Goal: Task Accomplishment & Management: Manage account settings

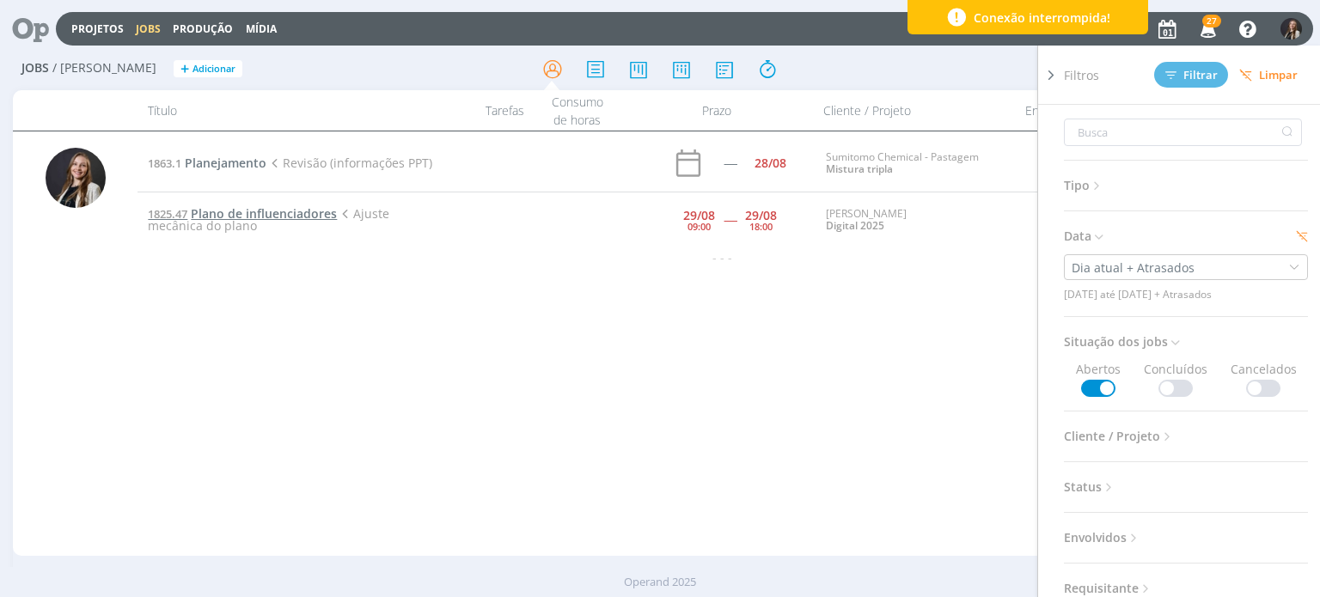
click at [239, 211] on span "Plano de influenciadores" at bounding box center [264, 213] width 146 height 16
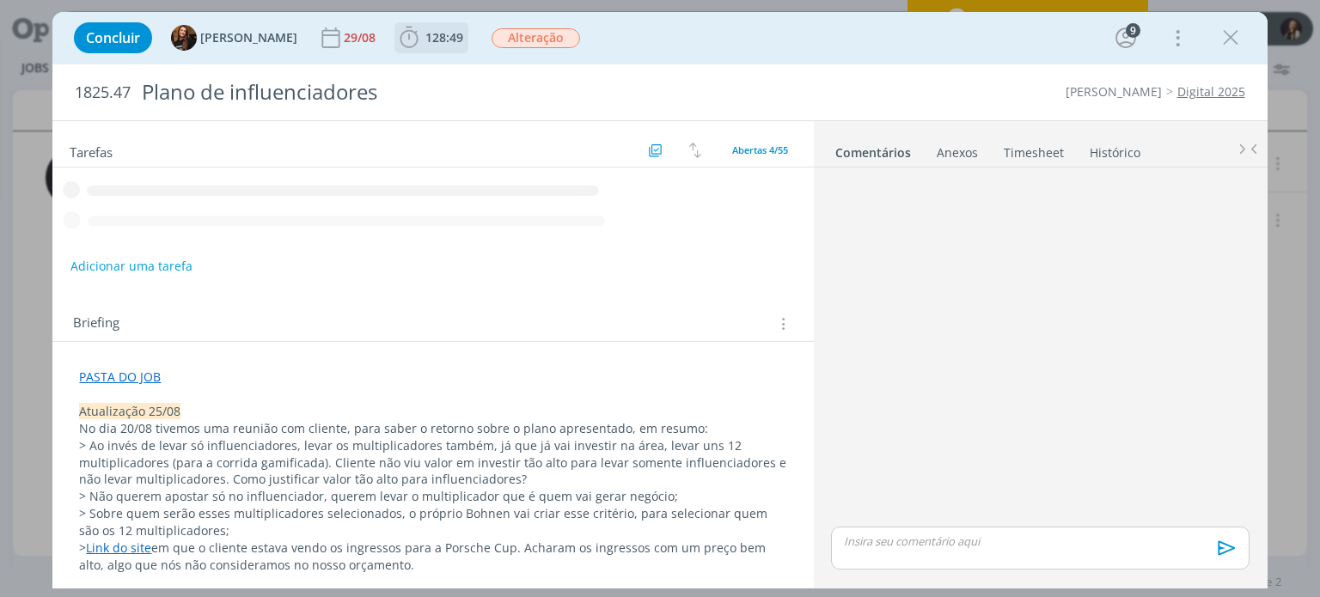
click at [426, 35] on span "128:49" at bounding box center [445, 37] width 38 height 16
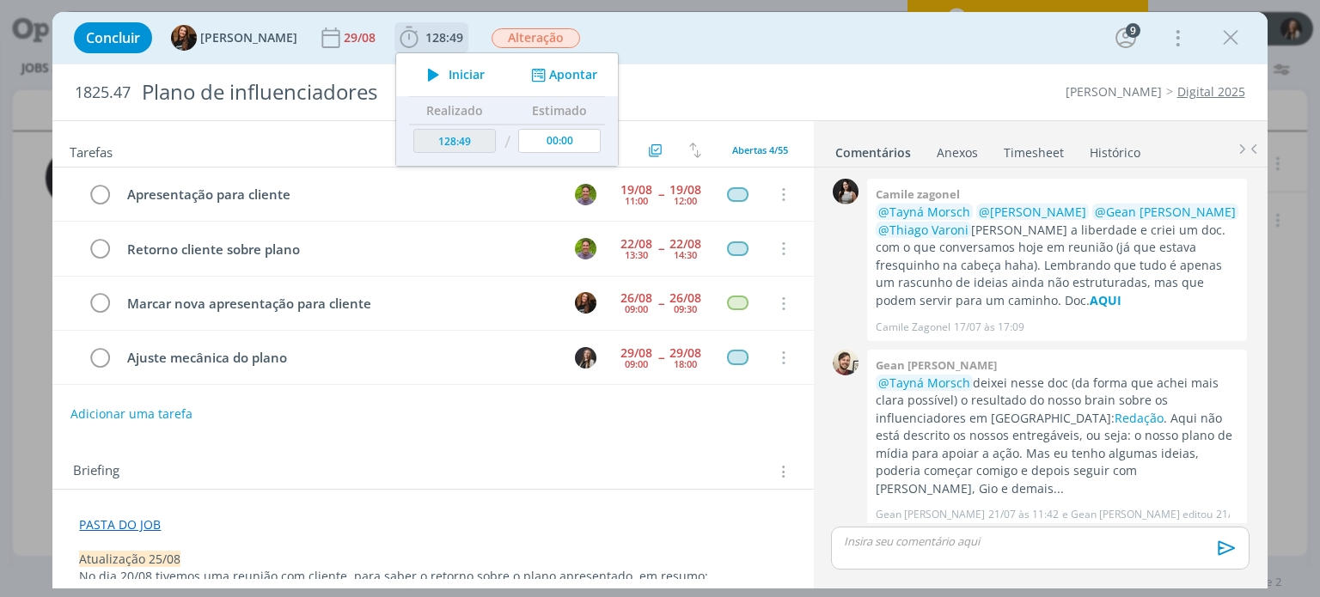
scroll to position [680, 0]
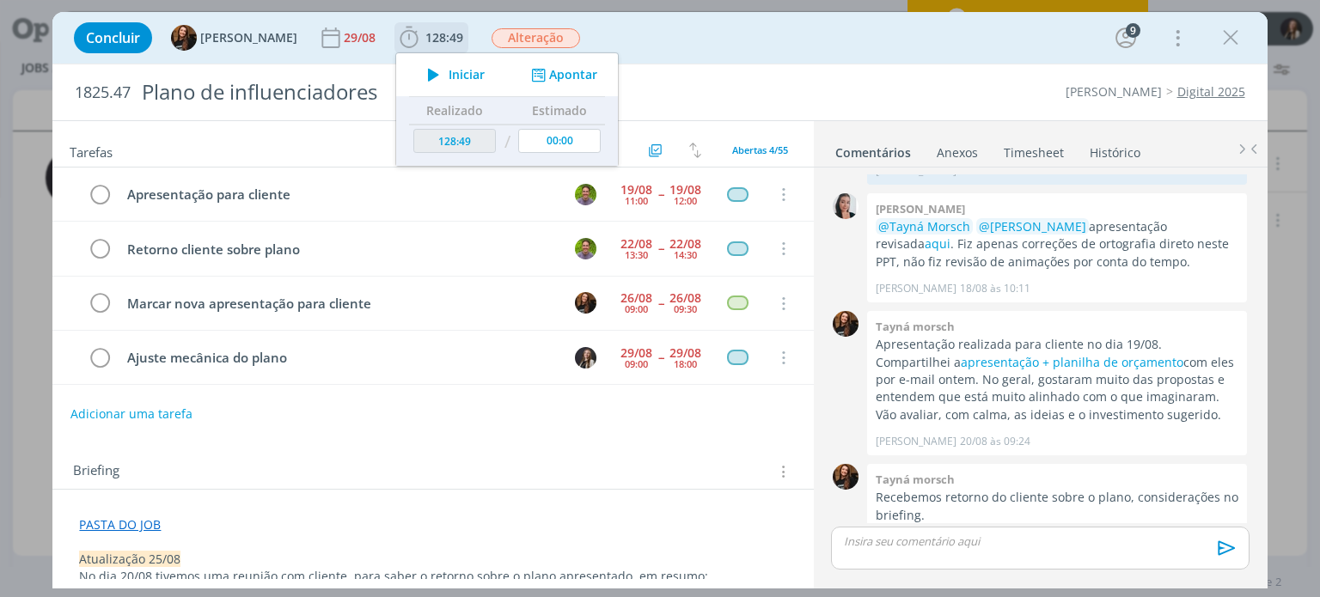
click at [449, 72] on span "Iniciar" at bounding box center [467, 75] width 36 height 12
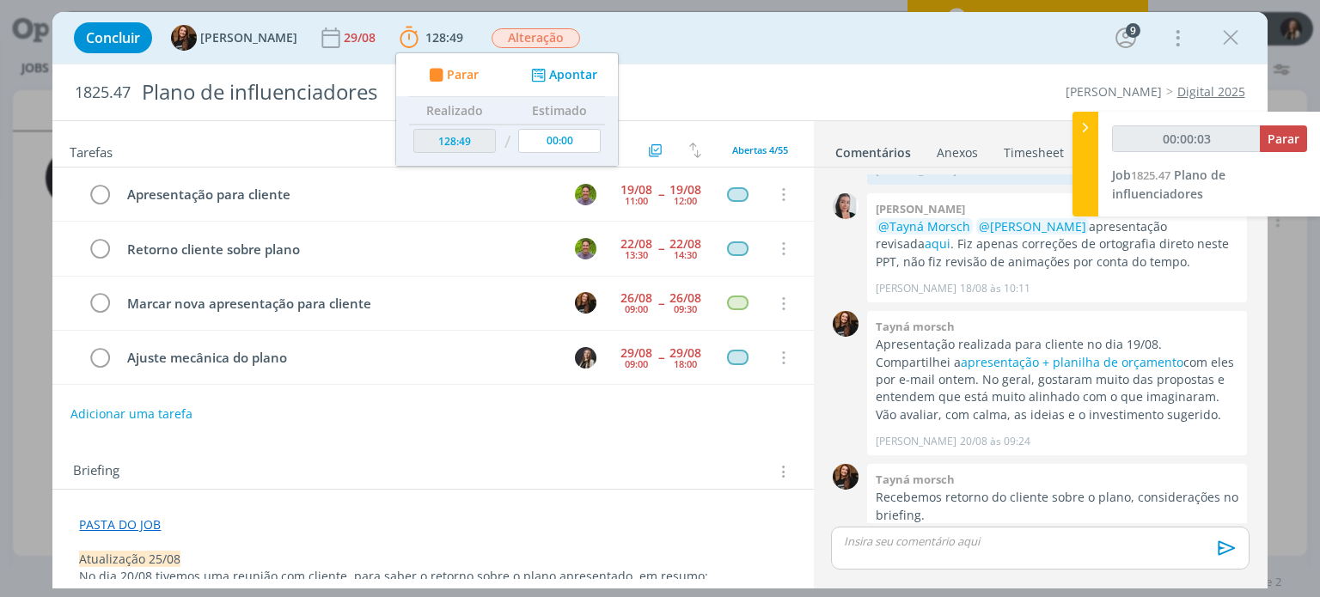
click at [24, 248] on div "Concluir Tayná Morsch 29/08 128:49 Parar Apontar Data * [DATE] Horas * 00:00 Ta…" at bounding box center [660, 298] width 1320 height 597
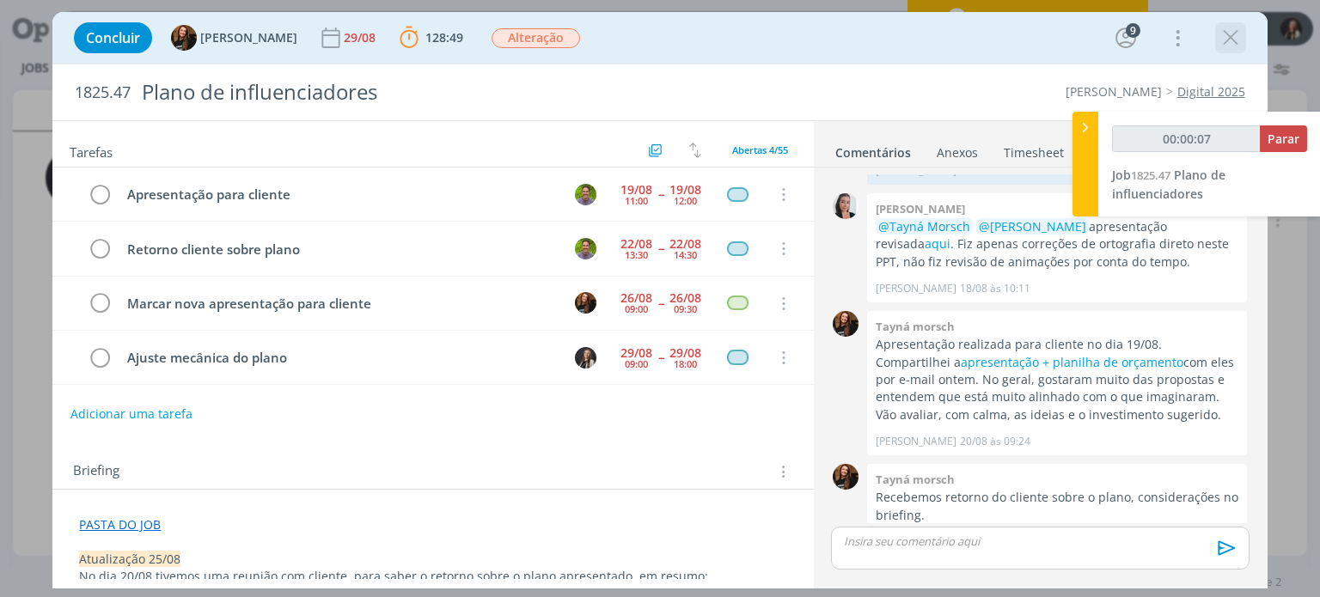
click at [1234, 39] on icon "dialog" at bounding box center [1231, 38] width 26 height 26
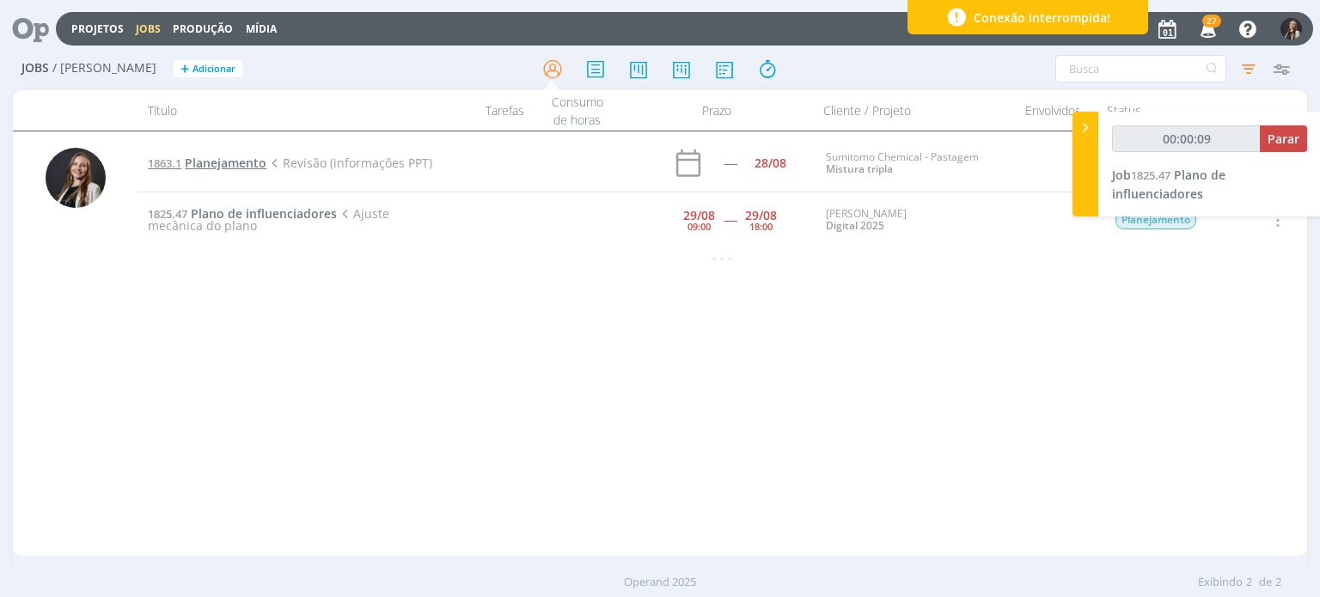
click at [210, 159] on span "Planejamento" at bounding box center [226, 163] width 82 height 16
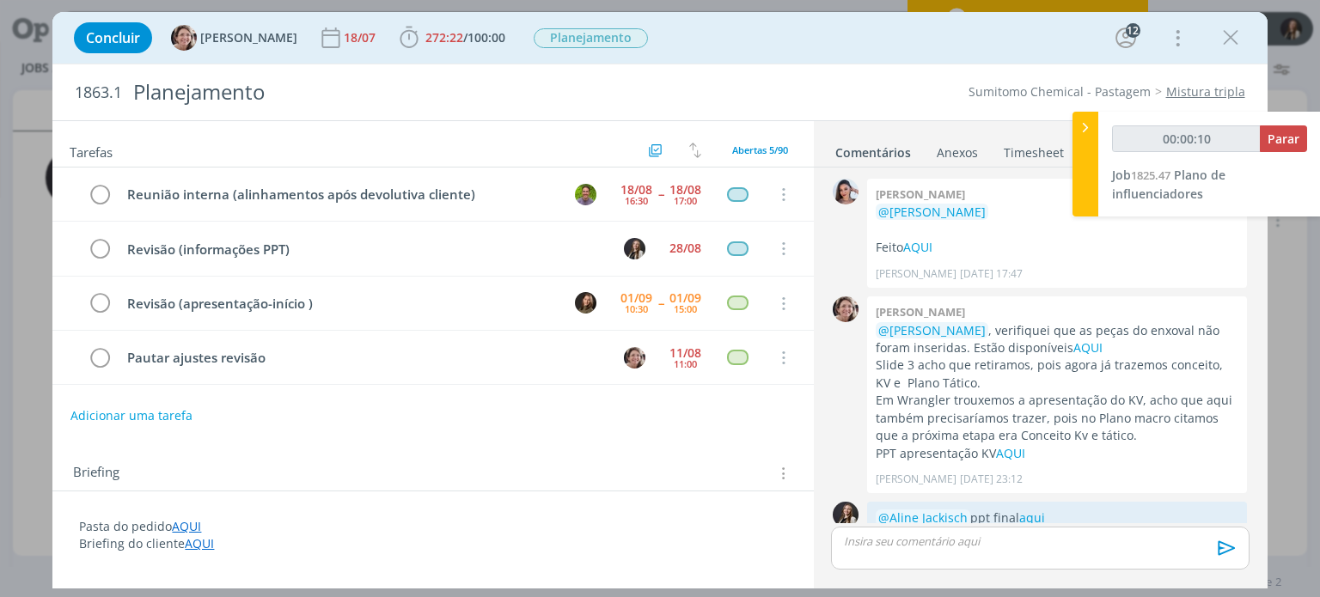
scroll to position [2214, 0]
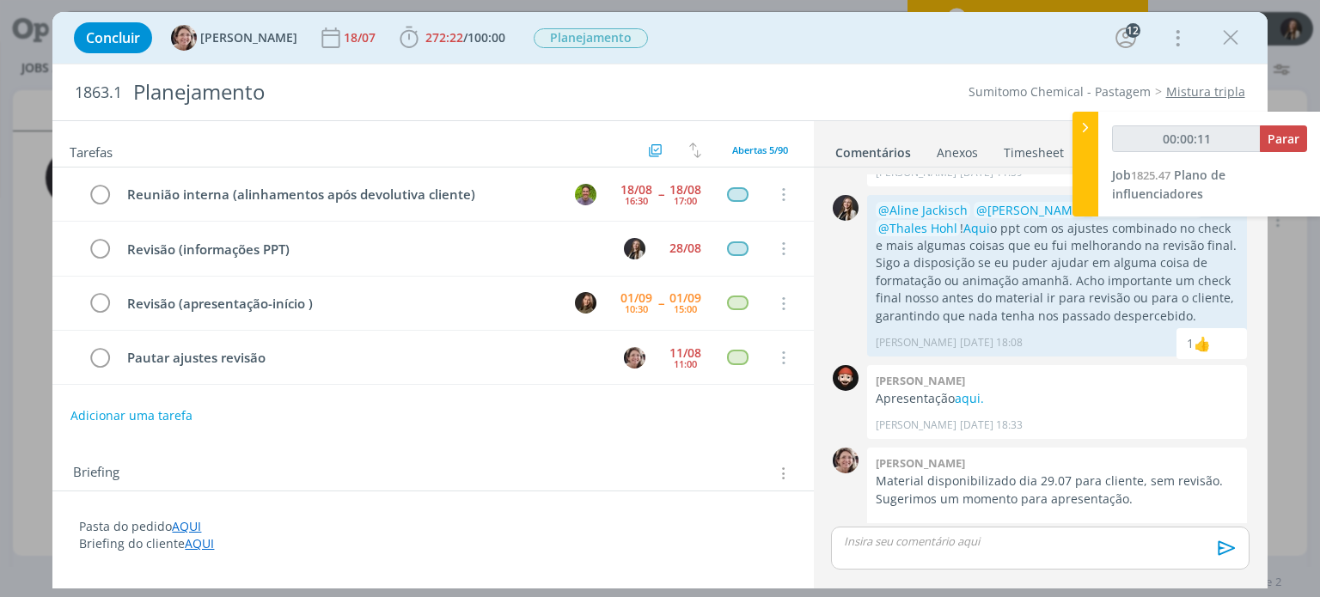
click at [1020, 156] on link "Timesheet" at bounding box center [1034, 149] width 62 height 25
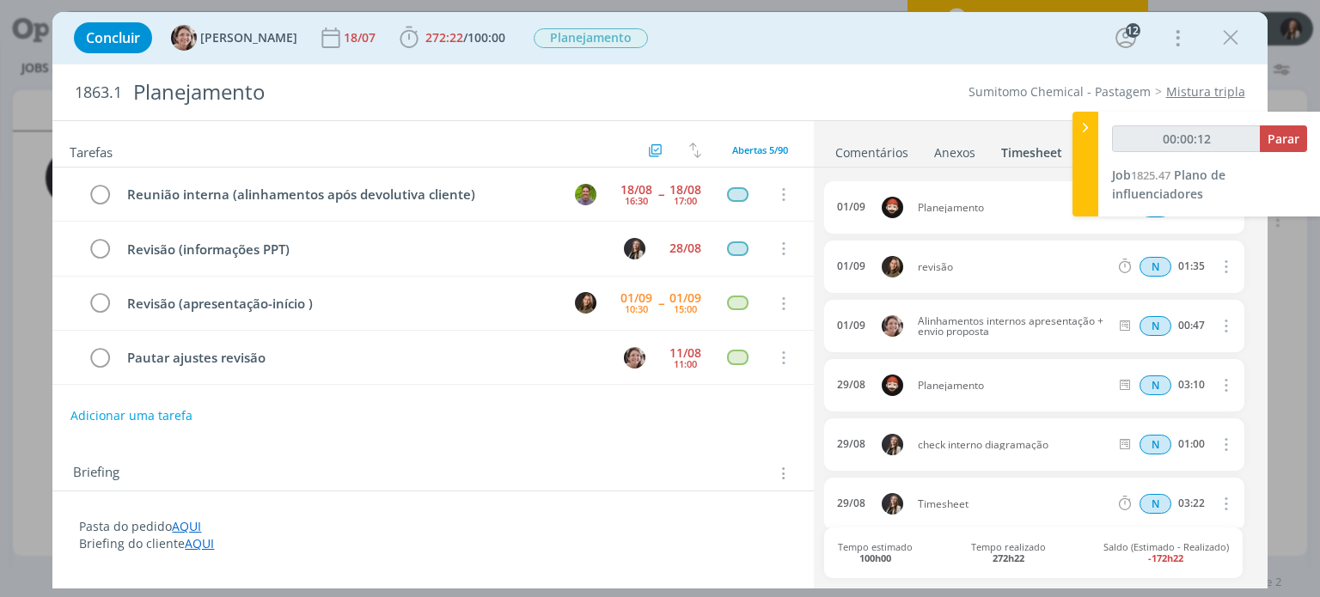
type input "00:00:13"
click at [1081, 147] on div at bounding box center [1086, 164] width 26 height 105
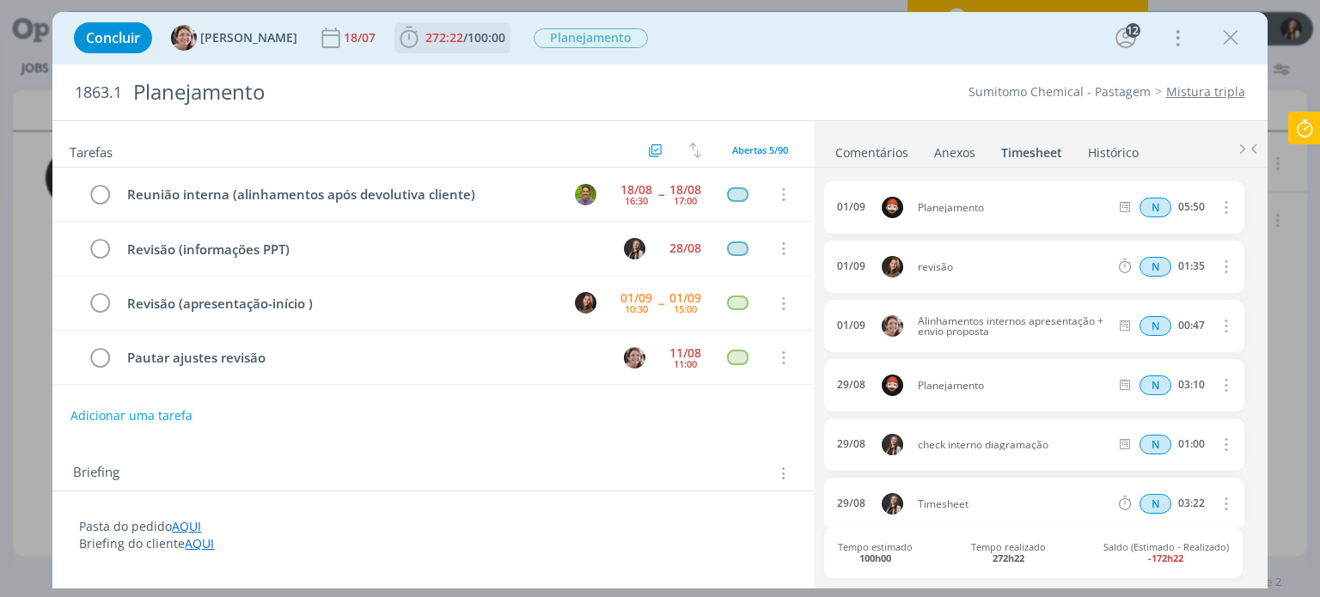
click at [438, 40] on span "272:22" at bounding box center [445, 37] width 38 height 16
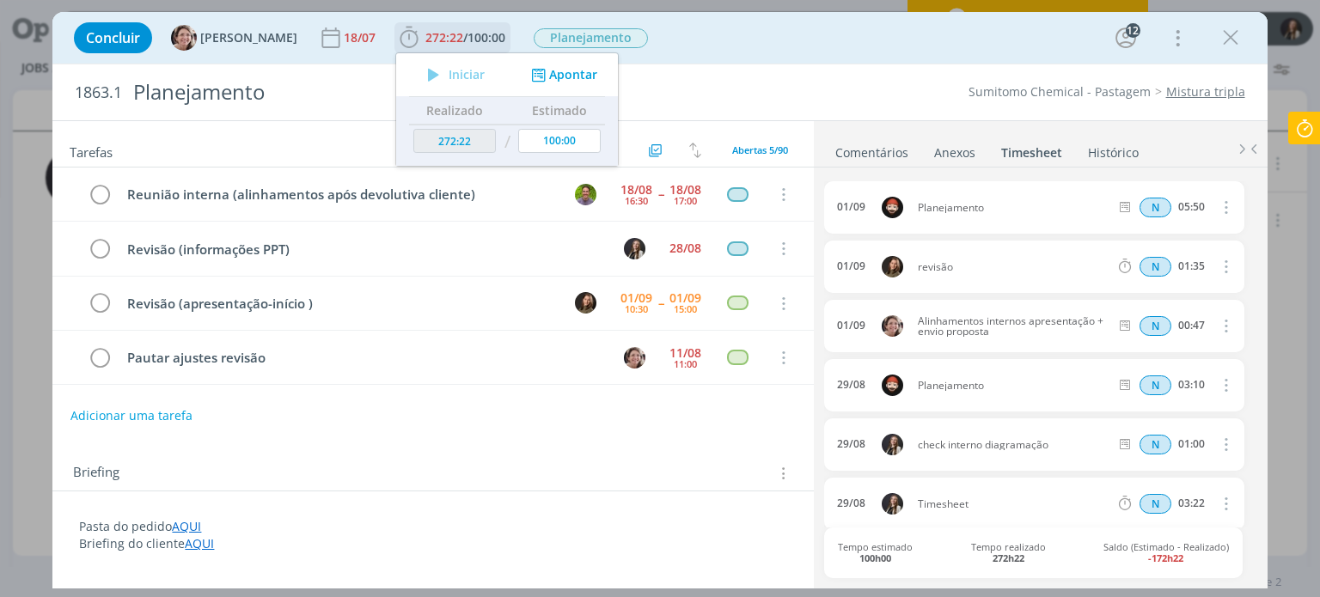
click at [547, 72] on button "Apontar" at bounding box center [562, 75] width 71 height 18
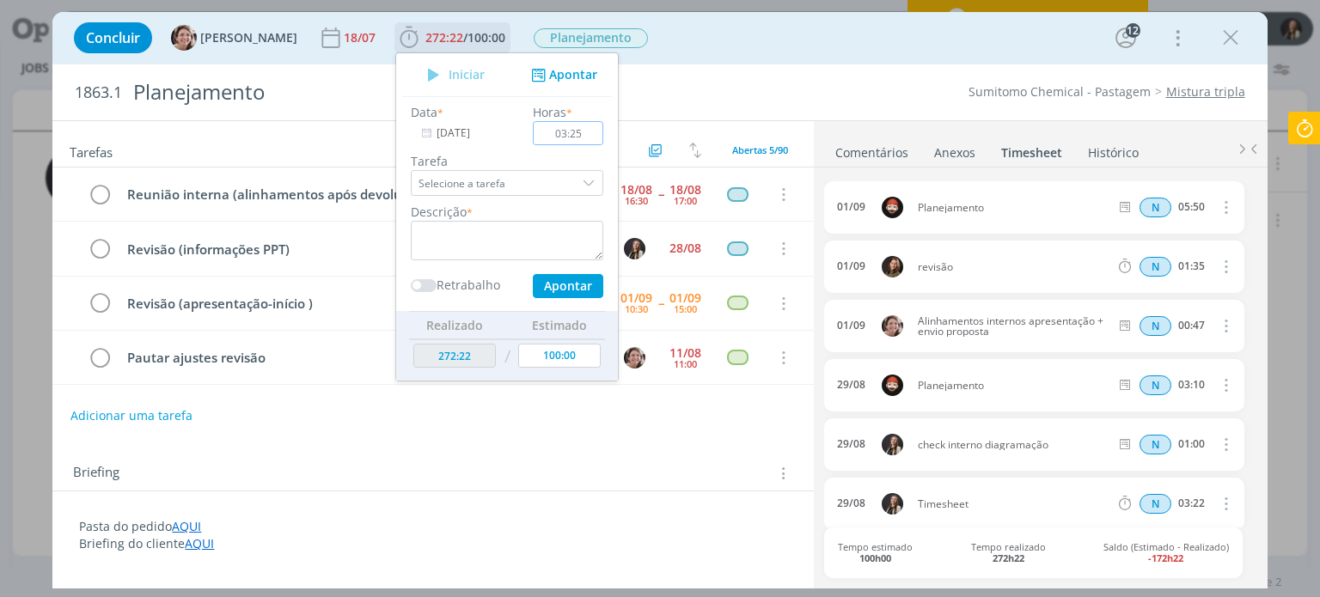
type input "03:25"
click at [516, 168] on label "Tarefa" at bounding box center [507, 161] width 193 height 18
click at [513, 180] on input "Selecione a tarefa" at bounding box center [507, 183] width 193 height 26
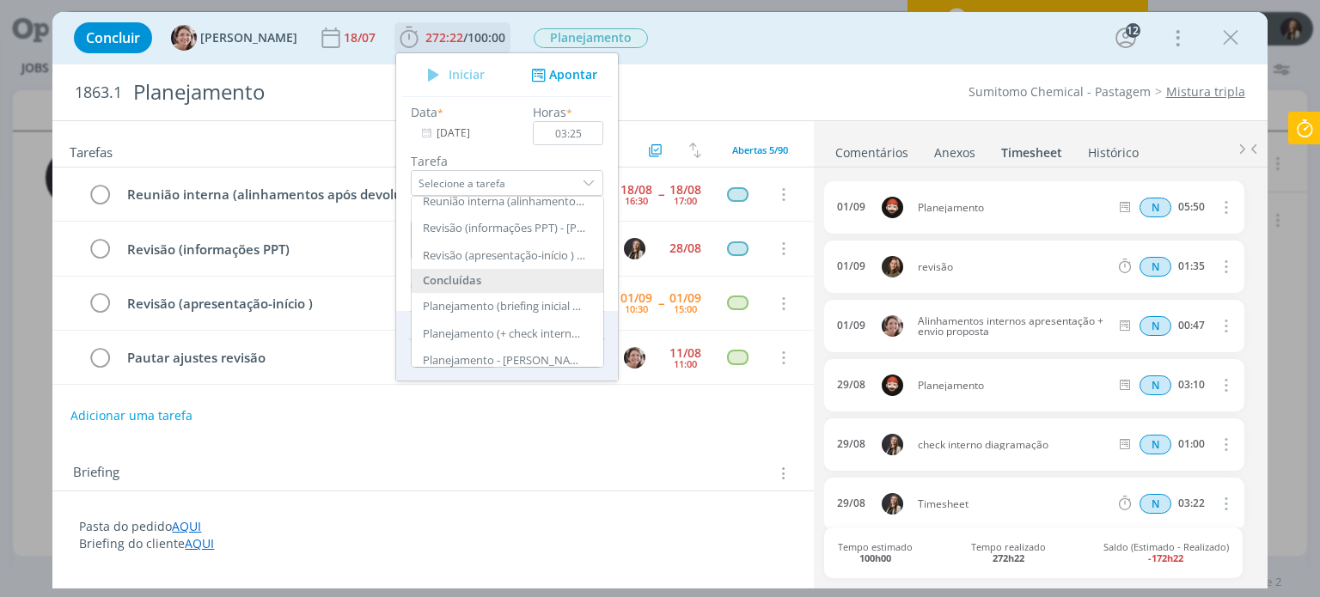
scroll to position [86, 0]
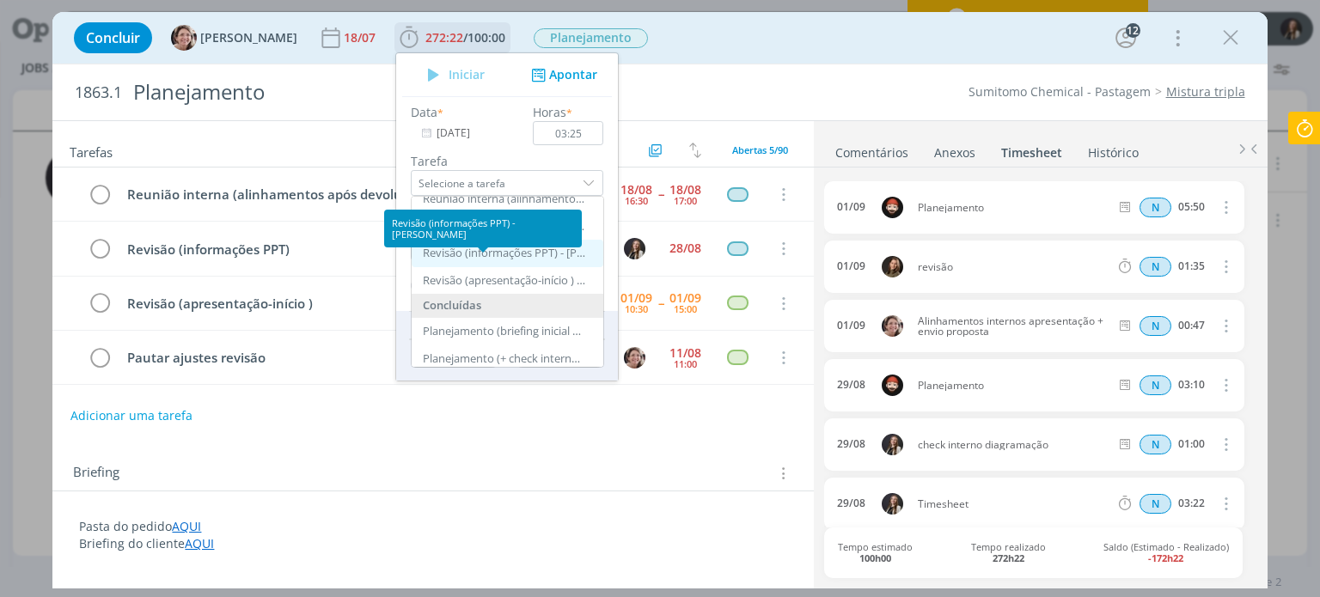
click at [499, 247] on div "Revisão (informações PPT) - Lílian Fengler" at bounding box center [504, 254] width 163 height 14
type input "Revisão (informações PPT)"
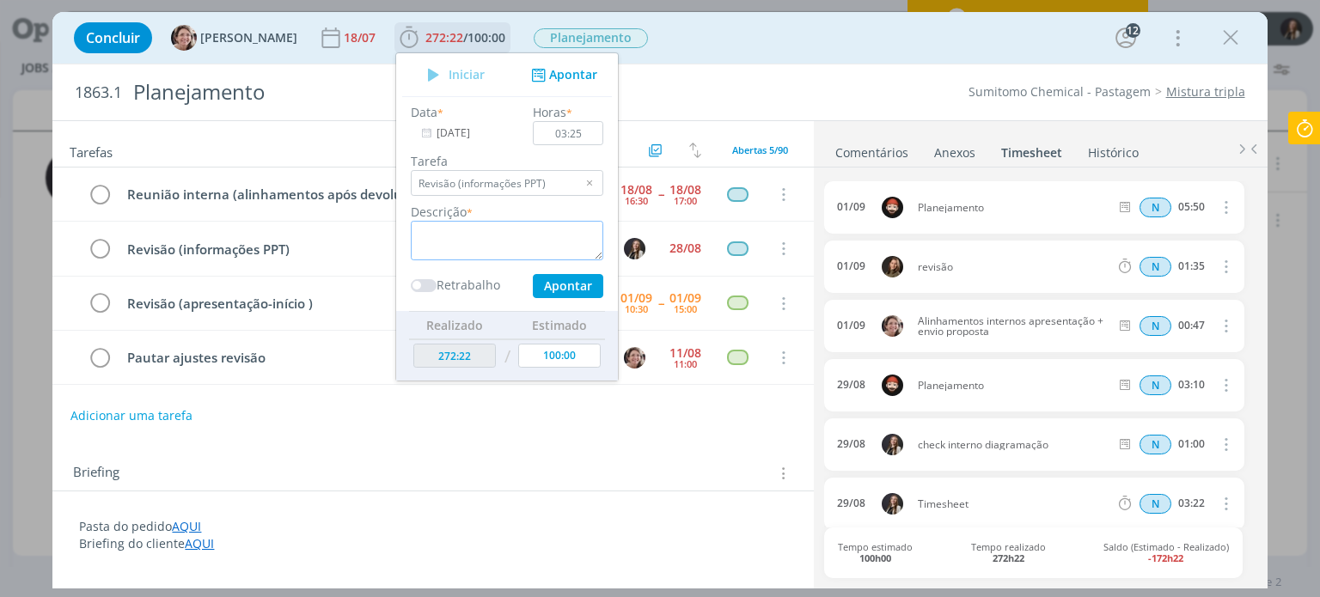
click at [495, 235] on textarea "dialog" at bounding box center [507, 241] width 193 height 40
drag, startPoint x: 437, startPoint y: 226, endPoint x: 912, endPoint y: 233, distance: 475.4
click at [912, 233] on div "Concluir Aline Jackisch 18/07 272:22 / 100:00 Iniciar Apontar Data * 01/09/2025…" at bounding box center [659, 300] width 1215 height 577
type textarea "revisão de layout e entregáveis"
type input "Selecione a tarefa"
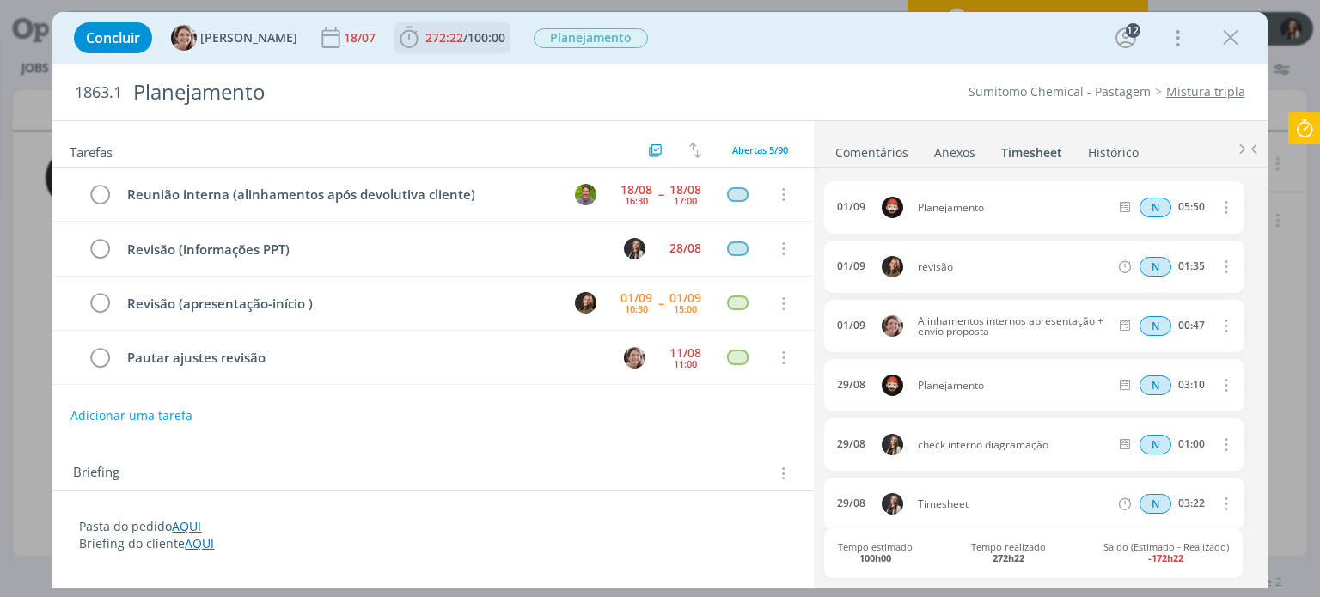
drag, startPoint x: 443, startPoint y: 46, endPoint x: 455, endPoint y: 73, distance: 30.0
click at [442, 46] on span "272:22 / 100:00" at bounding box center [452, 38] width 113 height 26
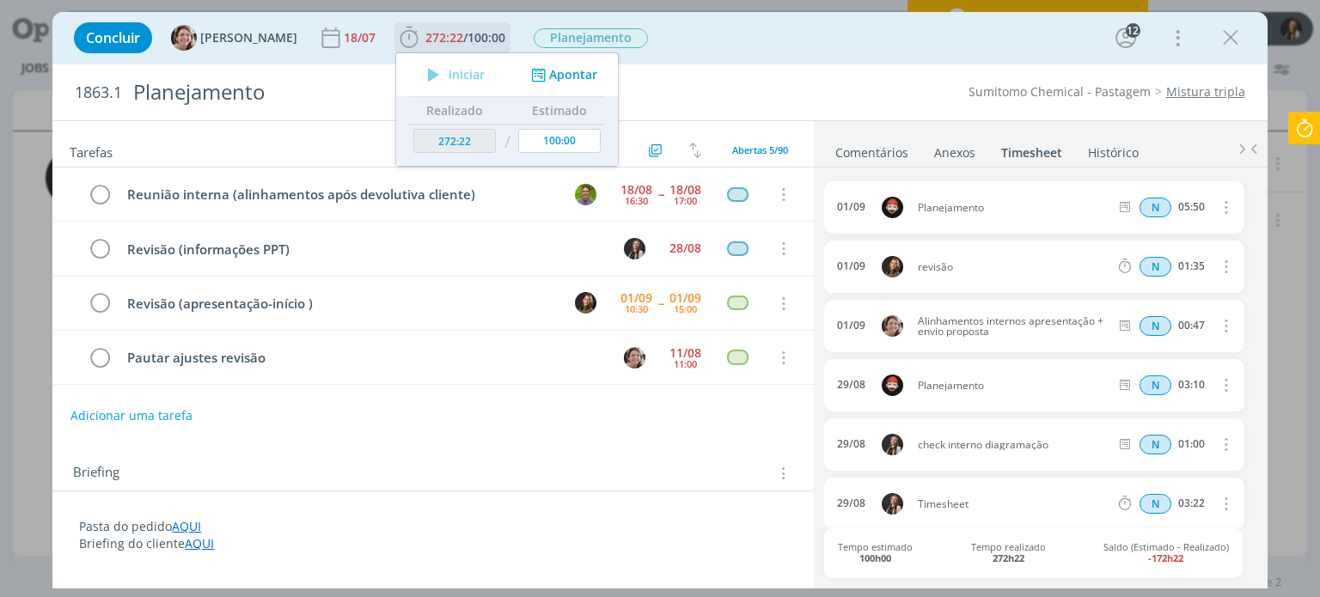
click at [558, 78] on button "Apontar" at bounding box center [562, 75] width 71 height 18
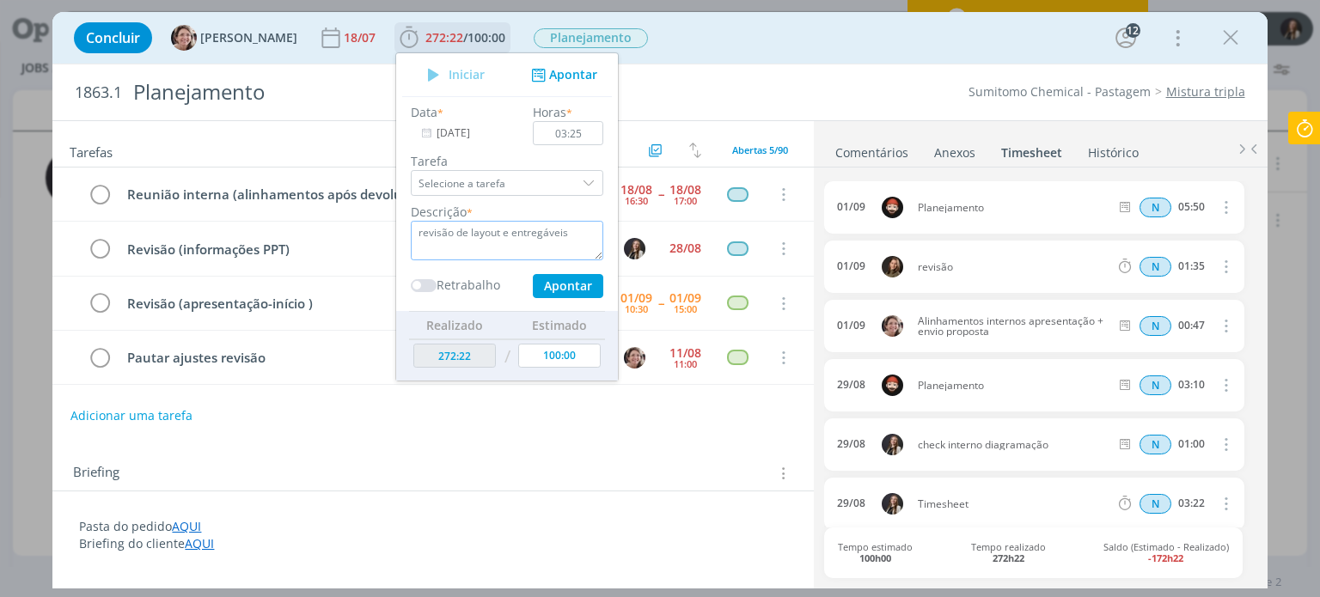
drag, startPoint x: 552, startPoint y: 234, endPoint x: 439, endPoint y: 230, distance: 112.7
click at [439, 230] on textarea "revisão de layout e entregáveis" at bounding box center [507, 241] width 193 height 40
type textarea "revisão final"
click at [567, 290] on button "Apontar" at bounding box center [568, 286] width 70 height 24
type input "275:47"
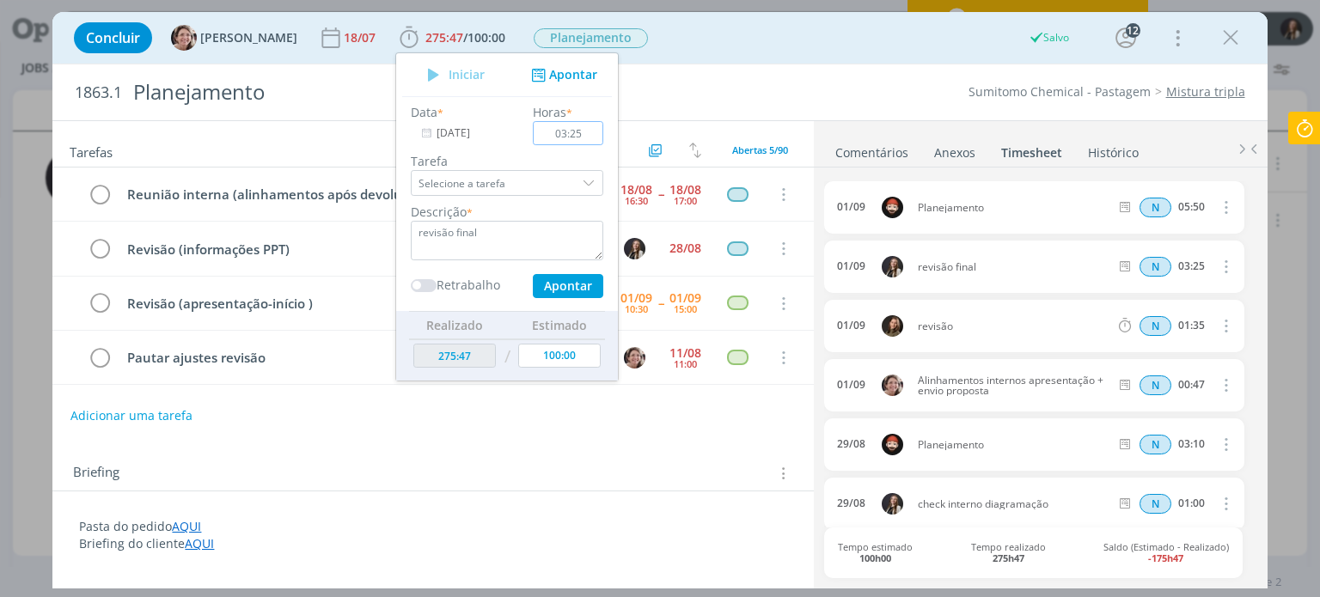
type input "00:00"
click at [1215, 263] on icon "dialog" at bounding box center [1224, 266] width 19 height 21
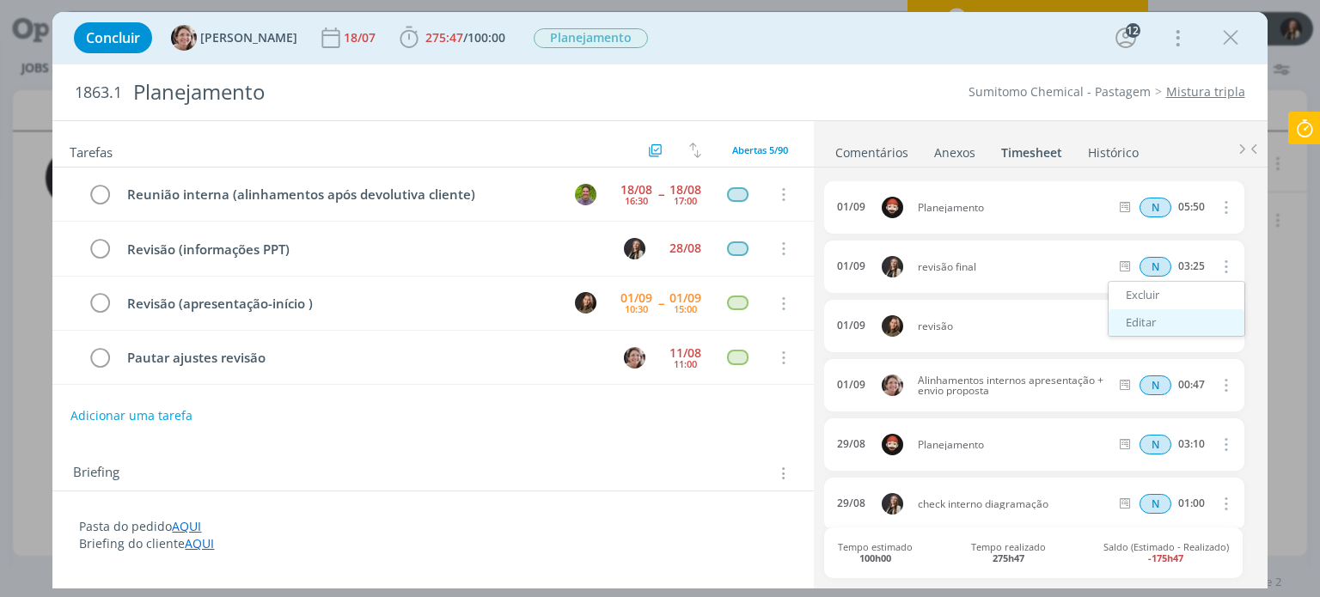
click at [1129, 322] on link "Editar" at bounding box center [1177, 323] width 136 height 28
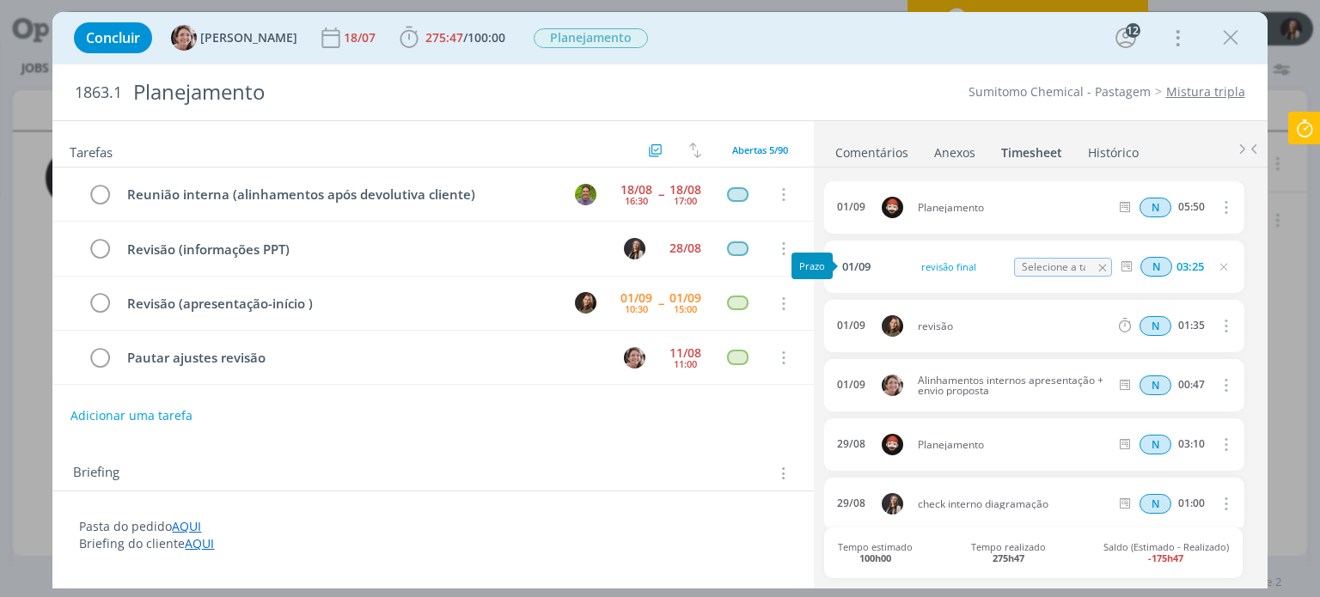
click at [874, 263] on span "01/09" at bounding box center [858, 266] width 32 height 11
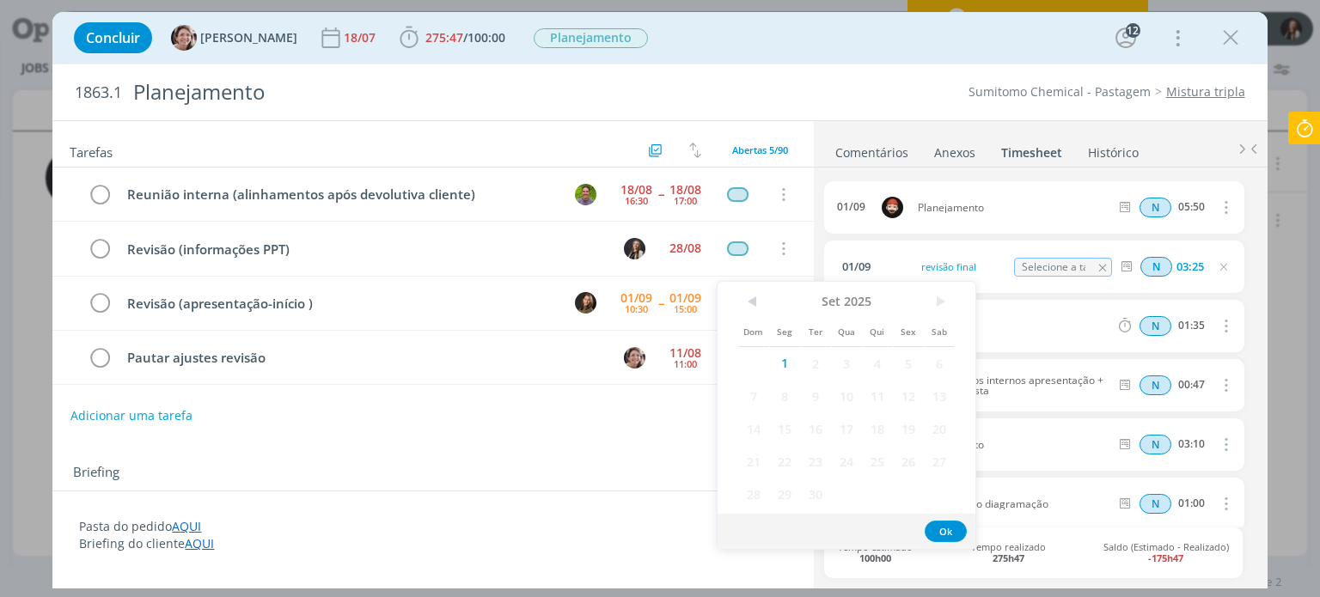
click at [909, 329] on span "Sex" at bounding box center [908, 331] width 31 height 33
drag, startPoint x: 754, startPoint y: 302, endPoint x: 763, endPoint y: 306, distance: 10.4
click at [756, 302] on span "<" at bounding box center [753, 302] width 31 height 26
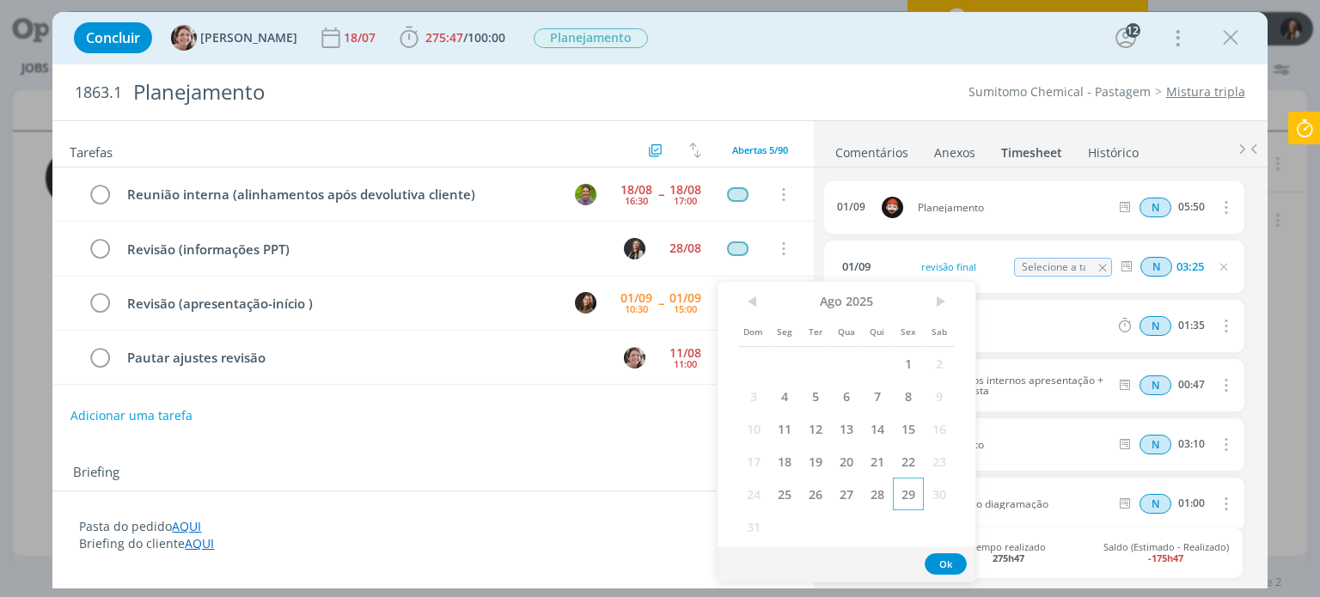
drag, startPoint x: 905, startPoint y: 493, endPoint x: 934, endPoint y: 555, distance: 68.4
click at [905, 494] on span "29" at bounding box center [908, 494] width 31 height 33
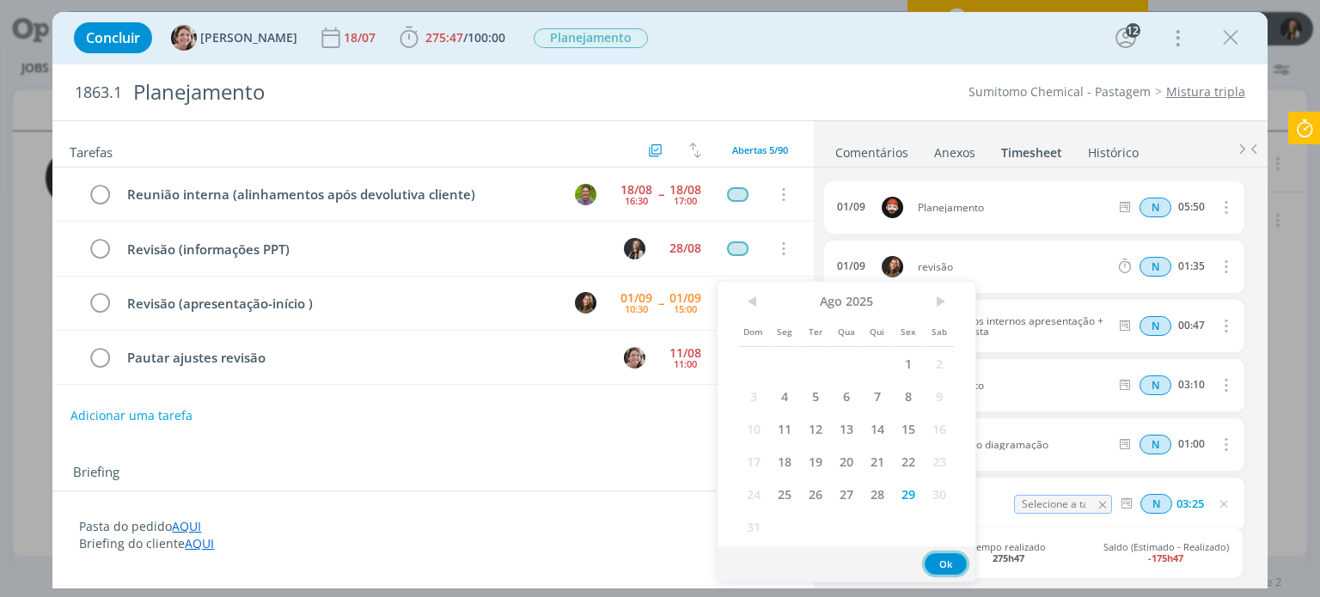
click at [957, 560] on button "Ok" at bounding box center [946, 564] width 42 height 21
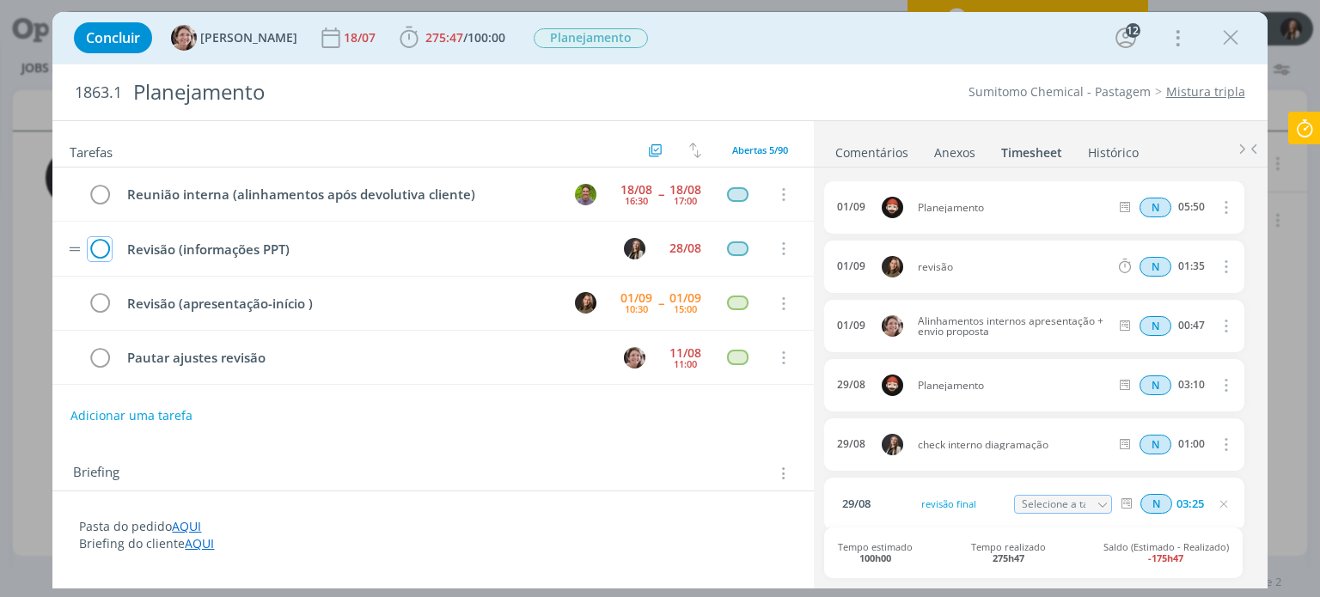
click at [95, 252] on icon "dialog" at bounding box center [100, 249] width 24 height 26
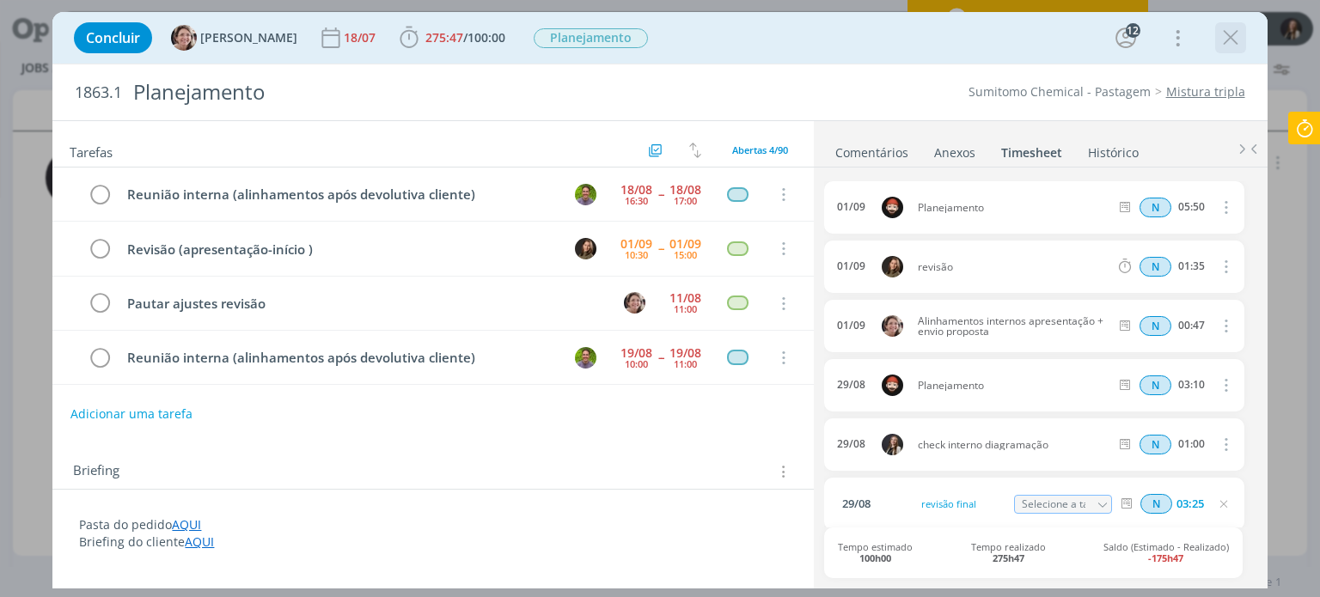
click at [1228, 26] on icon "dialog" at bounding box center [1231, 38] width 26 height 26
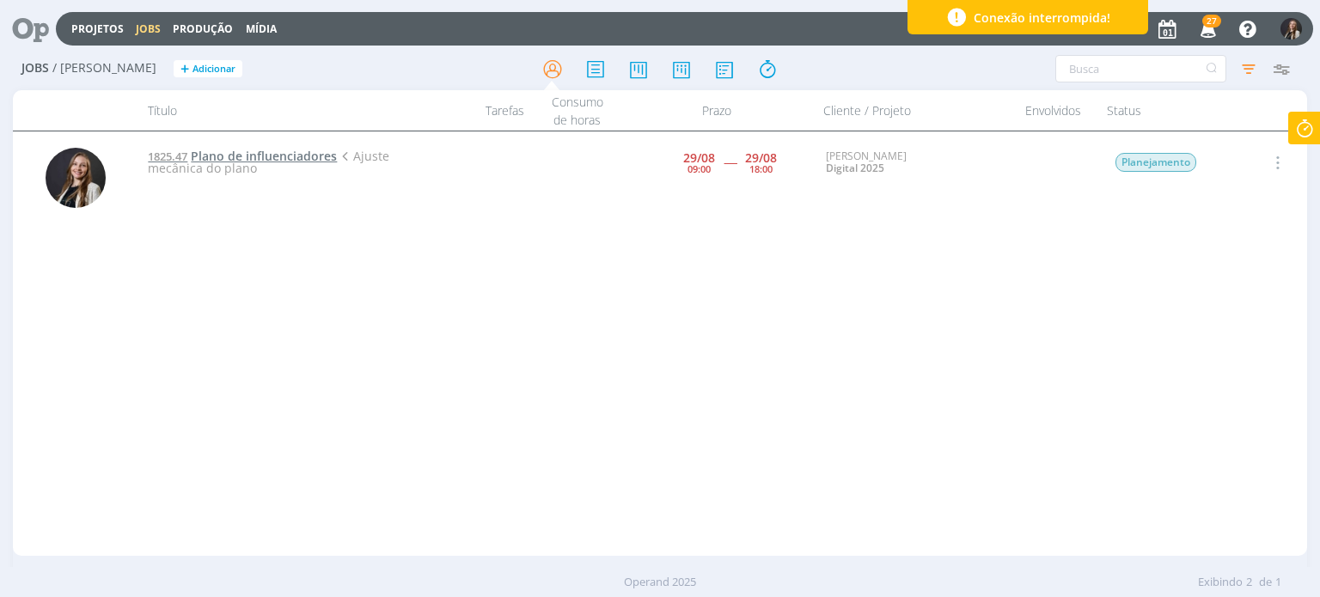
click at [276, 157] on span "Plano de influenciadores" at bounding box center [264, 156] width 146 height 16
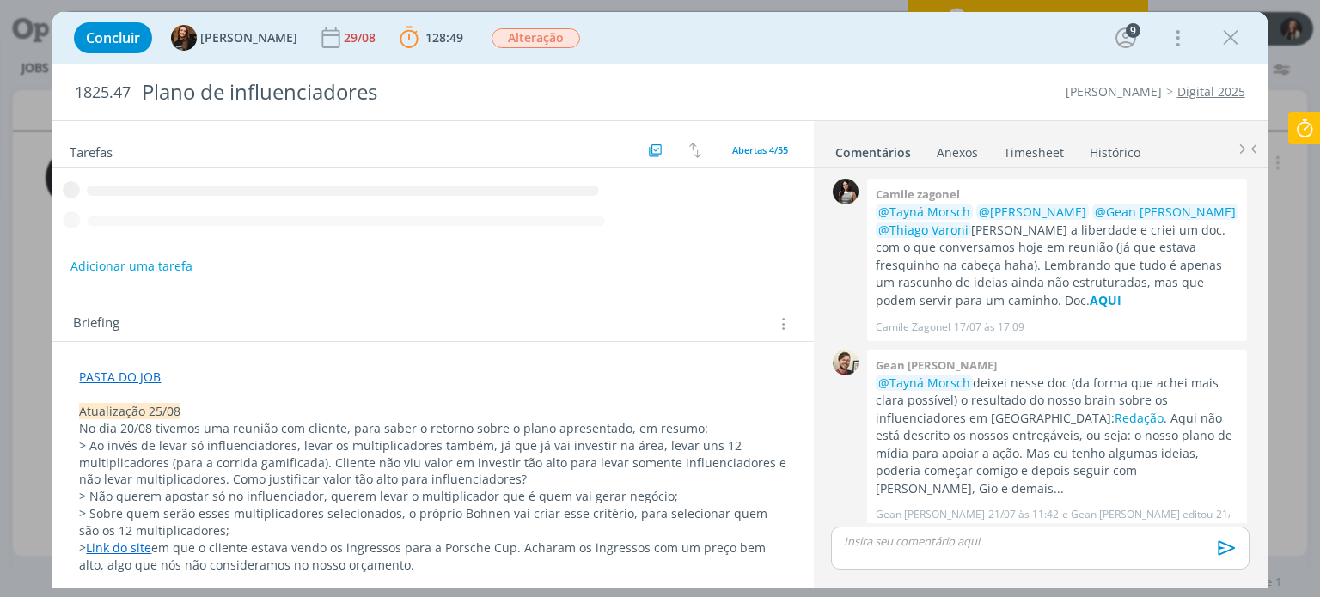
scroll to position [680, 0]
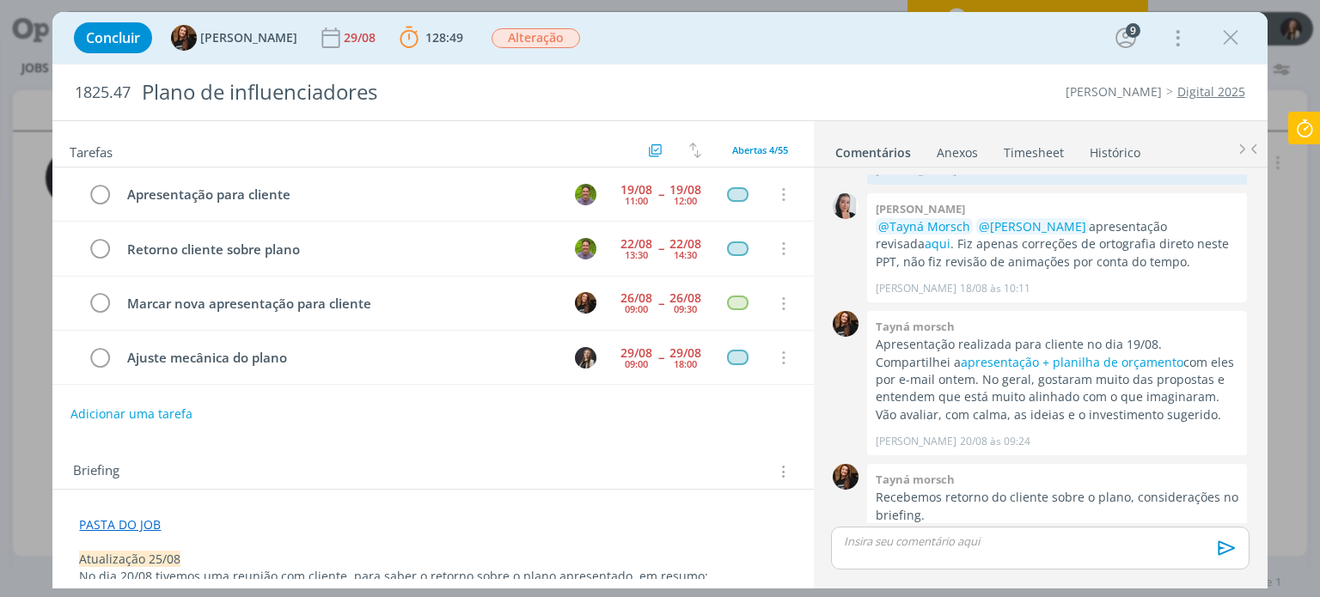
click at [1026, 150] on link "Timesheet" at bounding box center [1034, 149] width 62 height 25
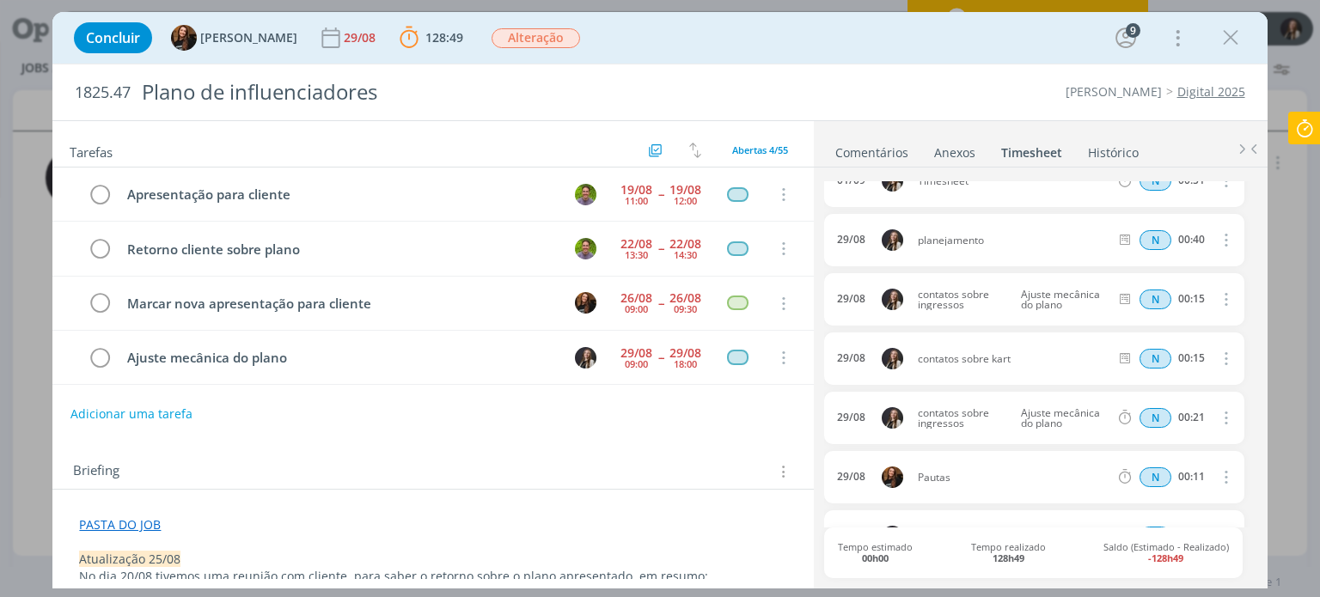
scroll to position [0, 0]
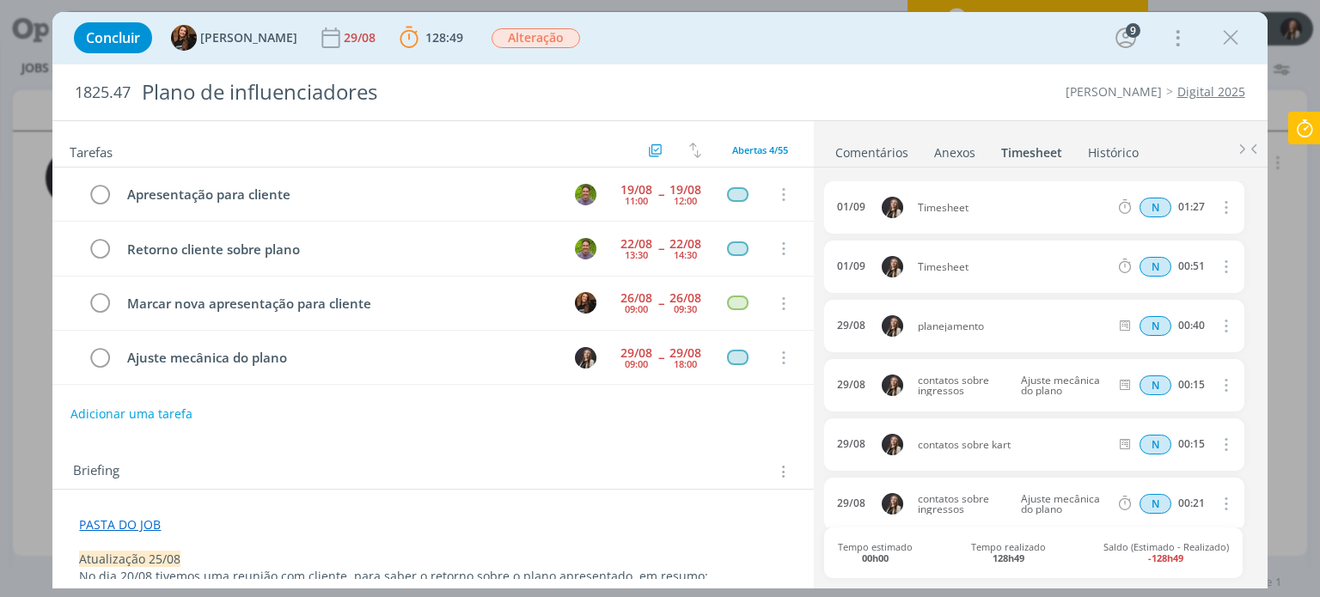
click at [1219, 320] on icon "dialog" at bounding box center [1224, 325] width 19 height 21
click at [1148, 383] on link "Editar" at bounding box center [1177, 383] width 136 height 28
click at [1217, 383] on icon "dialog" at bounding box center [1224, 385] width 19 height 21
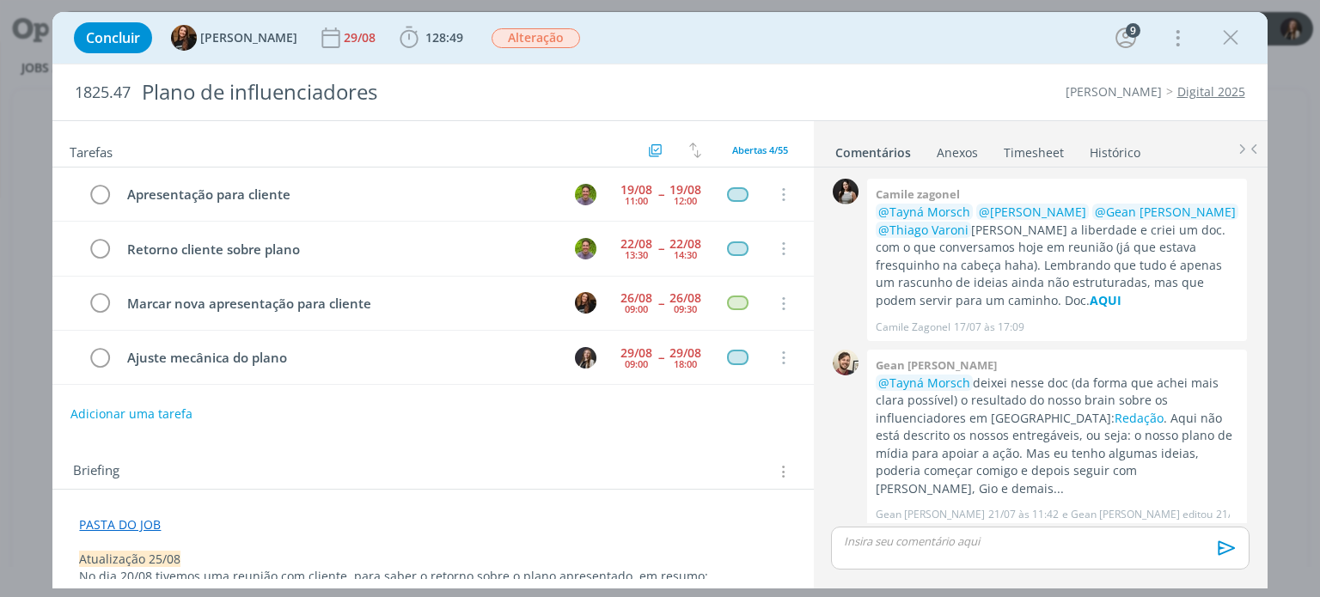
scroll to position [680, 0]
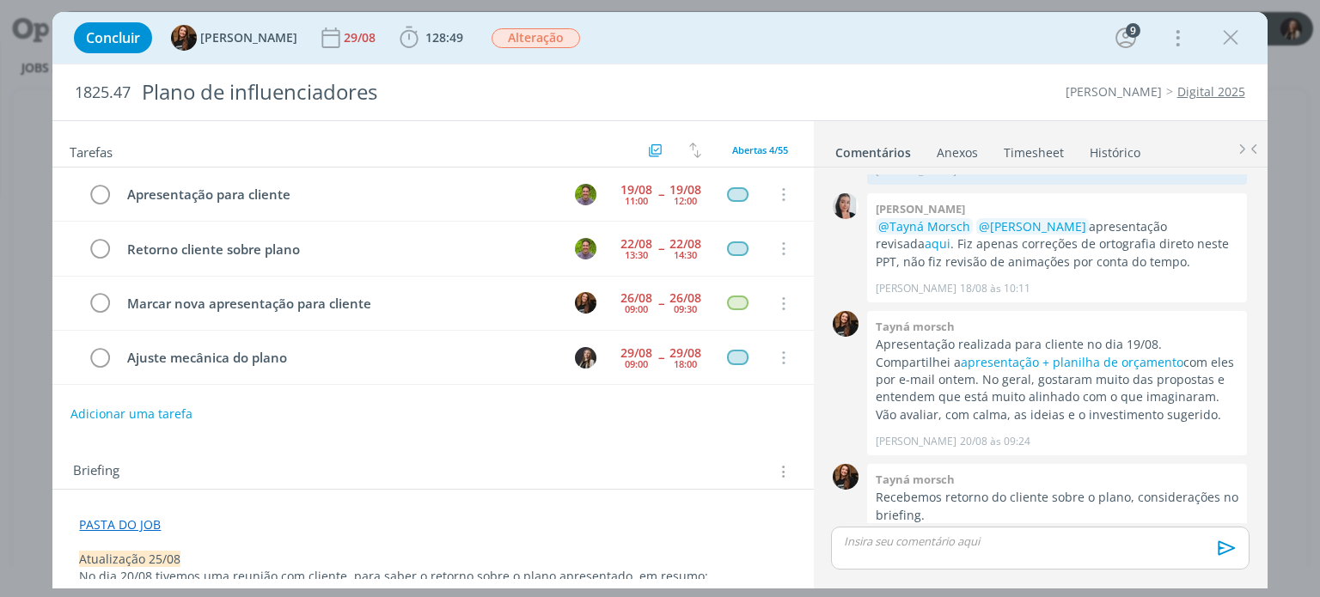
click at [1025, 154] on link "Timesheet" at bounding box center [1034, 149] width 62 height 25
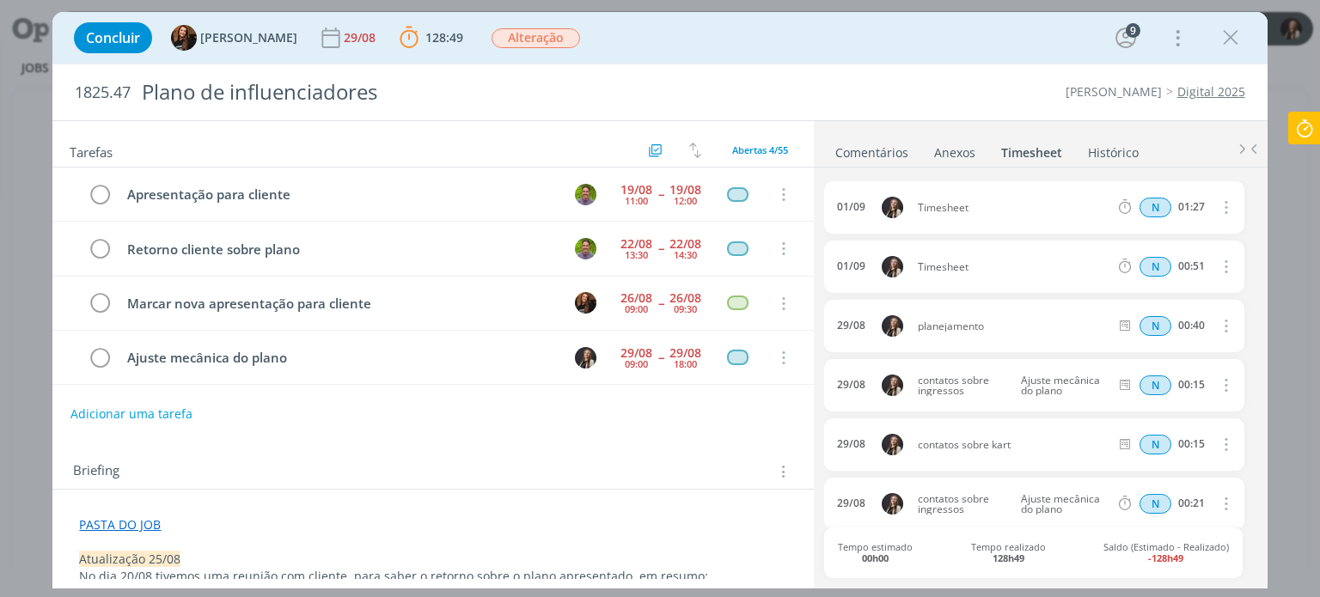
click at [1216, 384] on icon "dialog" at bounding box center [1224, 385] width 19 height 21
click at [1156, 438] on link "Editar" at bounding box center [1177, 442] width 136 height 28
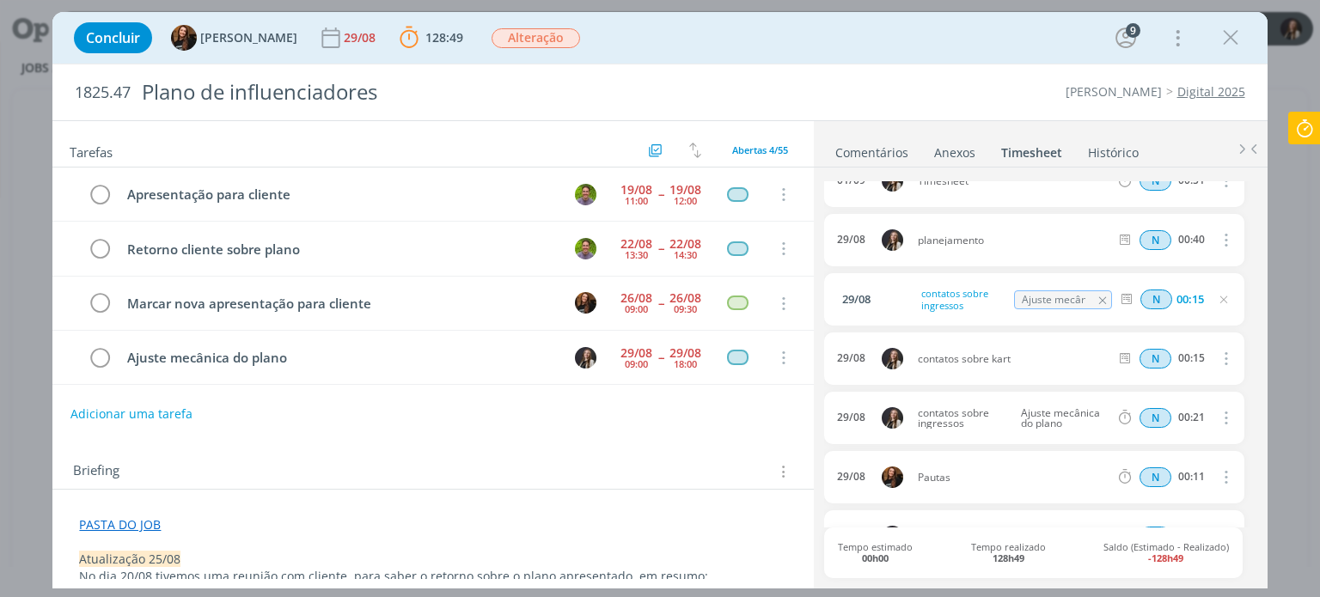
scroll to position [0, 0]
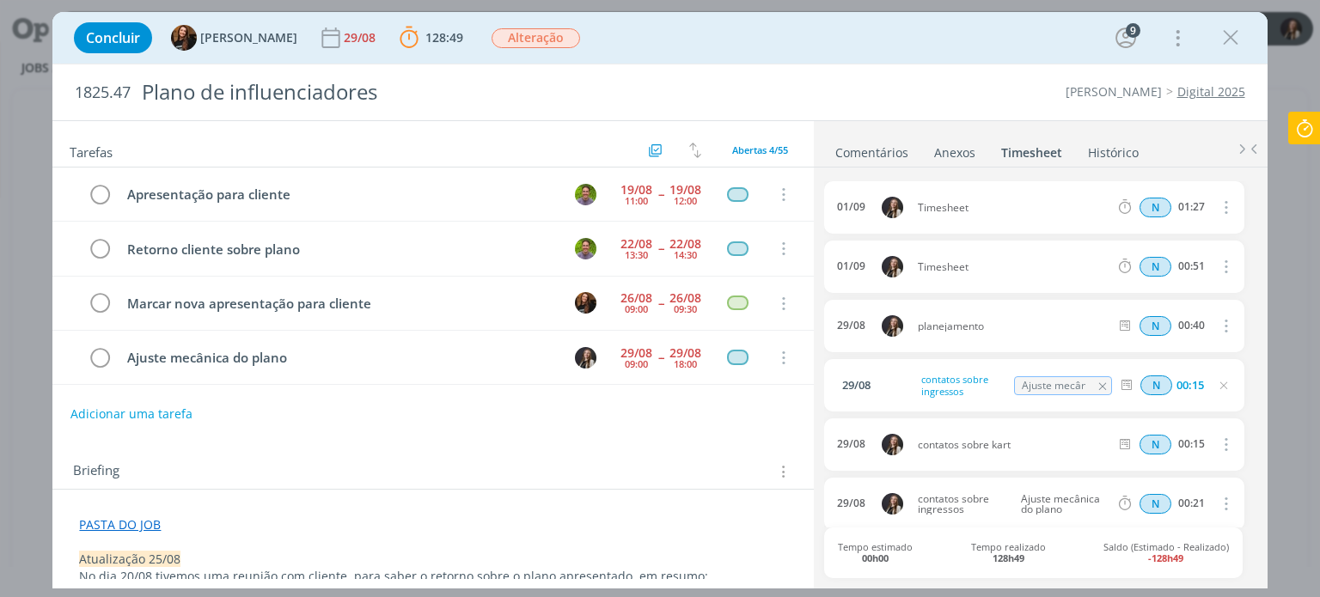
click at [1298, 275] on div "Concluir Tayná Morsch 29/08 128:49 Parar Apontar Data * [DATE] Horas * 00:00 Ta…" at bounding box center [660, 298] width 1320 height 597
drag, startPoint x: 1219, startPoint y: 40, endPoint x: 485, endPoint y: 274, distance: 770.4
click at [1219, 40] on icon "dialog" at bounding box center [1231, 38] width 26 height 26
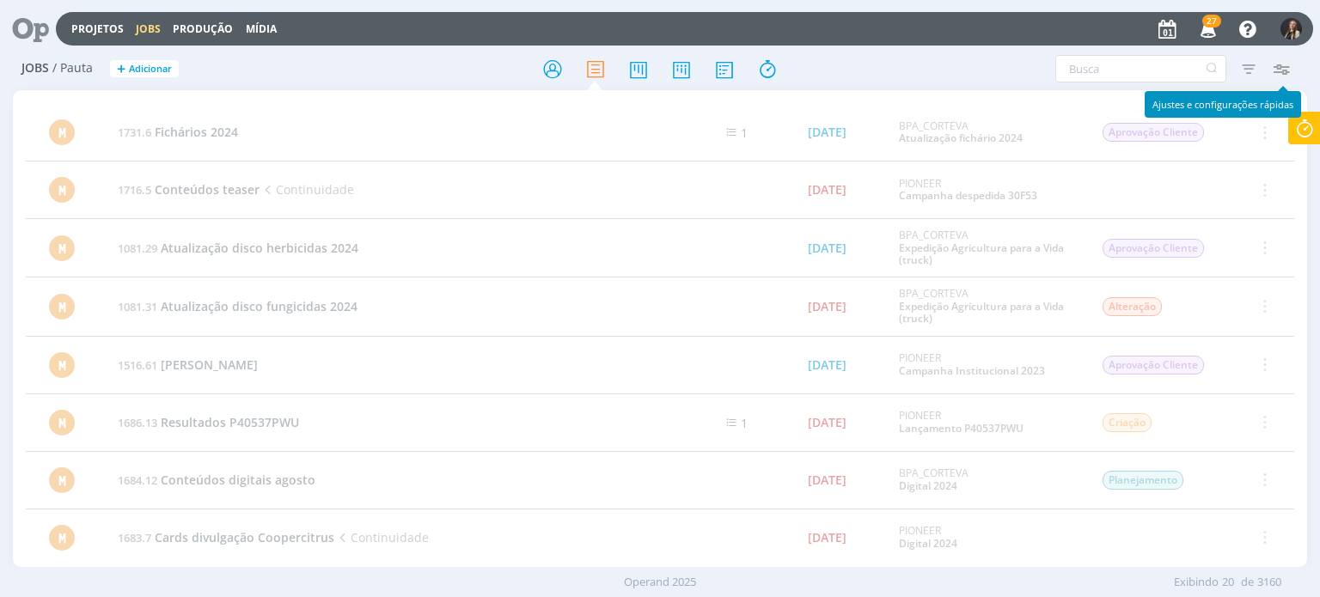
click at [1288, 66] on icon "button" at bounding box center [1281, 68] width 31 height 31
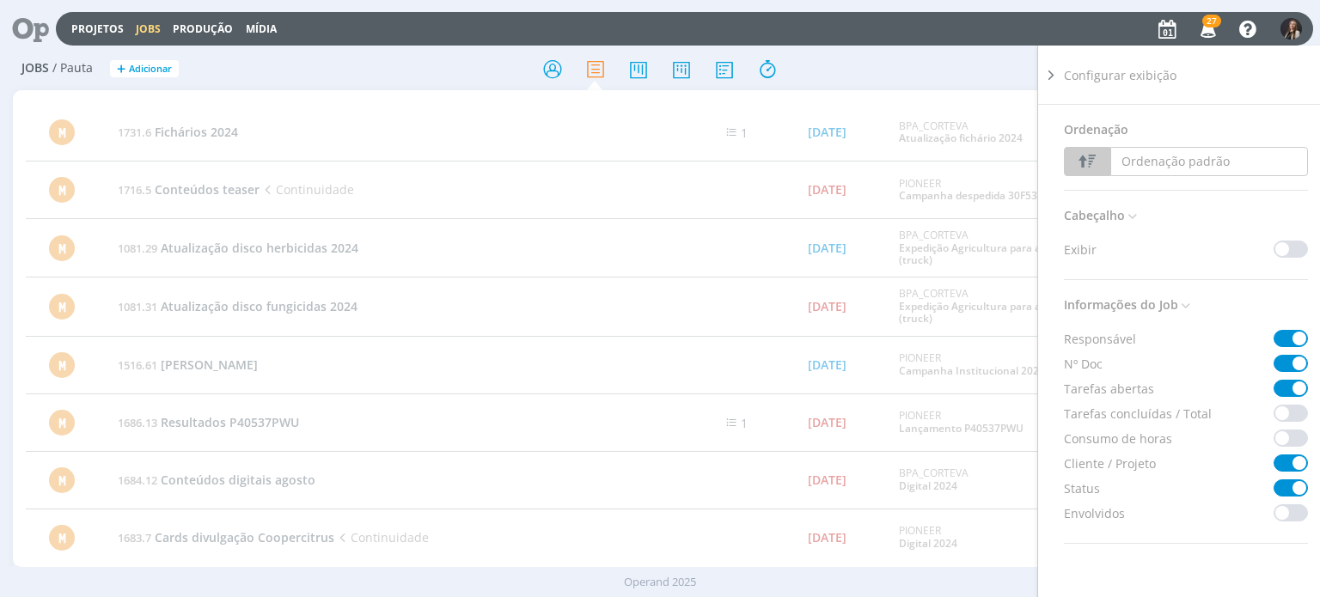
click at [1057, 83] on icon at bounding box center [1051, 75] width 17 height 18
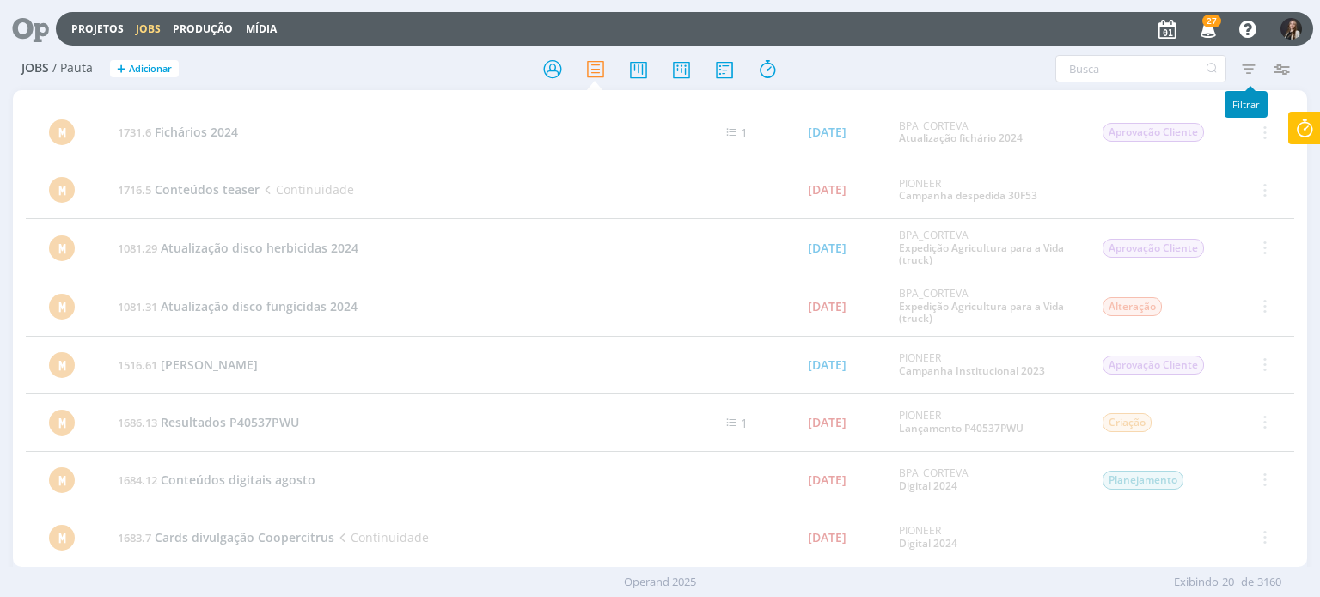
click at [1245, 62] on icon "button" at bounding box center [1249, 68] width 31 height 31
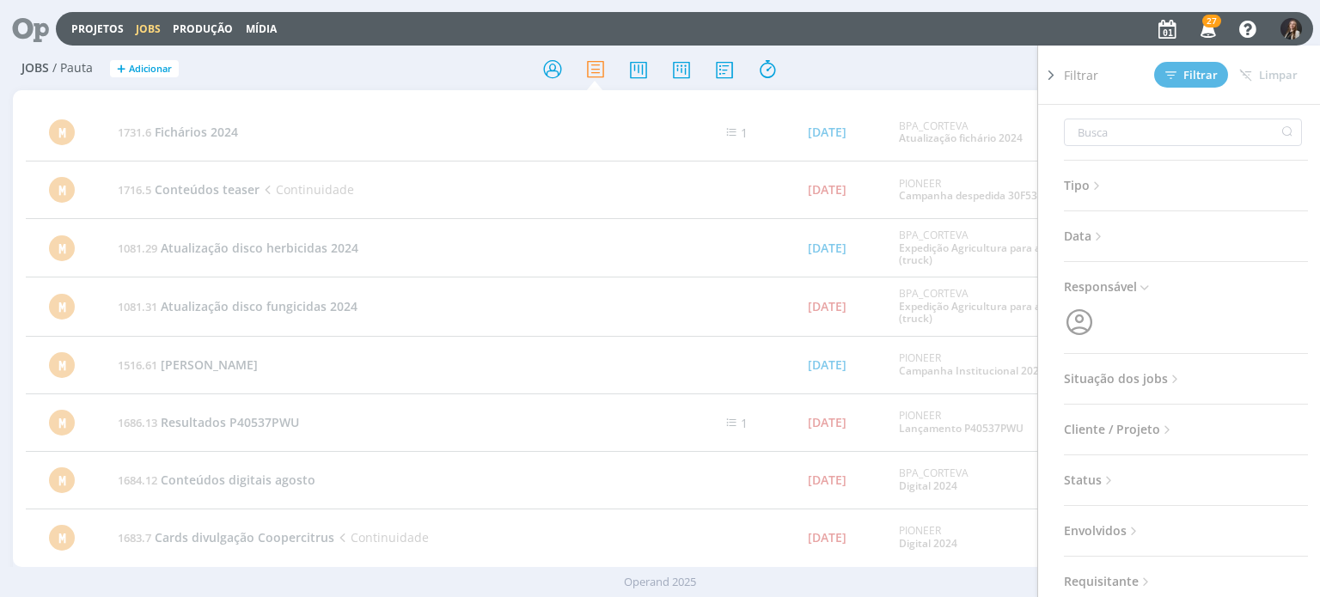
click at [1071, 236] on span "Data" at bounding box center [1085, 236] width 42 height 22
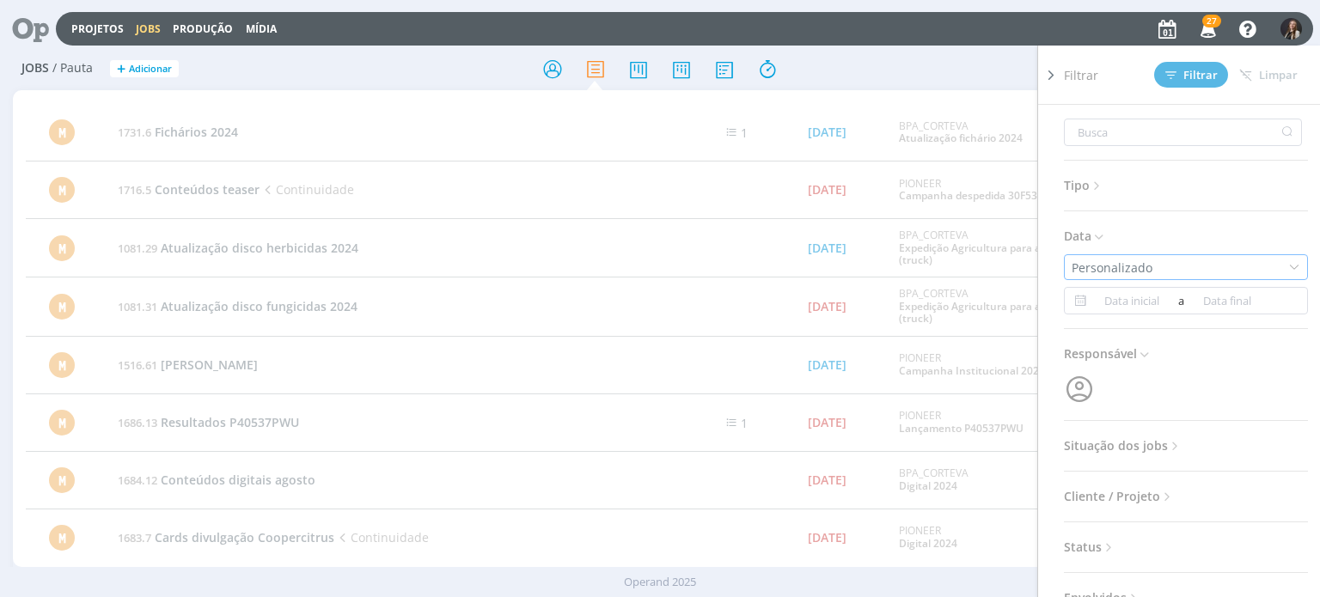
click at [1157, 258] on div "Personalizado" at bounding box center [1186, 267] width 244 height 26
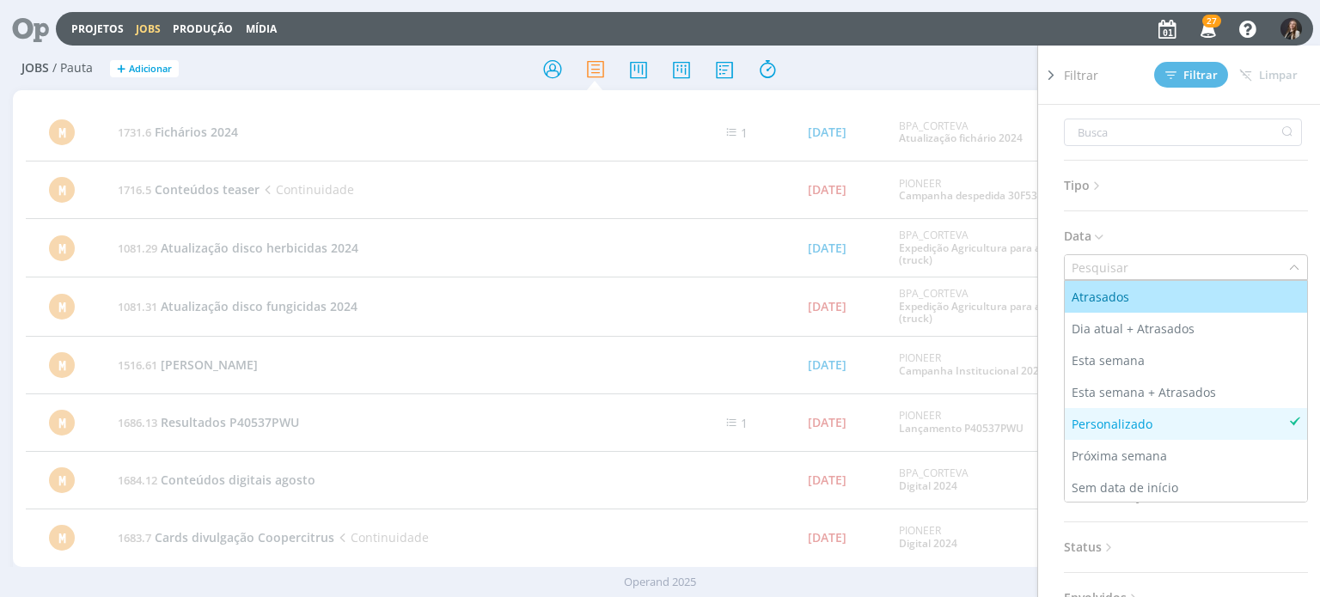
click at [1151, 260] on input "text" at bounding box center [1176, 267] width 223 height 24
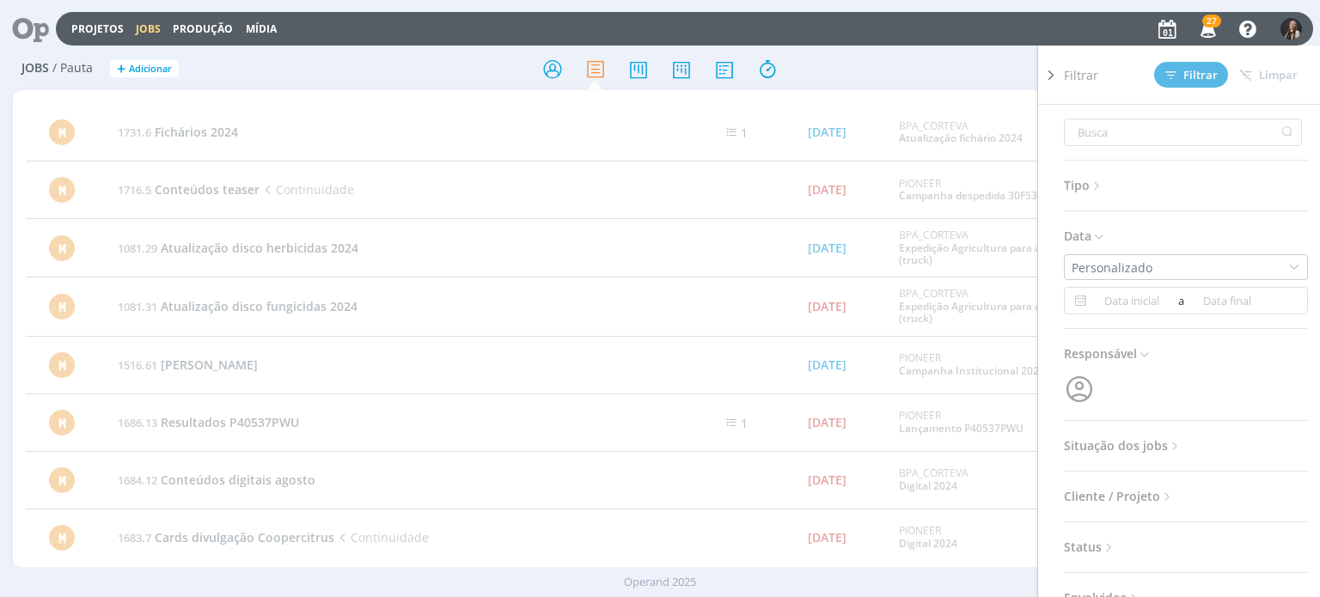
click at [1098, 236] on icon at bounding box center [1099, 237] width 15 height 15
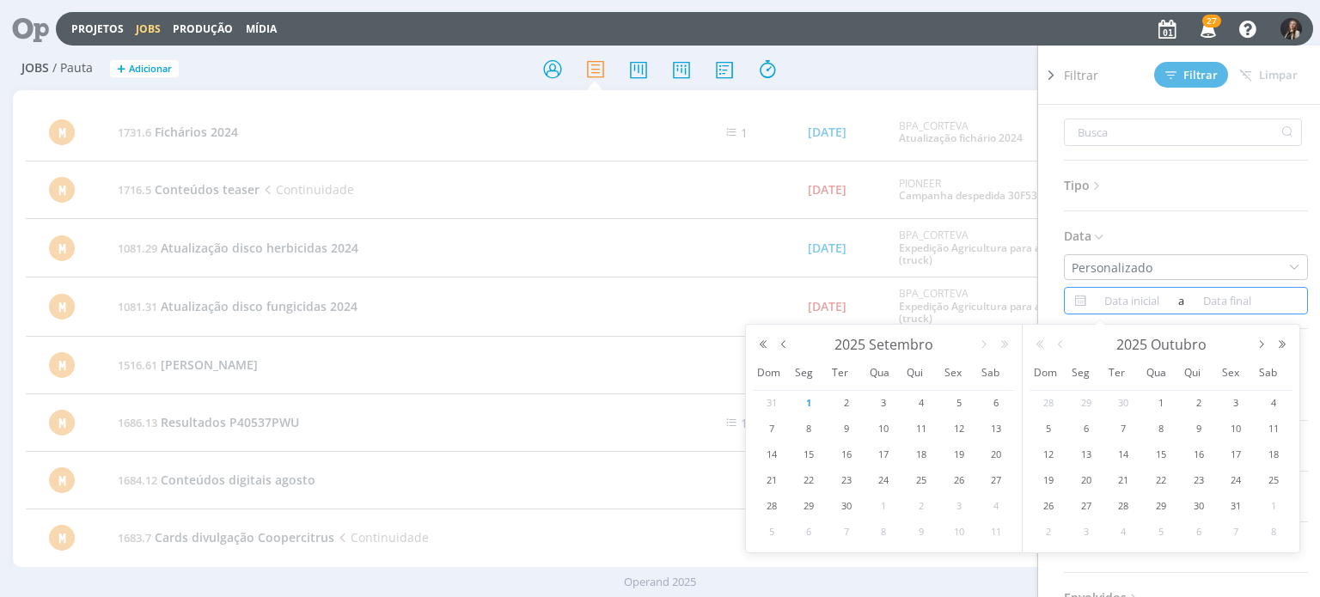
click at [1129, 301] on input at bounding box center [1132, 301] width 83 height 21
click at [787, 343] on button "button" at bounding box center [784, 345] width 21 height 12
click at [922, 507] on span "28" at bounding box center [921, 506] width 21 height 21
click at [918, 505] on span "28" at bounding box center [921, 506] width 21 height 21
type input "28/08/2025"
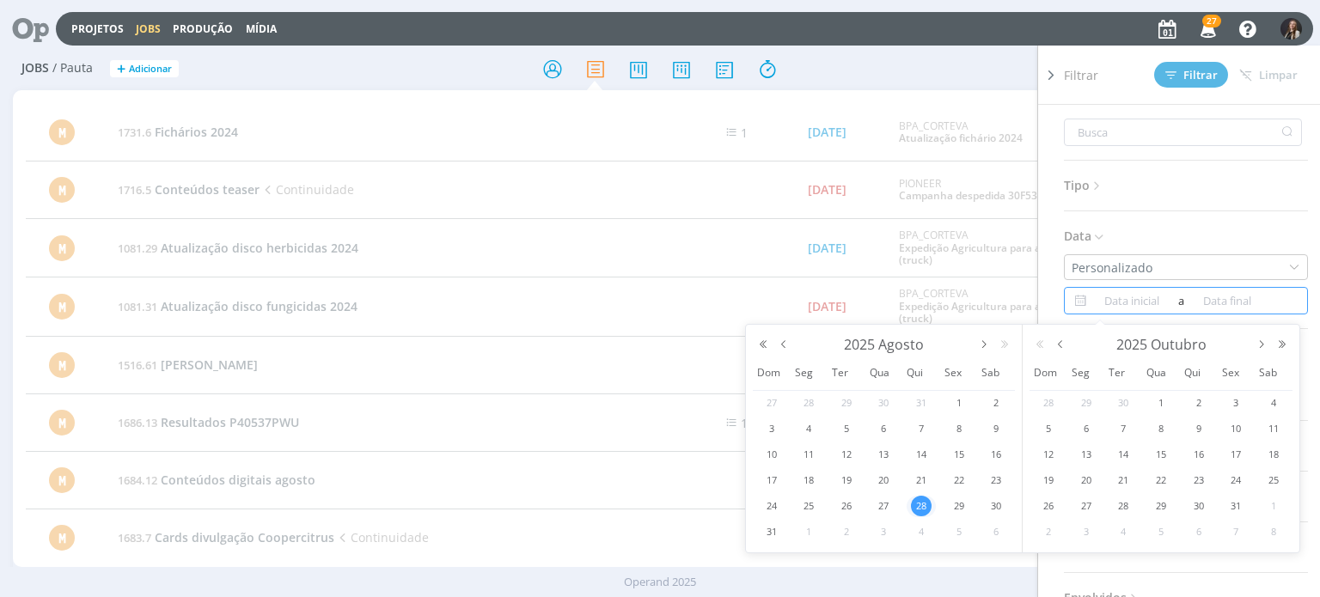
type input "28/08/2025"
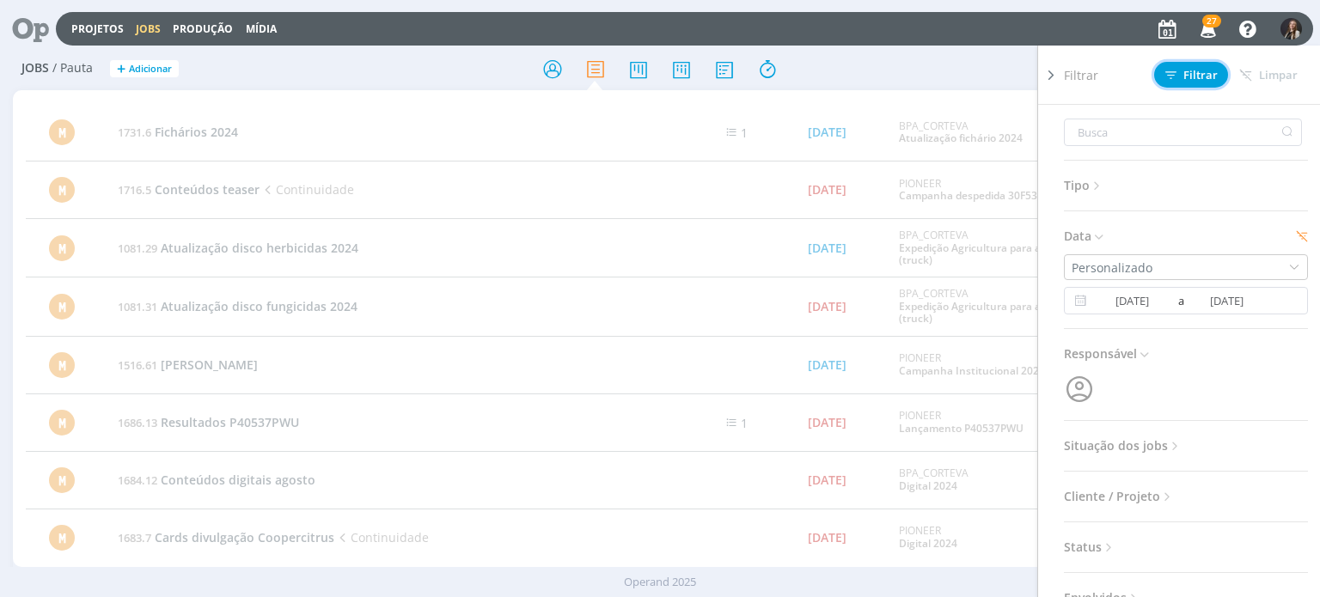
click at [1174, 71] on icon at bounding box center [1171, 74] width 11 height 7
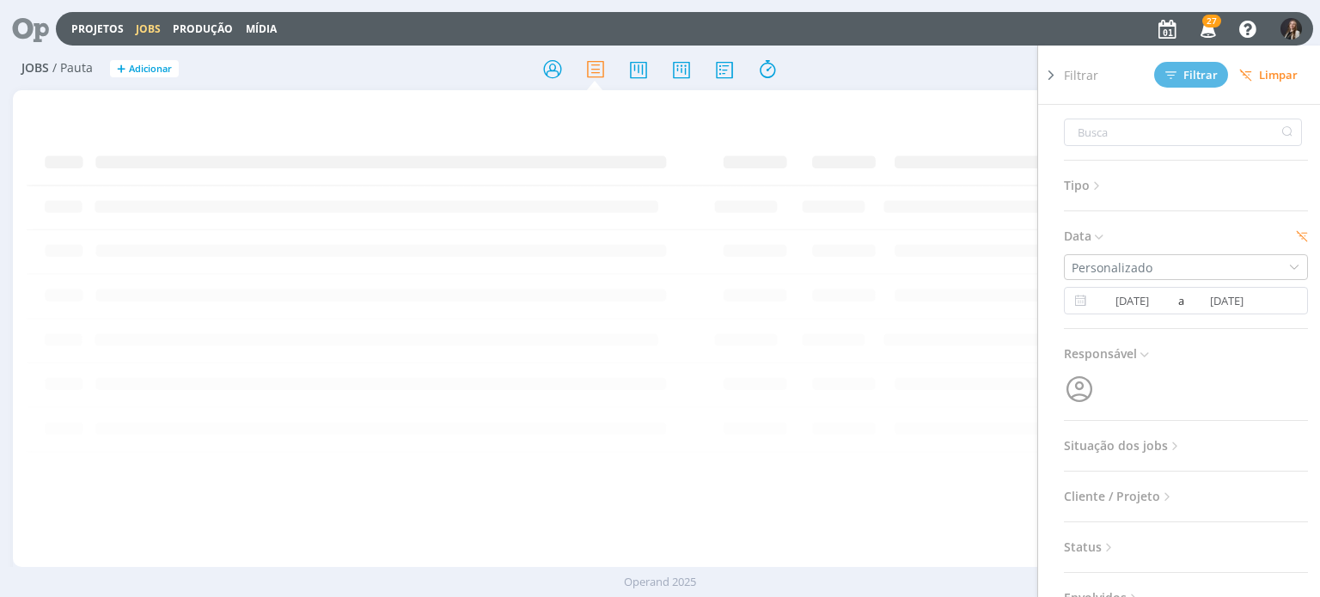
click at [1135, 456] on div "Tipo Jobs e Tarefas Data Personalizado 28/08/2025 a 28/08/2025 Responsável Situ…" at bounding box center [1193, 375] width 258 height 540
click at [1137, 443] on span "Situação dos jobs" at bounding box center [1123, 446] width 119 height 22
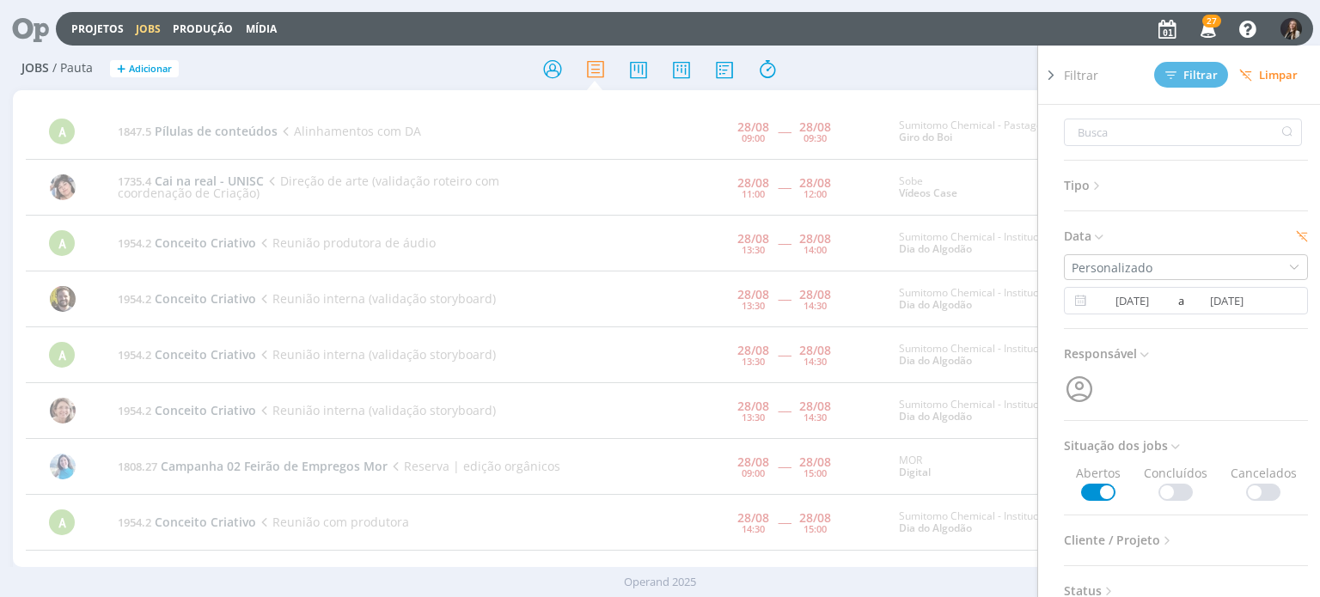
click at [1176, 484] on span at bounding box center [1176, 492] width 34 height 17
click at [1209, 72] on span "Filtrar" at bounding box center [1192, 75] width 52 height 11
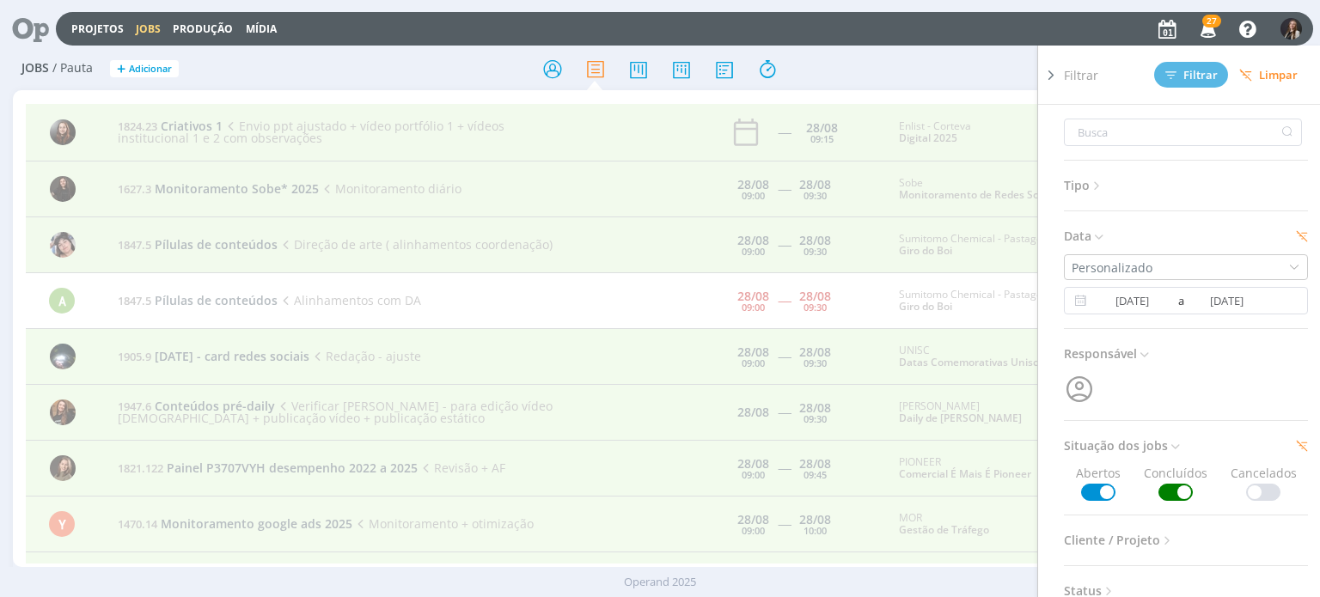
click at [1093, 493] on span at bounding box center [1098, 492] width 34 height 17
click at [1119, 351] on span "Responsável" at bounding box center [1108, 354] width 88 height 22
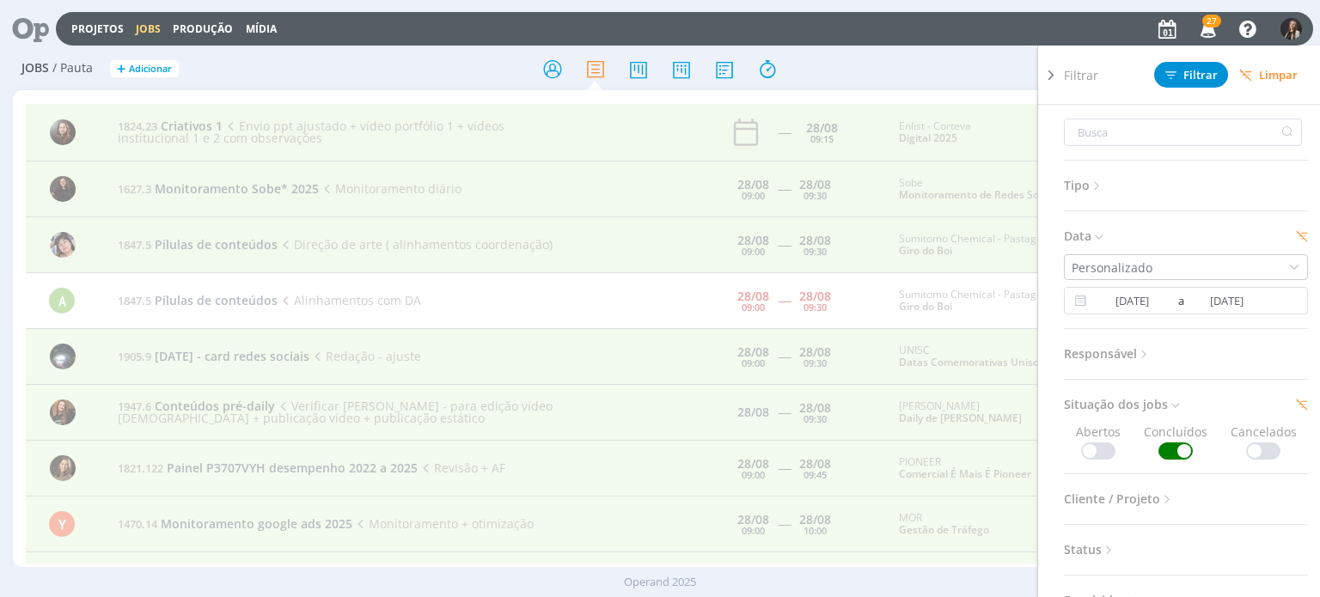
click at [1114, 353] on span "Responsável" at bounding box center [1108, 354] width 88 height 22
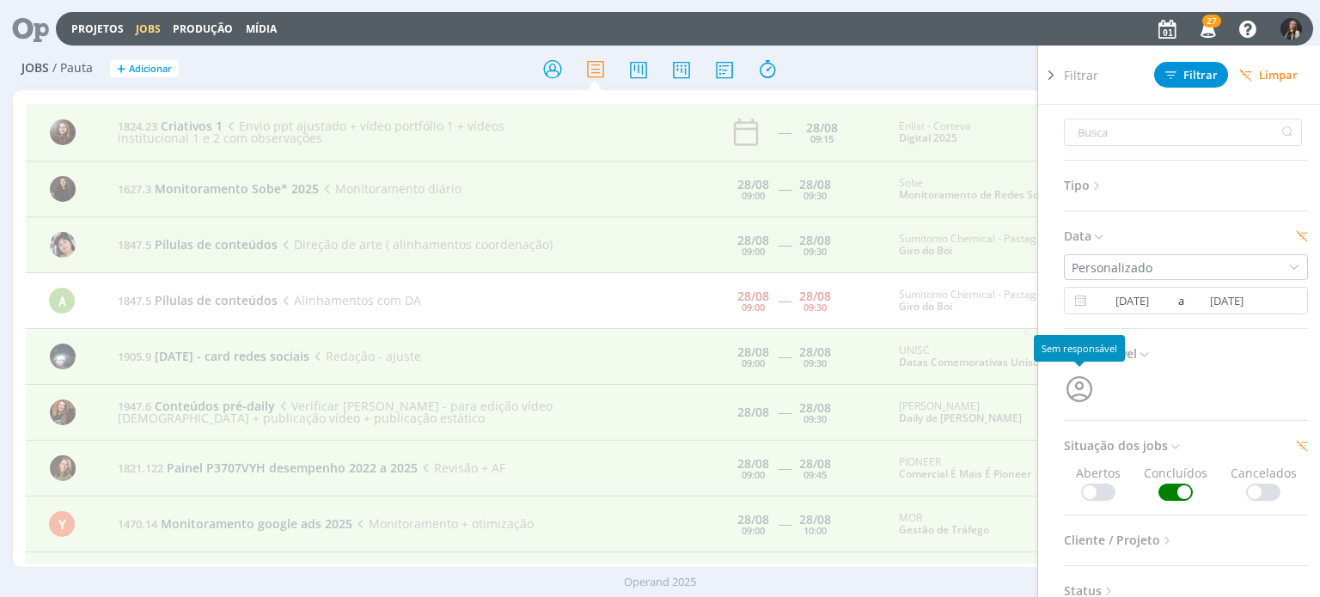
click at [1066, 388] on icon "button" at bounding box center [1079, 390] width 26 height 26
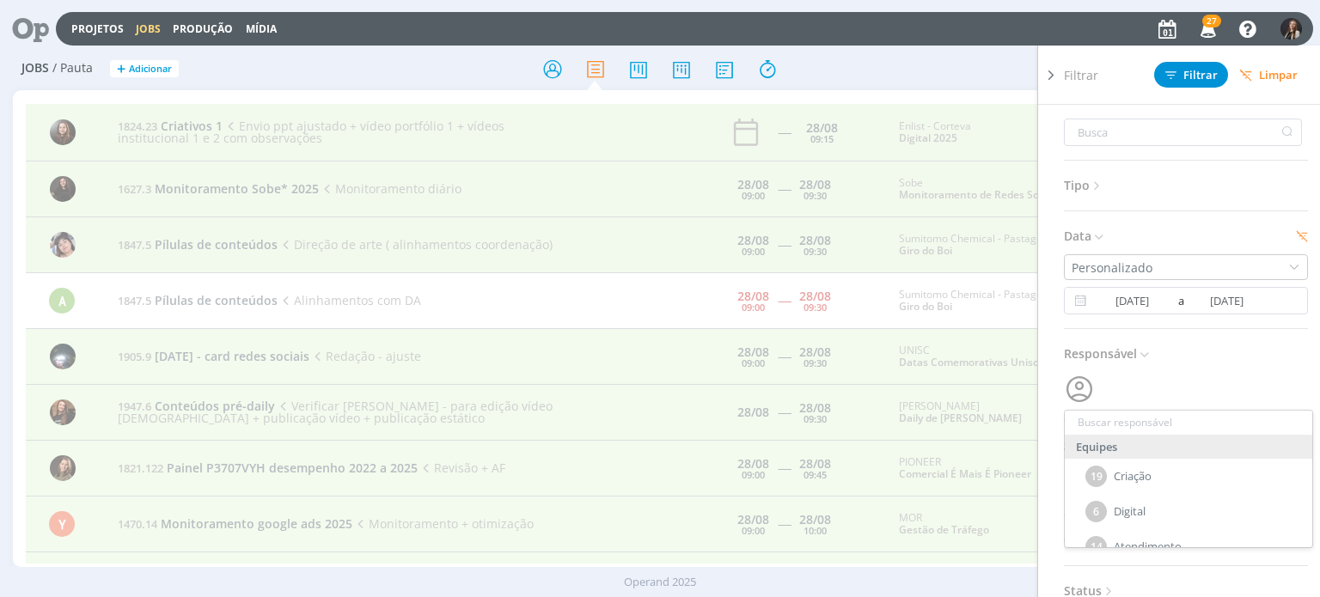
click at [1127, 416] on input "text" at bounding box center [1189, 423] width 248 height 24
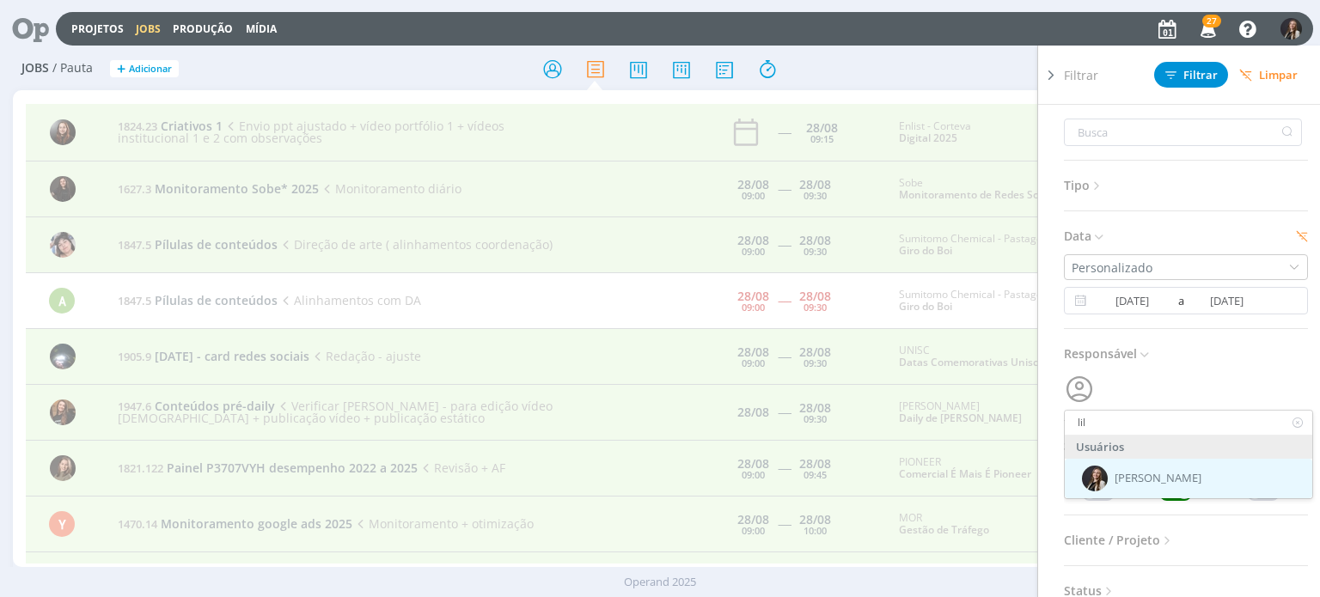
type input "lil"
click at [1137, 482] on span "[PERSON_NAME]" at bounding box center [1158, 479] width 87 height 14
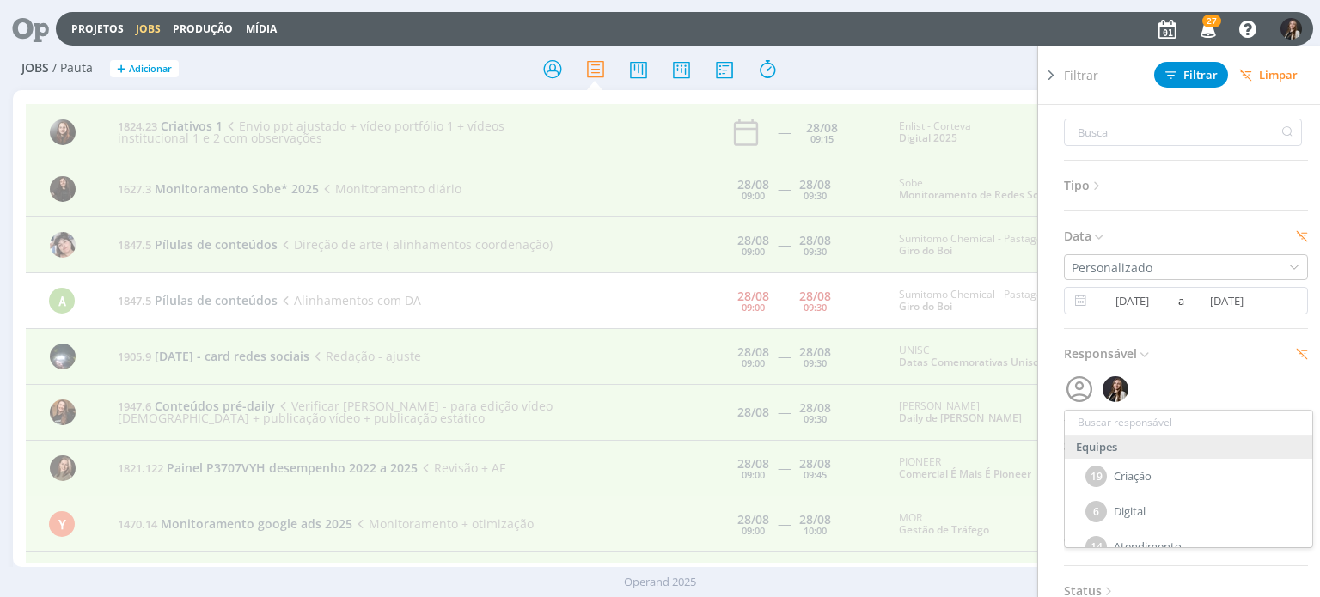
click at [1214, 385] on div "Equipes 19 Criação 6 Digital 14 Atendimento 10 Direção de Arte 5 Audiovisual 4 …" at bounding box center [1186, 389] width 244 height 34
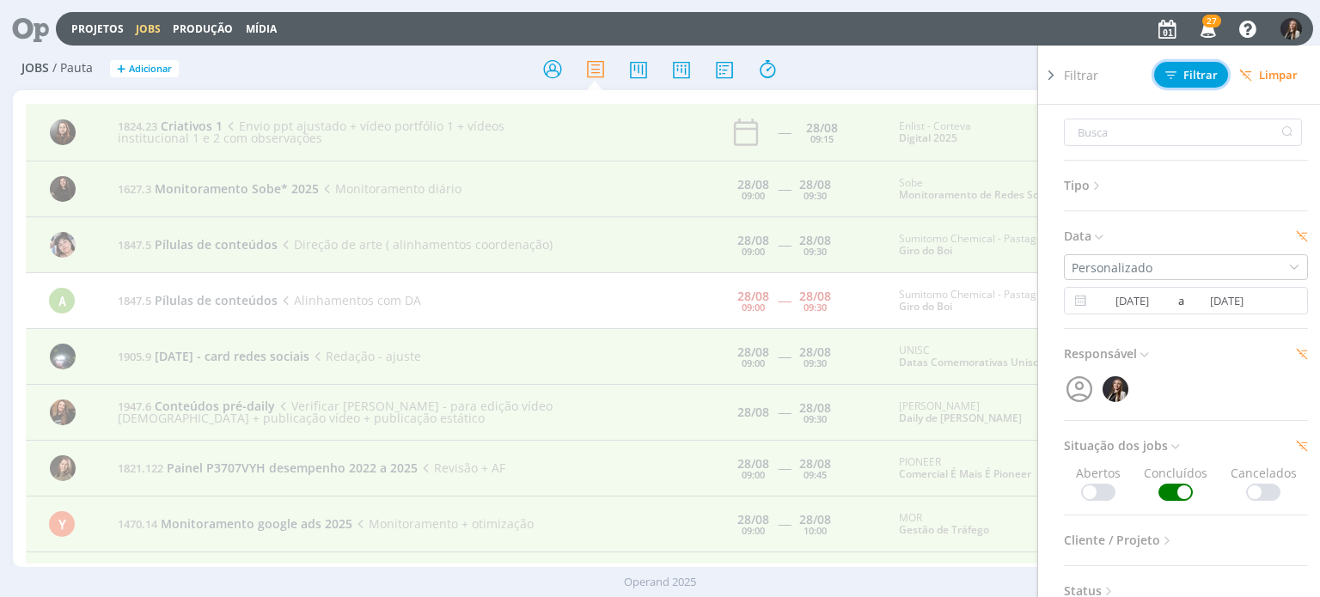
click at [1197, 75] on span "Filtrar" at bounding box center [1192, 75] width 52 height 11
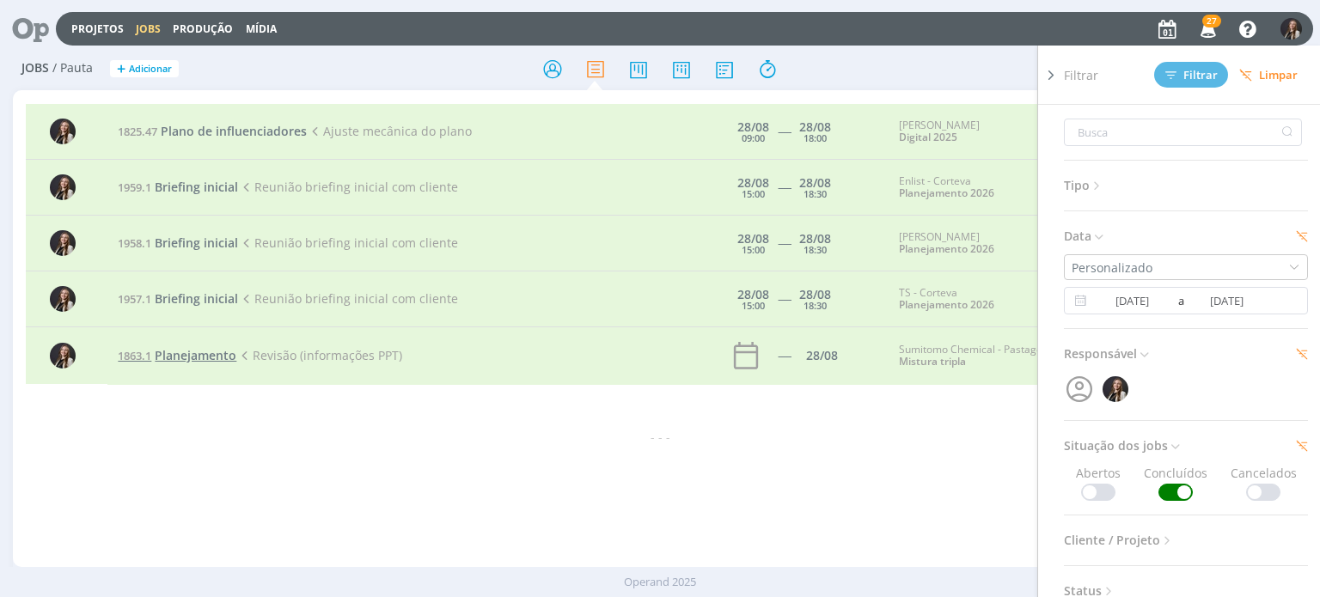
click at [212, 357] on span "Planejamento" at bounding box center [196, 355] width 82 height 16
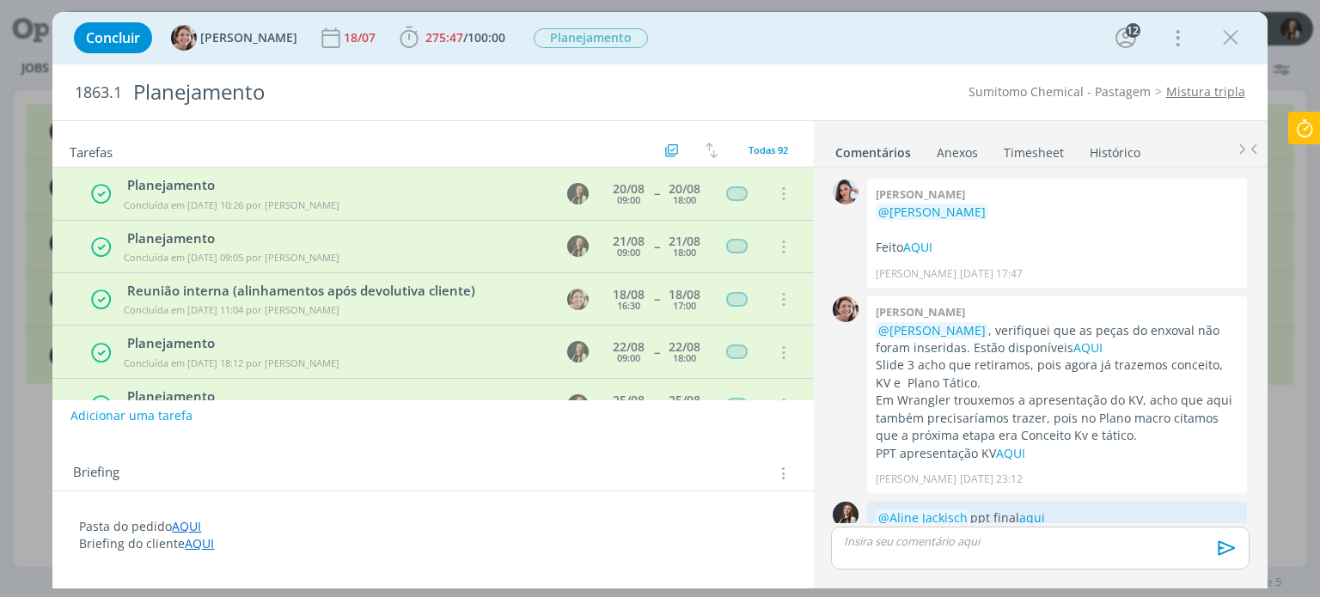
click at [1012, 149] on link "Timesheet" at bounding box center [1034, 149] width 62 height 25
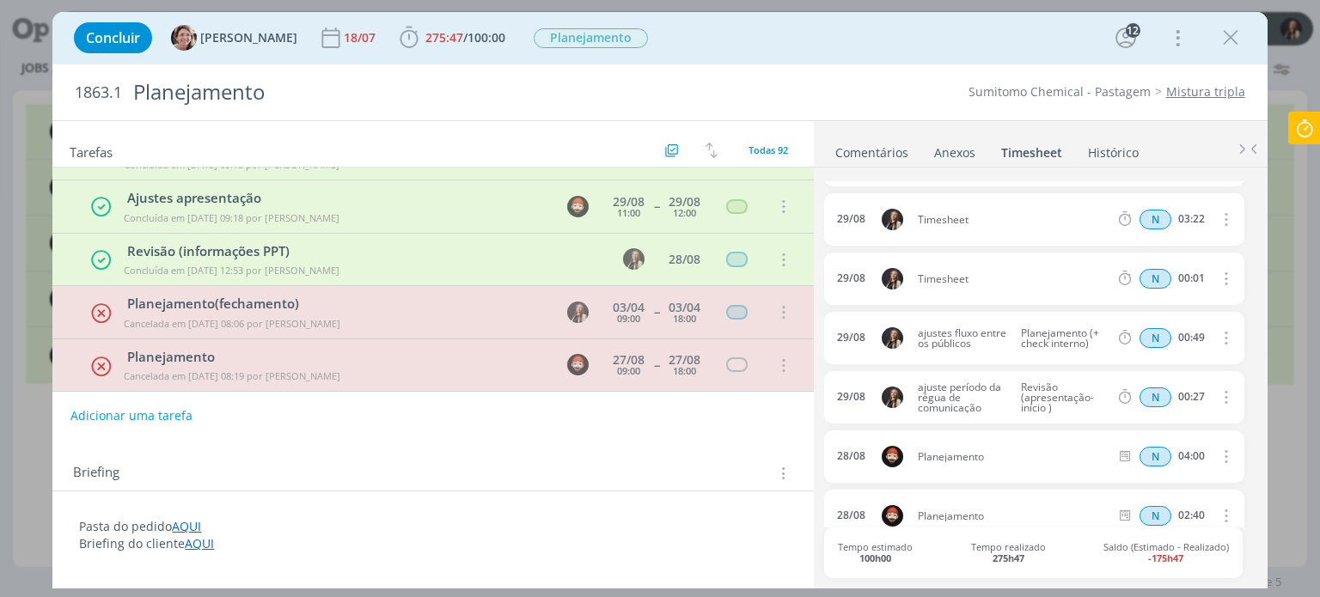
scroll to position [258, 0]
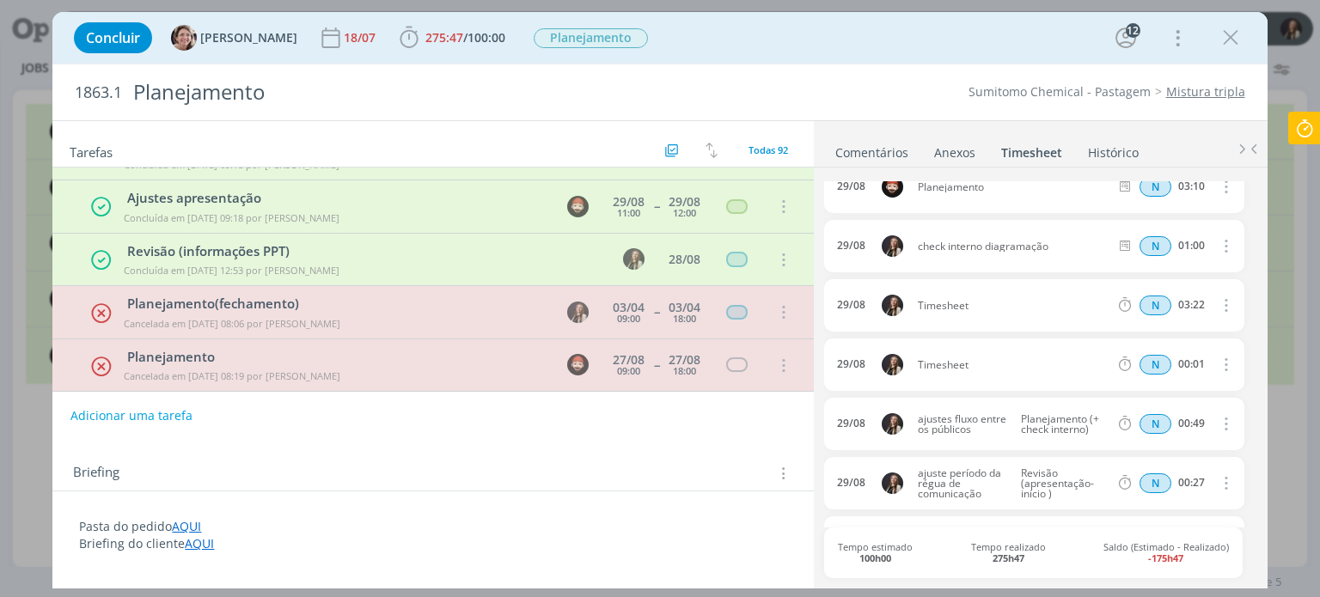
click at [1220, 299] on icon "dialog" at bounding box center [1224, 305] width 19 height 21
click at [1144, 360] on link "Editar" at bounding box center [1177, 362] width 136 height 28
drag, startPoint x: 989, startPoint y: 306, endPoint x: 665, endPoint y: 295, distance: 324.3
click at [652, 298] on div "Tarefas Usar Job de template Criar template a partir deste job Visualizar Templ…" at bounding box center [659, 354] width 1215 height 468
click at [1068, 305] on input "Selecione a tarefa" at bounding box center [1063, 306] width 99 height 19
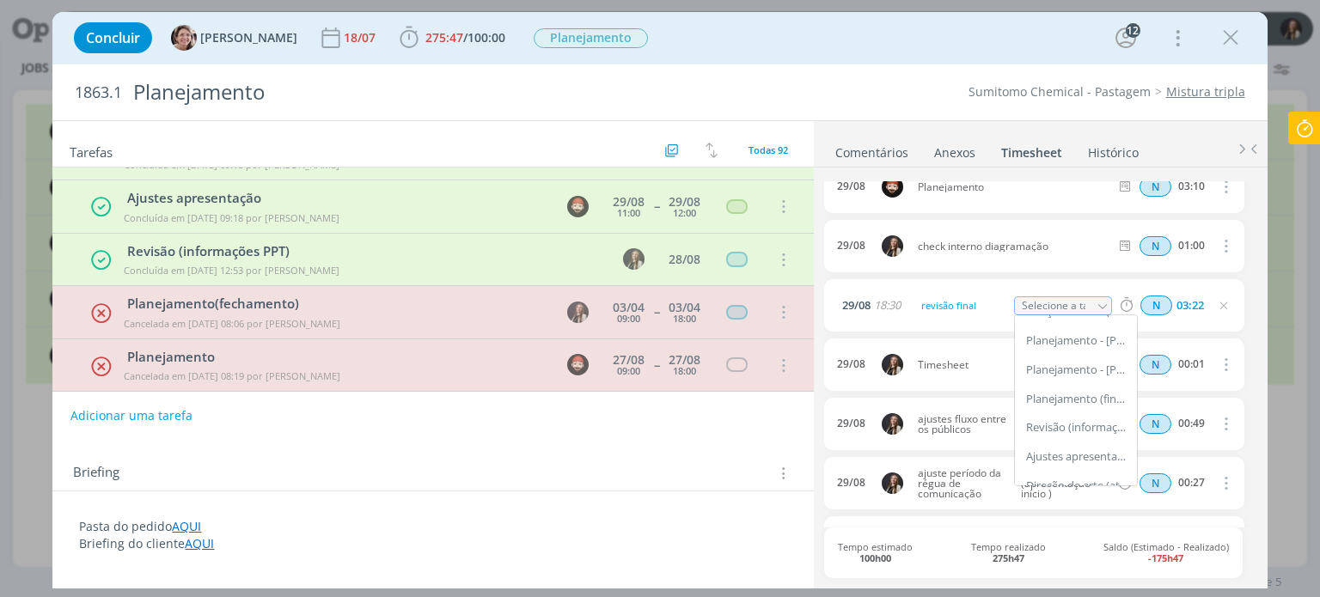
scroll to position [2509, 0]
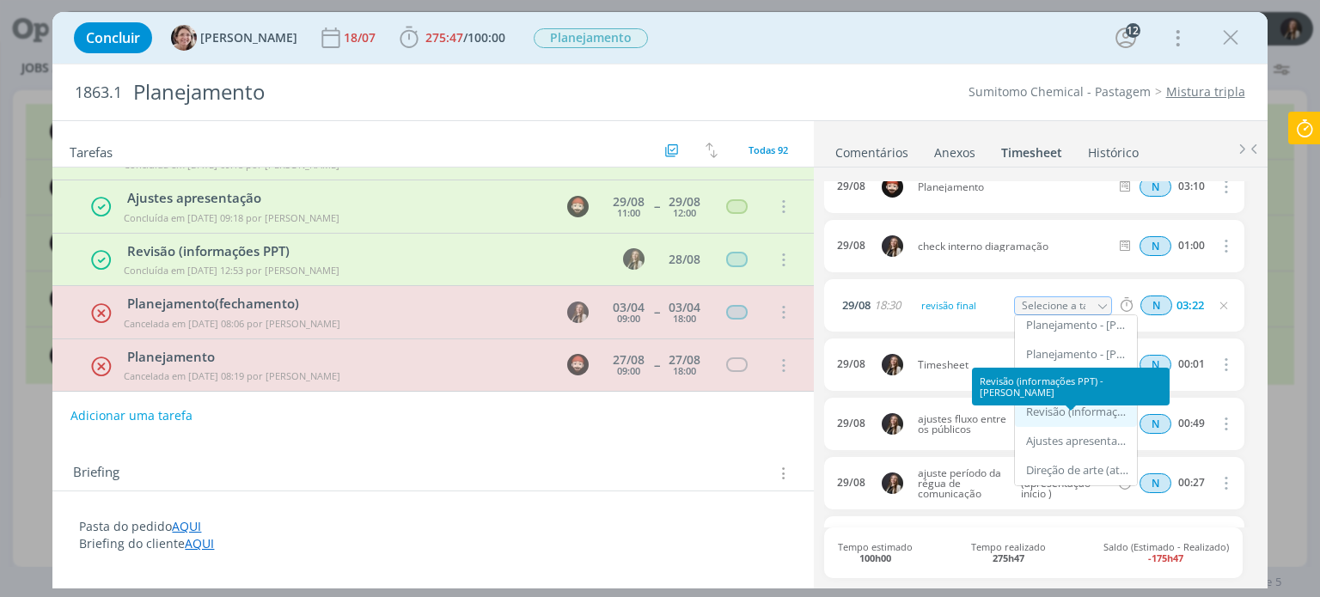
click at [1090, 412] on div "Revisão (informações PPT) - Lílian Fengler" at bounding box center [1077, 413] width 103 height 14
type input "Revisão (informações PPT)"
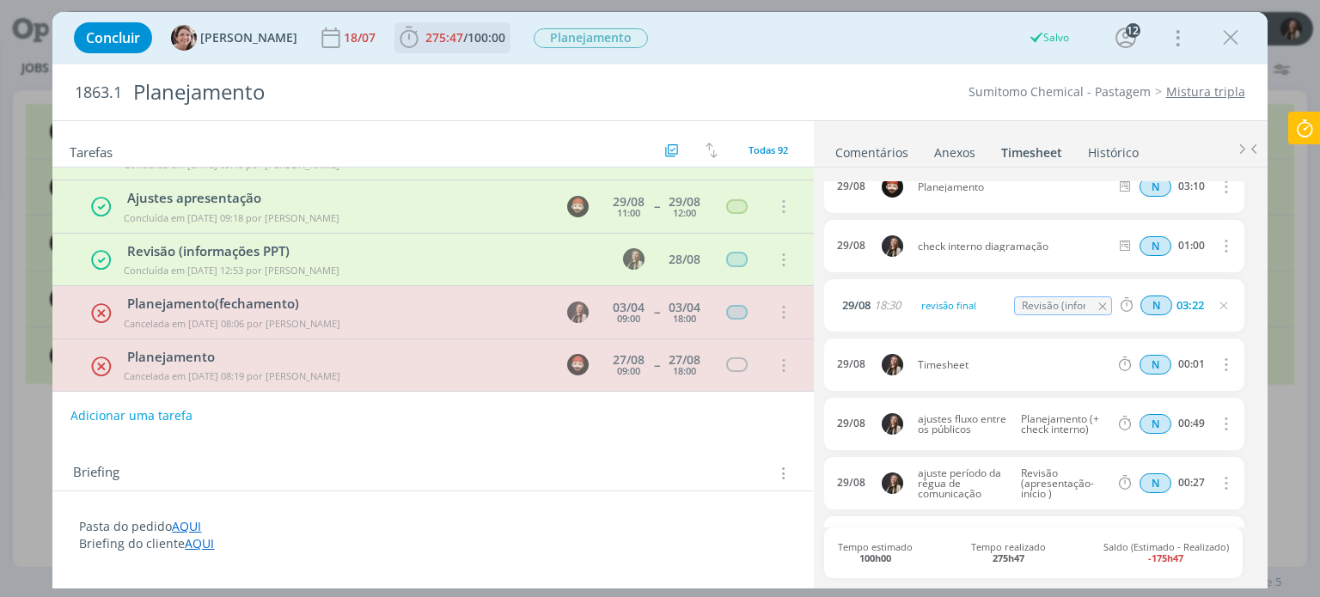
click at [433, 47] on span "275:47 / 100:00" at bounding box center [452, 38] width 113 height 26
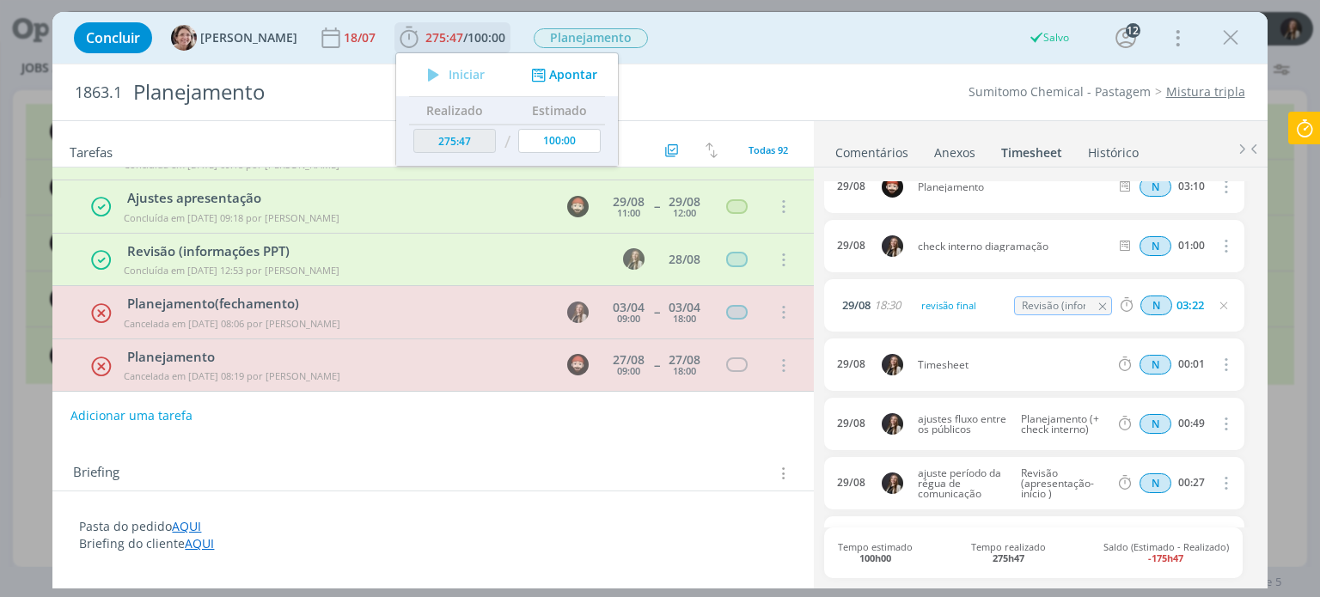
click at [438, 39] on span "275:47" at bounding box center [445, 37] width 38 height 16
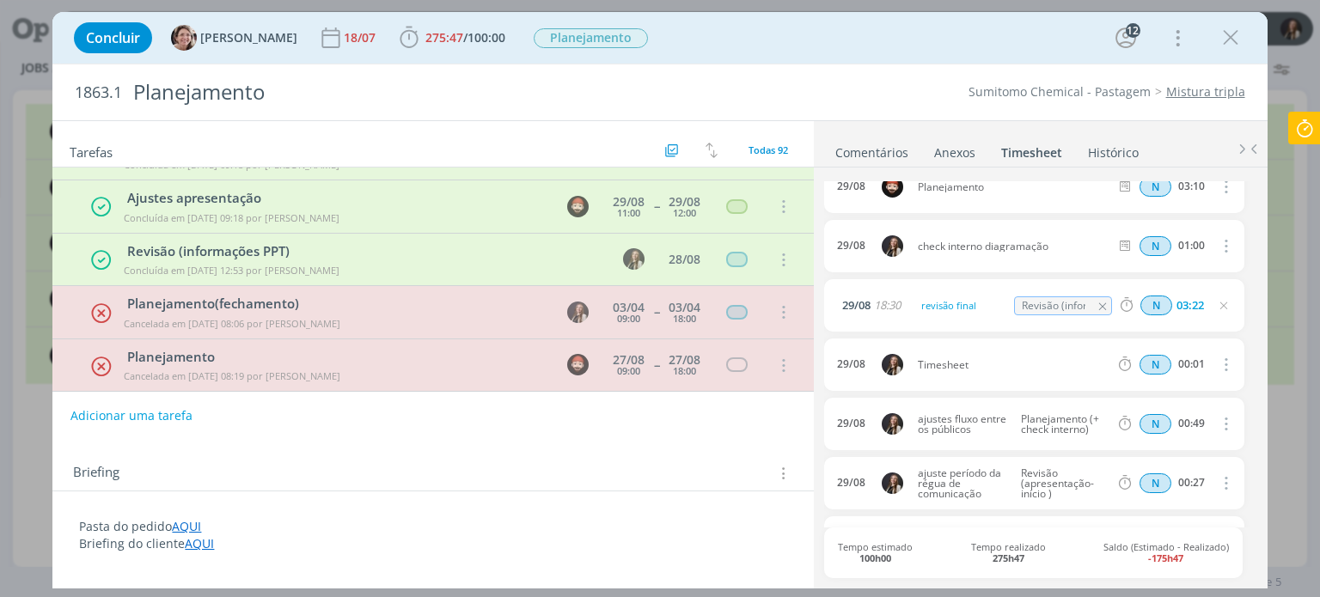
scroll to position [0, 0]
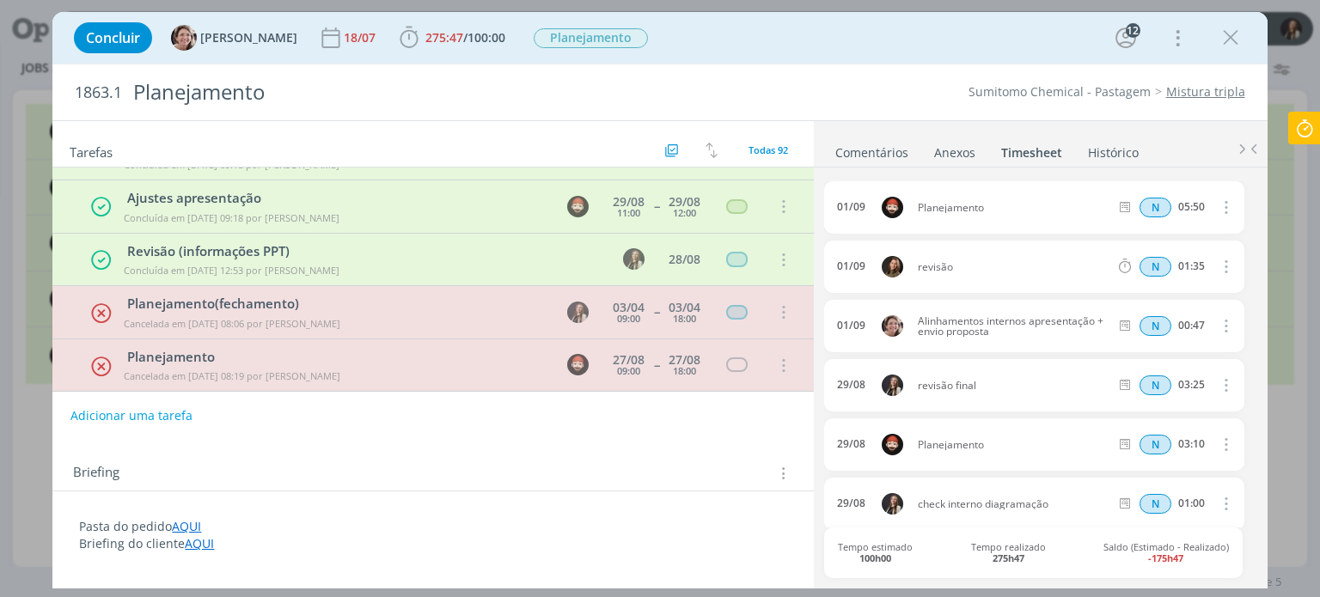
click at [1219, 383] on icon "dialog" at bounding box center [1224, 385] width 19 height 21
click at [1183, 413] on link "Excluir" at bounding box center [1177, 415] width 136 height 28
click at [1223, 377] on div "Tem certeza que deseja excluir este lançamento de 03:25? Não Sim" at bounding box center [1033, 385] width 419 height 52
click at [1210, 381] on button "Sim" at bounding box center [1210, 386] width 34 height 19
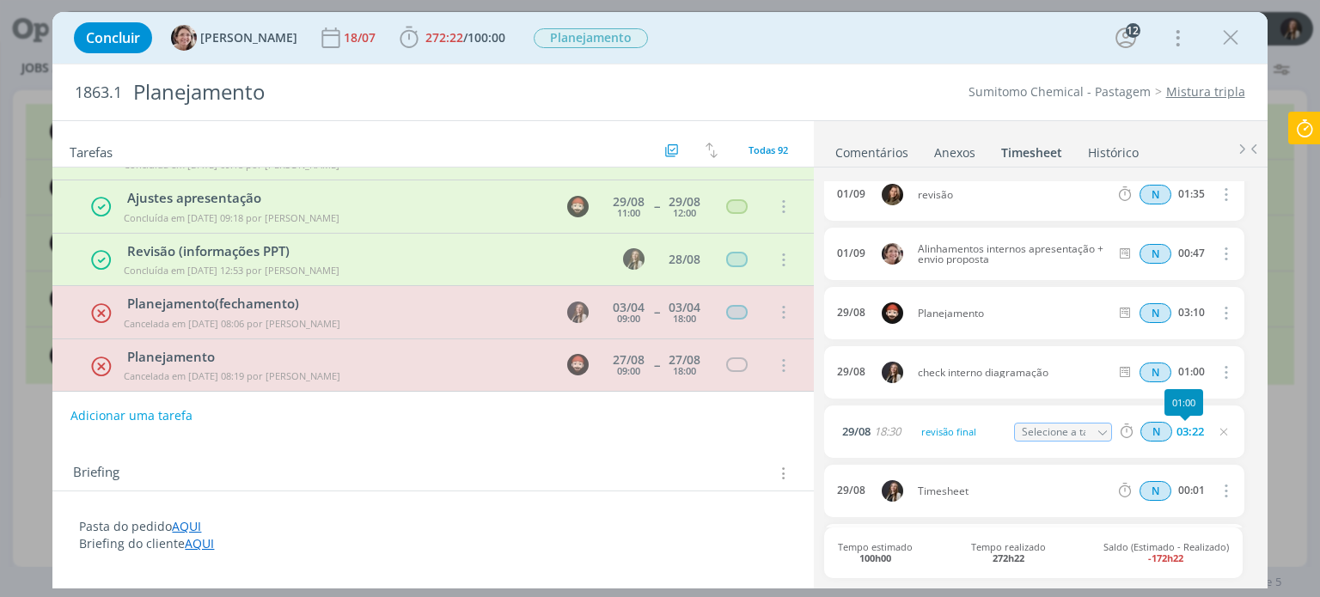
scroll to position [172, 0]
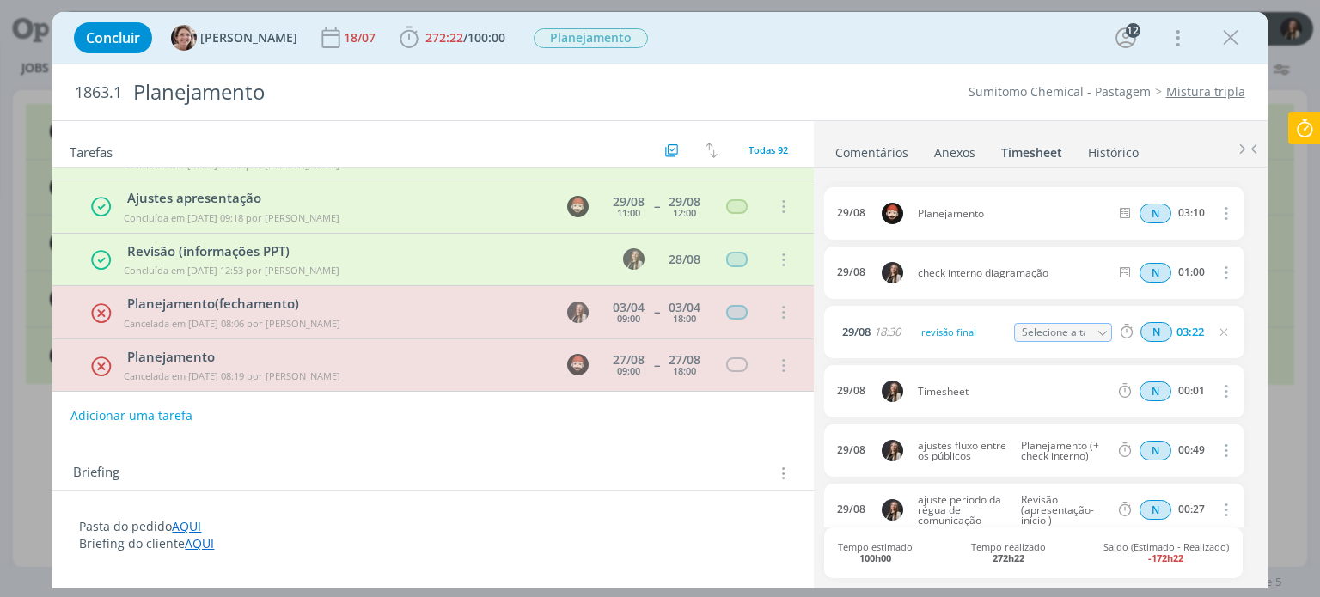
click at [1215, 388] on icon "dialog" at bounding box center [1224, 391] width 19 height 21
click at [1166, 445] on link "Editar" at bounding box center [1177, 448] width 136 height 28
drag, startPoint x: 1190, startPoint y: 388, endPoint x: 1208, endPoint y: 388, distance: 18.1
click at [1208, 388] on div "N 00:01" at bounding box center [1229, 391] width 234 height 21
type input "00:07"
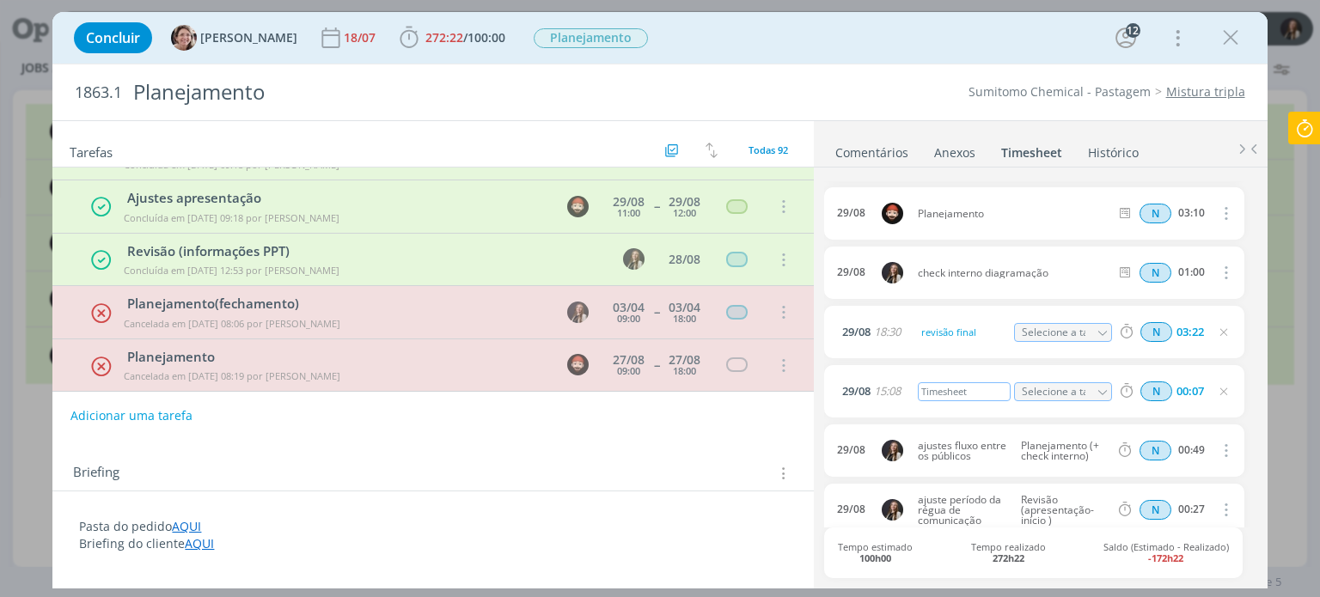
drag, startPoint x: 978, startPoint y: 394, endPoint x: 747, endPoint y: 391, distance: 231.2
click at [747, 394] on div "Tarefas Usar Job de template Criar template a partir deste job Visualizar Templ…" at bounding box center [659, 354] width 1215 height 468
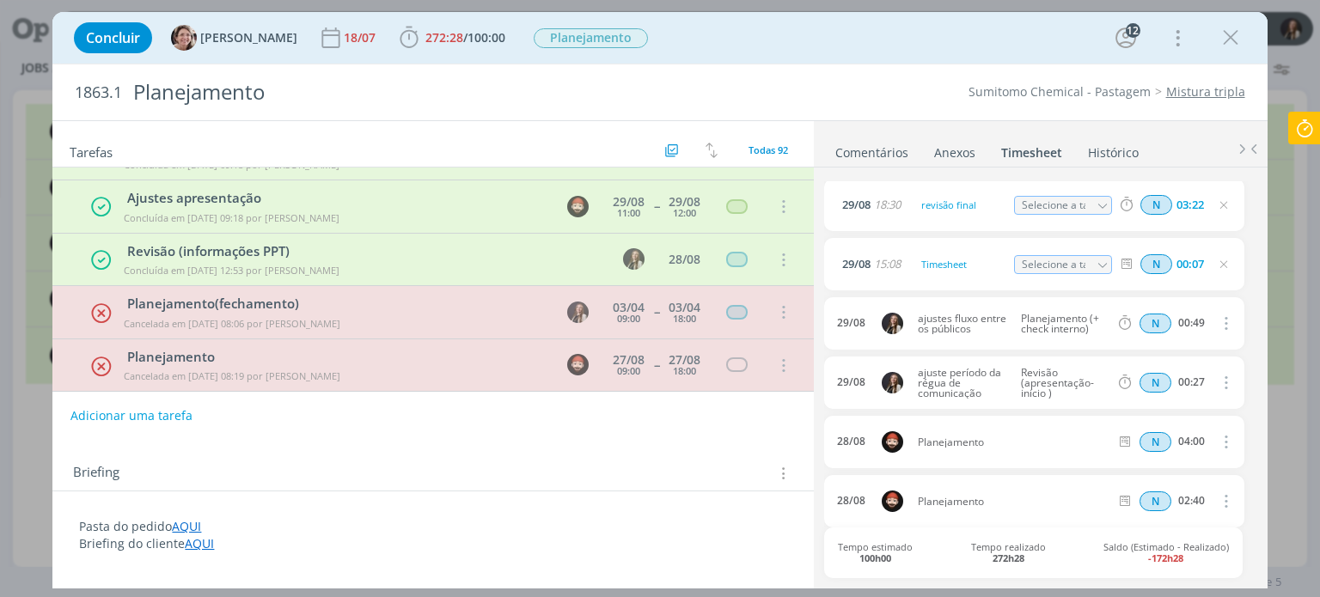
scroll to position [295, 0]
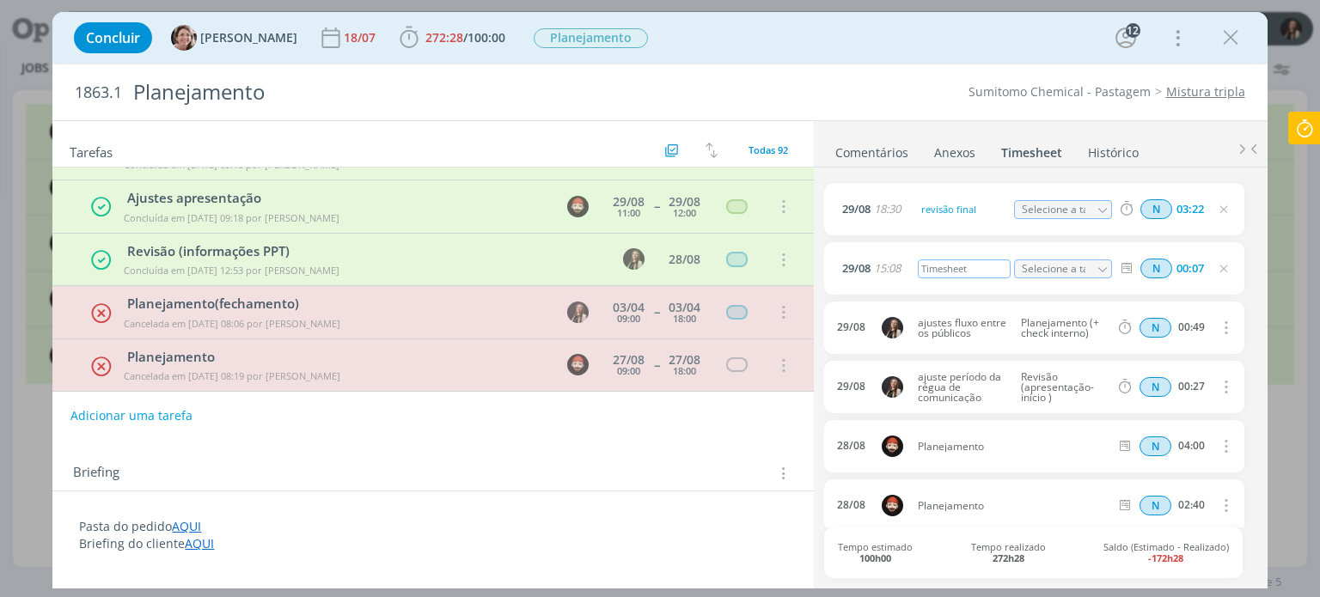
click at [965, 266] on div "Timesheet" at bounding box center [964, 269] width 93 height 19
drag, startPoint x: 974, startPoint y: 264, endPoint x: 854, endPoint y: 264, distance: 120.3
click at [848, 267] on div "29/08 15:08 Timesheet Selecione a tarefa N 00:07" at bounding box center [1033, 268] width 419 height 52
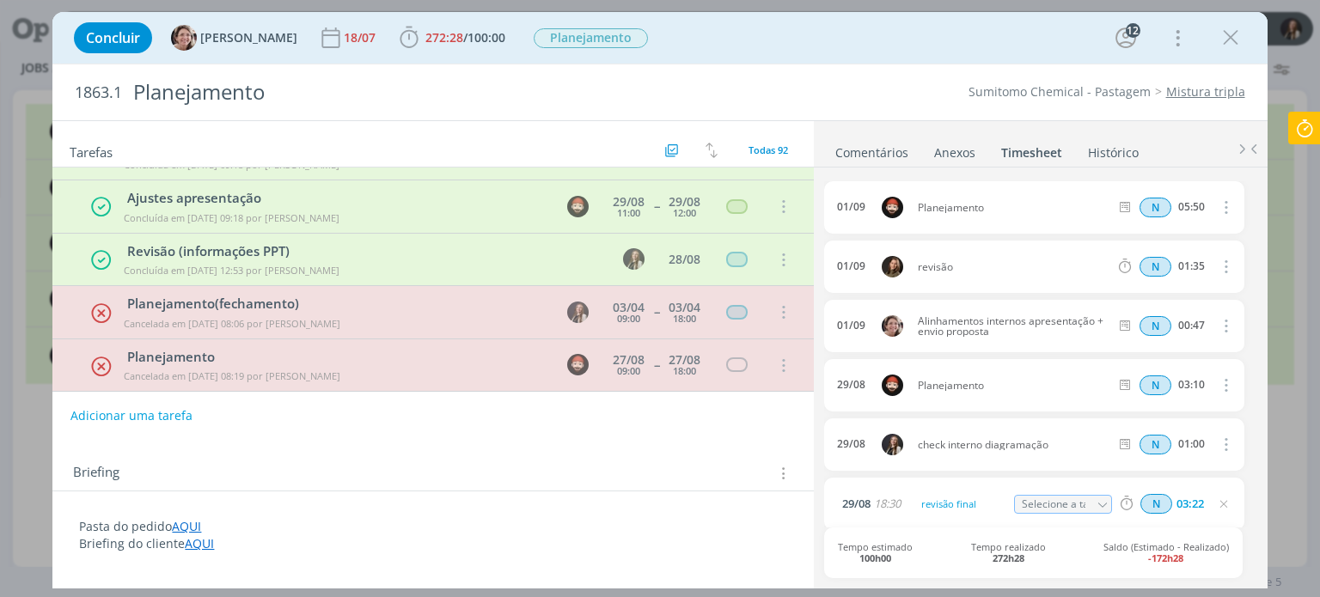
scroll to position [0, 0]
click at [1234, 37] on icon "dialog" at bounding box center [1231, 38] width 26 height 26
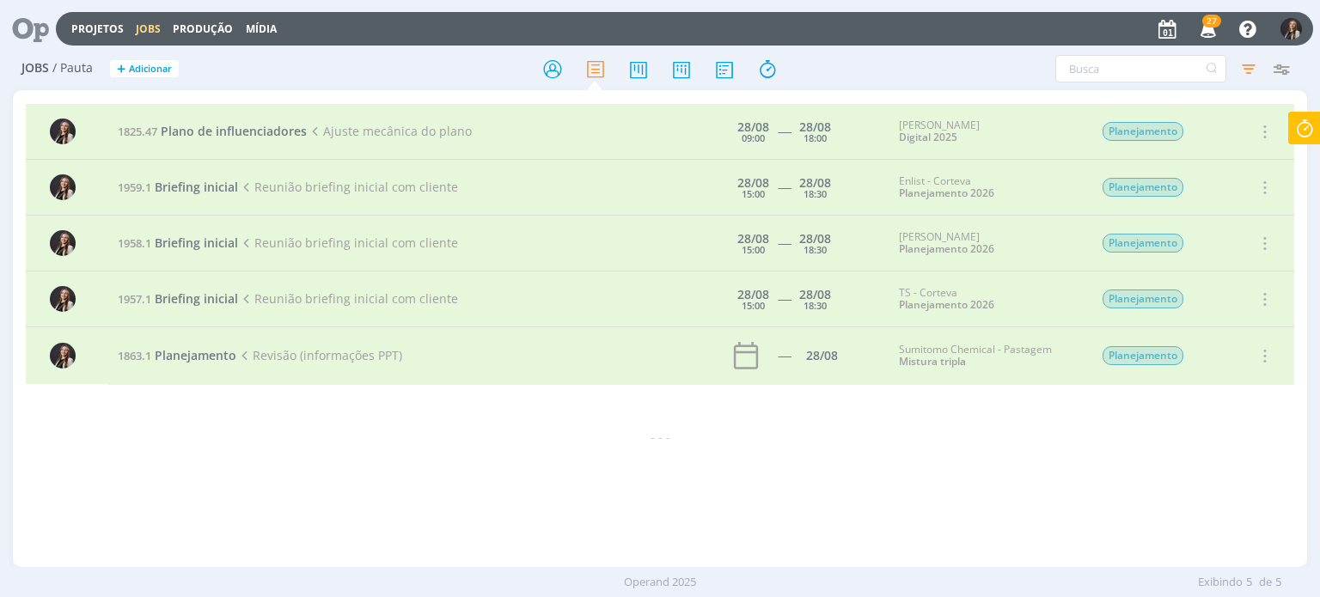
click at [1296, 131] on icon at bounding box center [1304, 129] width 31 height 34
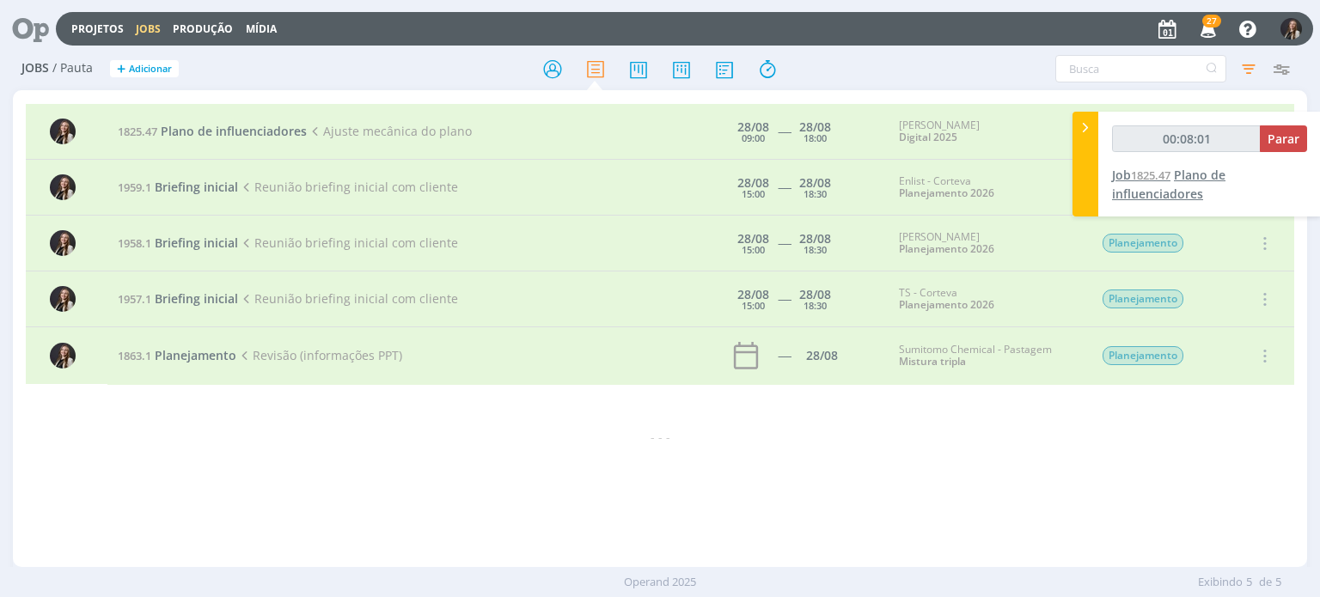
click at [1206, 181] on span "Plano de influenciadores" at bounding box center [1168, 184] width 113 height 35
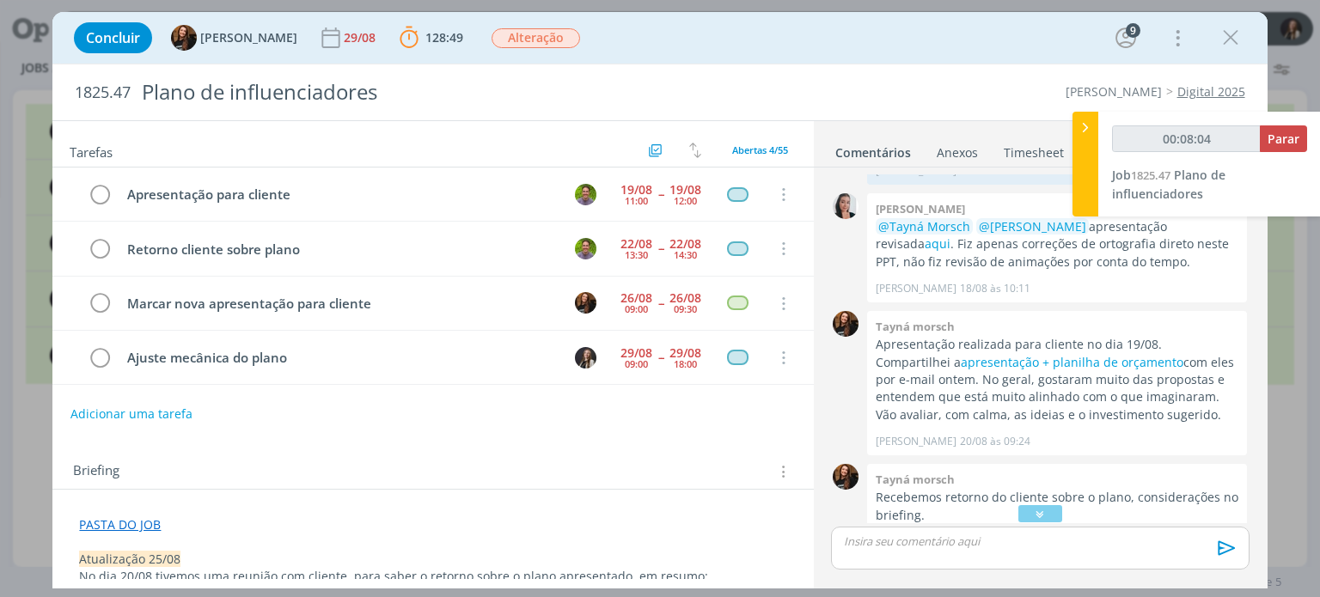
scroll to position [250, 0]
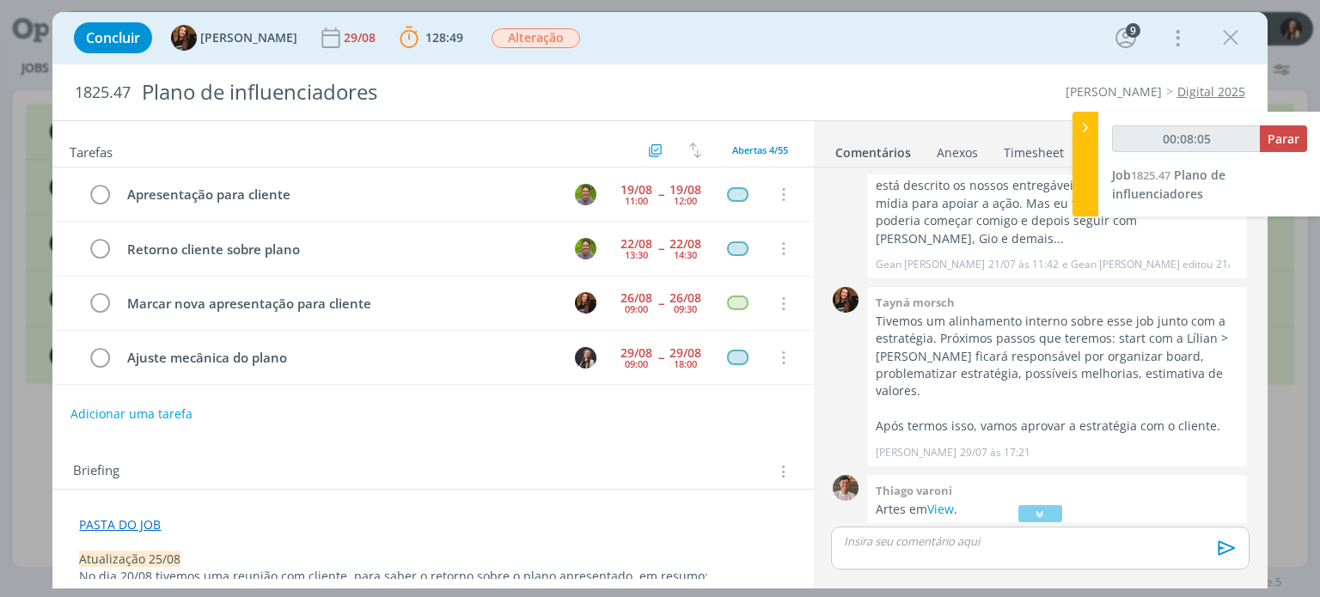
click at [969, 149] on div "Anexos 0" at bounding box center [957, 152] width 41 height 17
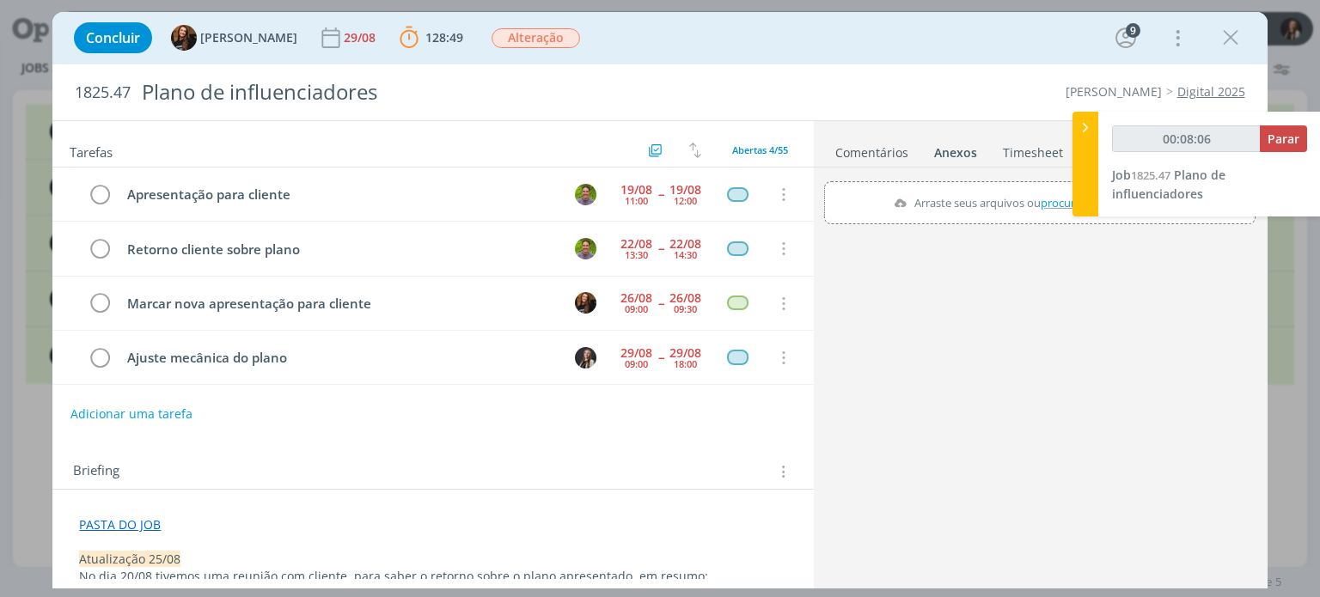
click at [1034, 152] on link "Timesheet" at bounding box center [1033, 149] width 62 height 25
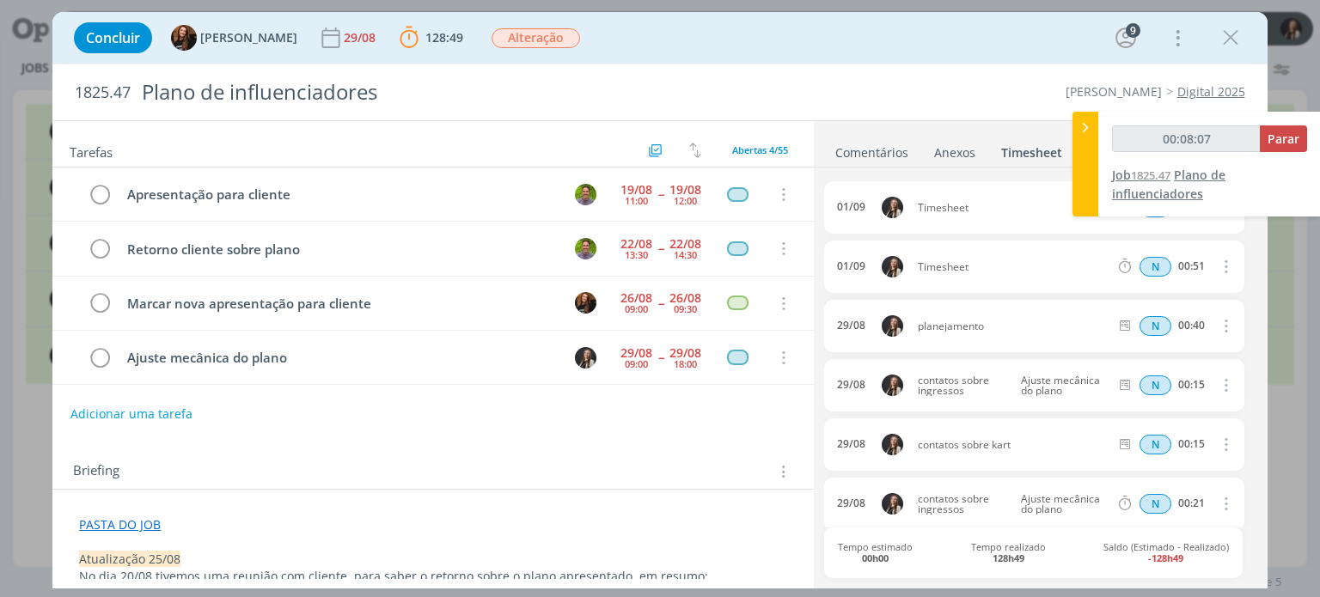
type input "00:08:08"
click at [1075, 148] on div at bounding box center [1086, 164] width 26 height 105
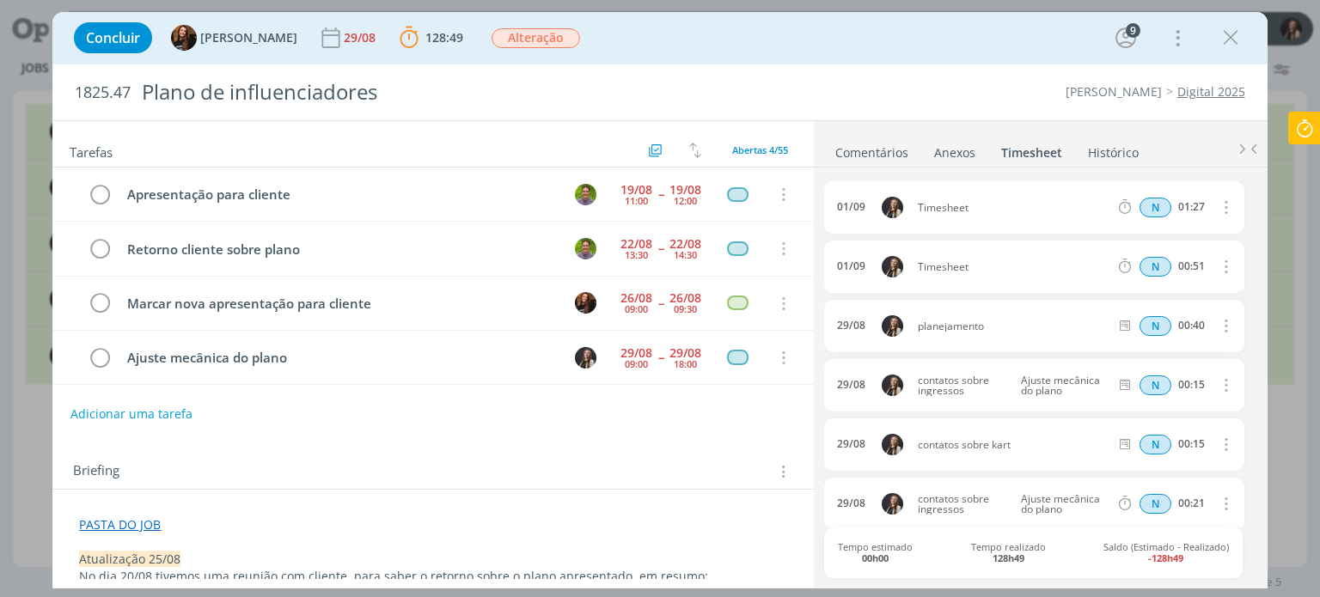
click at [1217, 261] on icon "dialog" at bounding box center [1224, 266] width 19 height 21
click at [1157, 321] on link "Editar" at bounding box center [1177, 323] width 136 height 28
drag, startPoint x: 1001, startPoint y: 262, endPoint x: 941, endPoint y: 236, distance: 64.7
click at [719, 259] on div "Tarefas Usar Job de template Criar template a partir deste job Visualizar Templ…" at bounding box center [659, 354] width 1215 height 468
click at [1107, 254] on div "01/09 09:52 planejamento Selecione a tarefa N 00:51" at bounding box center [1033, 267] width 419 height 52
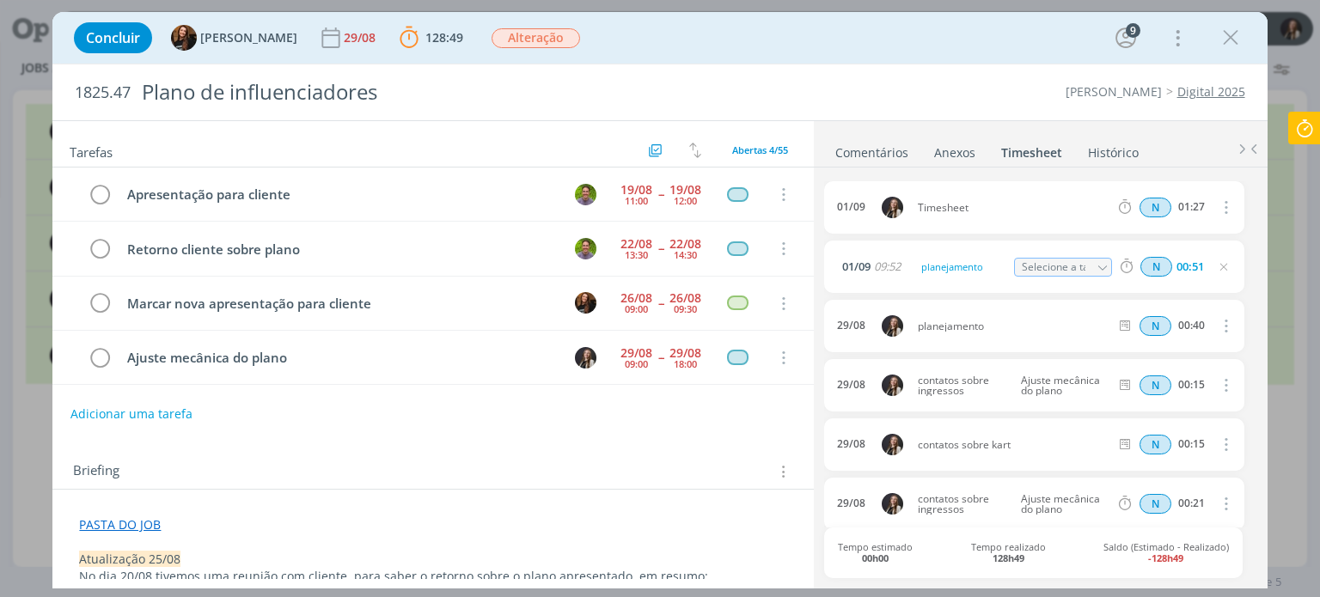
click at [1099, 262] on icon "dialog" at bounding box center [1103, 268] width 12 height 12
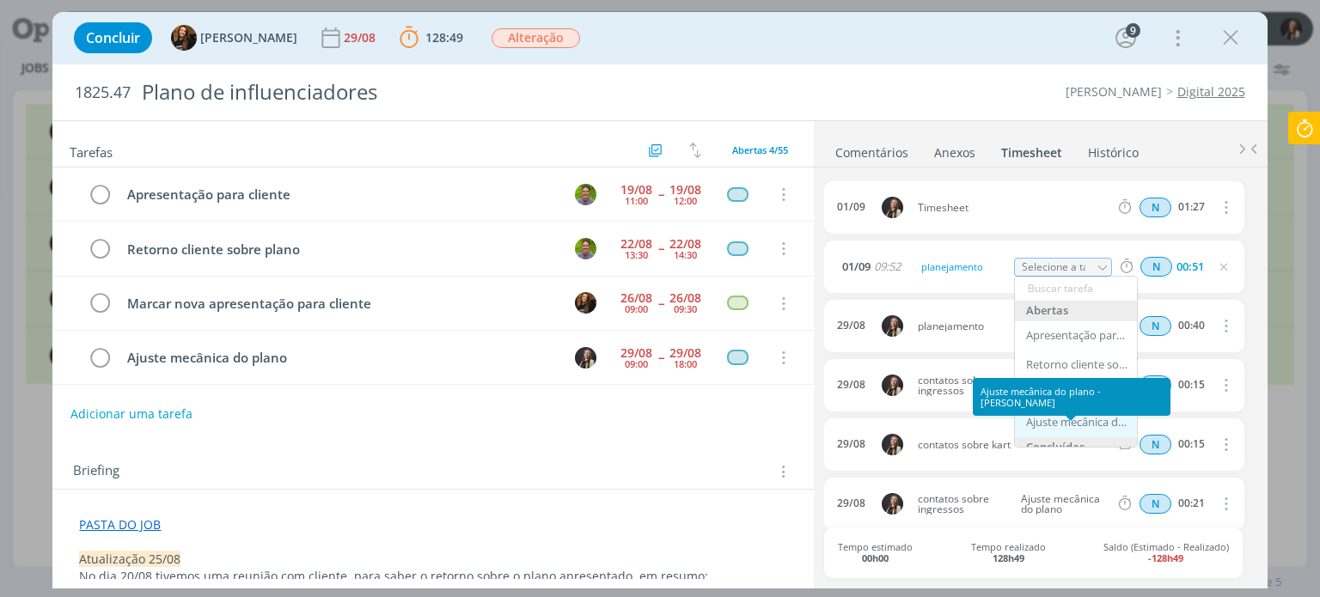
click at [1076, 412] on div "Ajuste mecânica do plano - [PERSON_NAME]" at bounding box center [1076, 422] width 122 height 29
type input "Ajuste mecânica do plano"
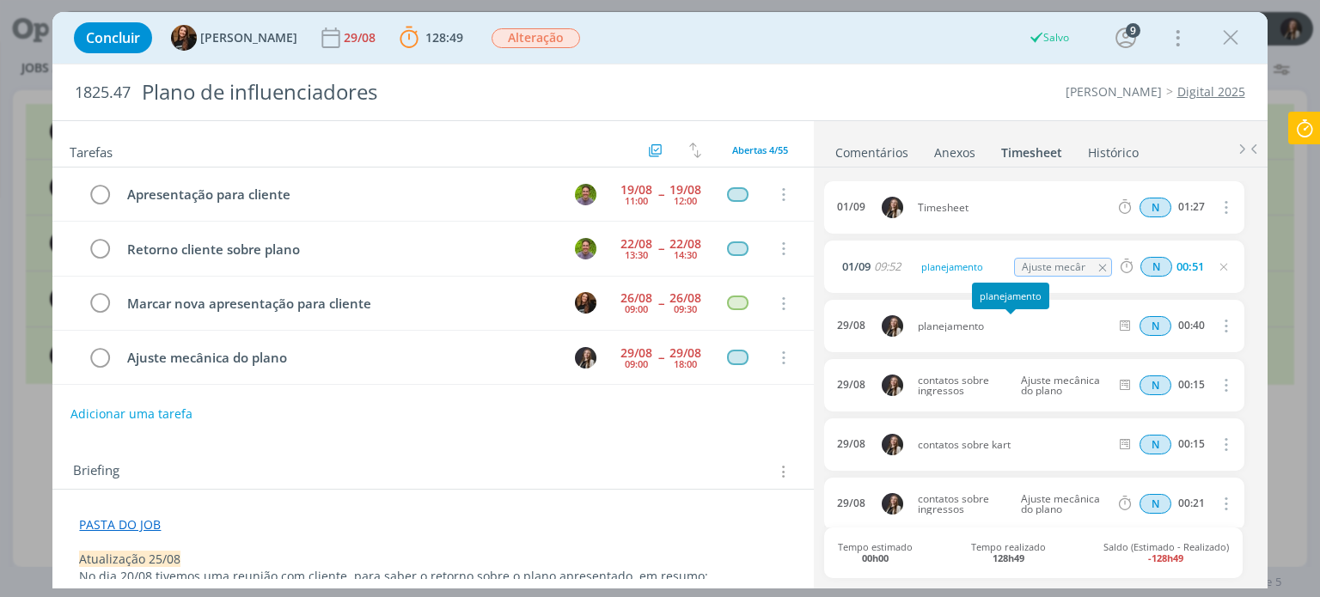
click at [1069, 321] on span "planejamento" at bounding box center [1013, 326] width 205 height 10
click at [1207, 328] on button "dialog" at bounding box center [1224, 326] width 41 height 28
click at [1024, 322] on span "planejamento" at bounding box center [1013, 326] width 205 height 10
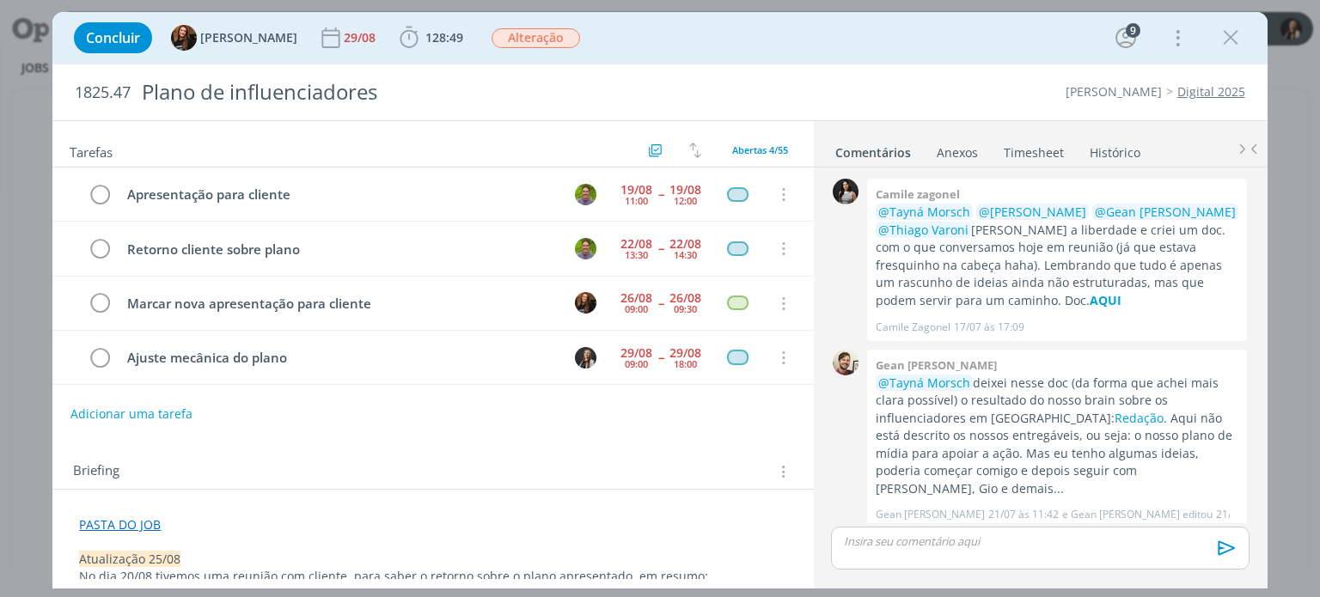
scroll to position [680, 0]
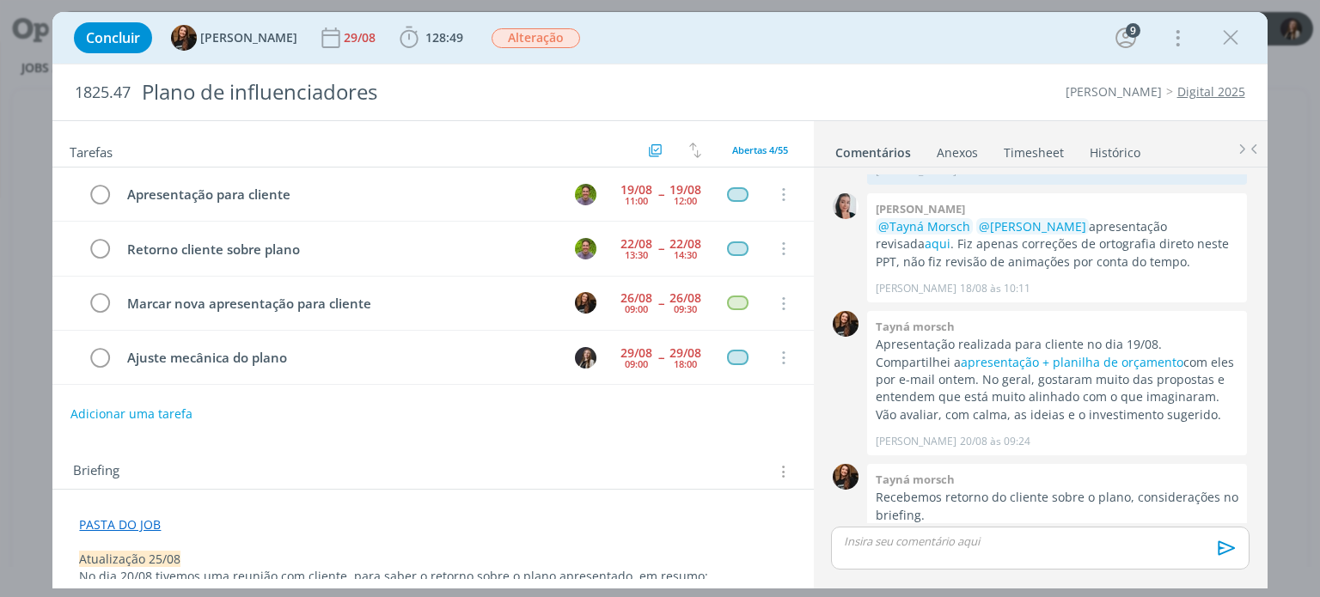
click at [1026, 150] on link "Timesheet" at bounding box center [1034, 149] width 62 height 25
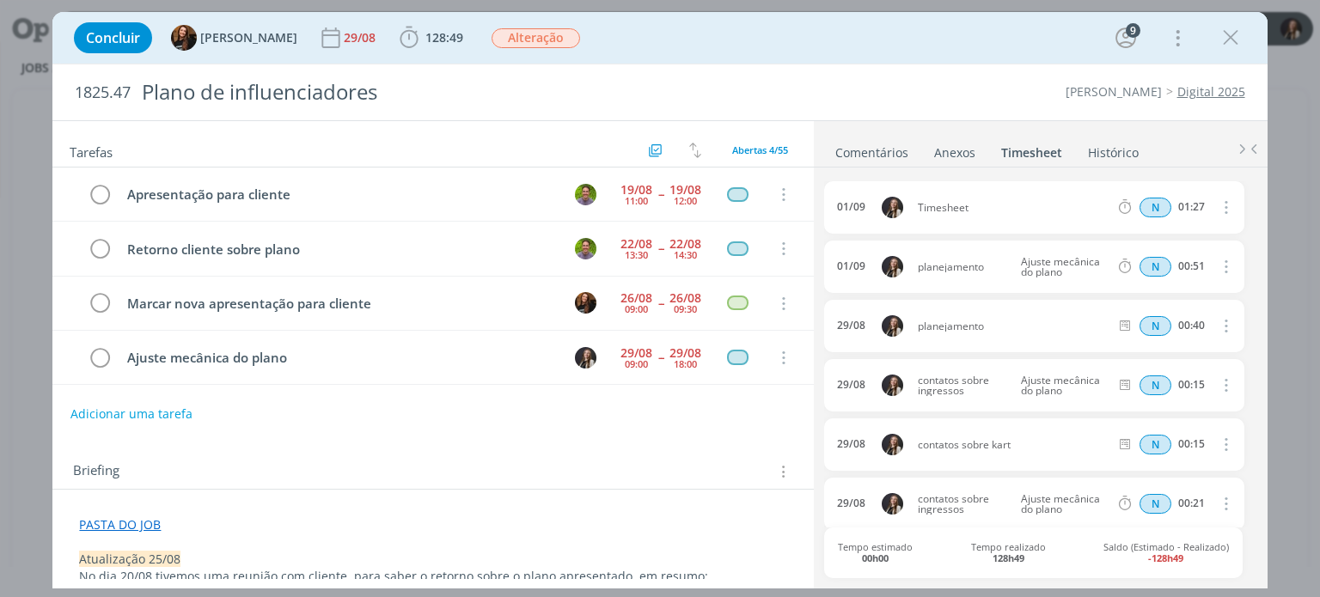
click at [1215, 326] on icon "dialog" at bounding box center [1224, 325] width 19 height 21
click at [1138, 384] on link "Editar" at bounding box center [1177, 383] width 136 height 28
click at [1061, 323] on input "Selecione a tarefa" at bounding box center [1063, 326] width 99 height 19
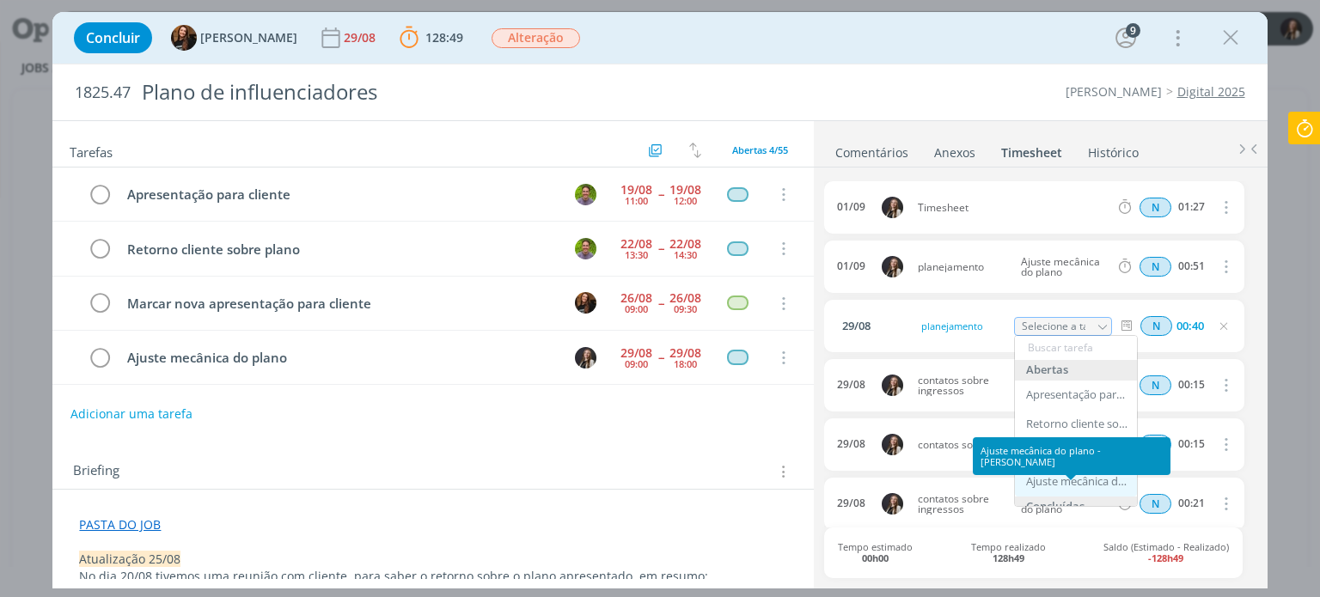
click at [1075, 485] on div "Ajuste mecânica do plano - [PERSON_NAME]" at bounding box center [1077, 482] width 103 height 14
type input "Ajuste mecânica do plano"
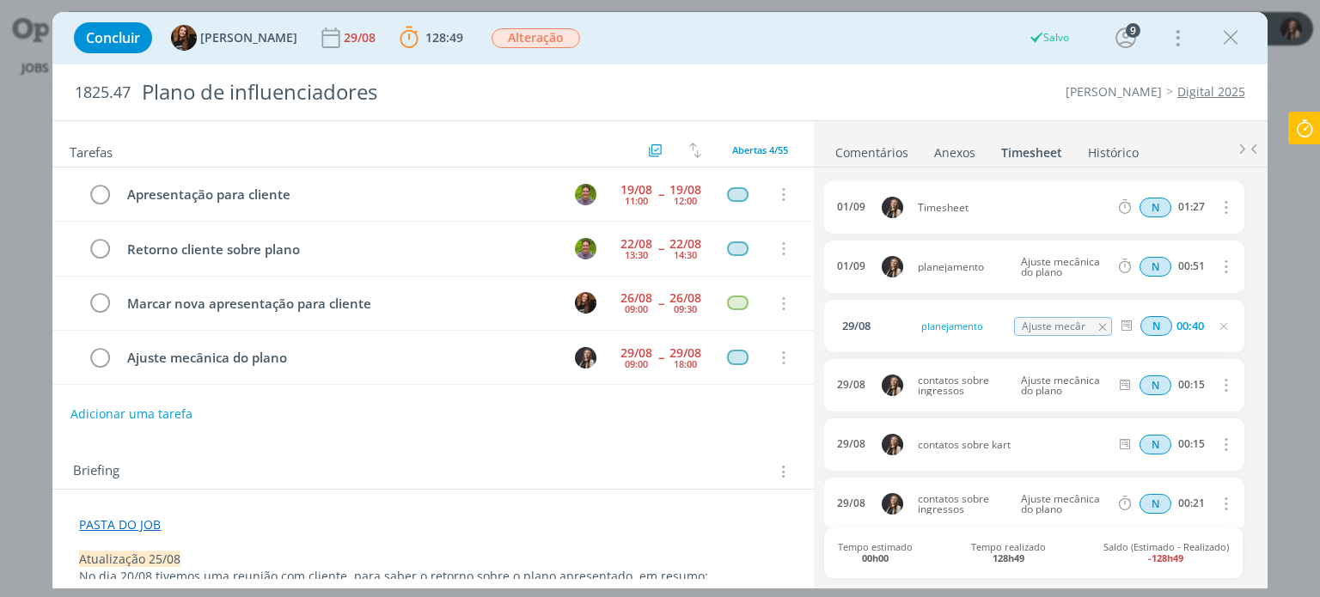
click at [1220, 199] on icon "dialog" at bounding box center [1224, 207] width 19 height 21
click at [996, 199] on div "01/09 Timesheet N 01:27 Excluir" at bounding box center [1033, 207] width 419 height 52
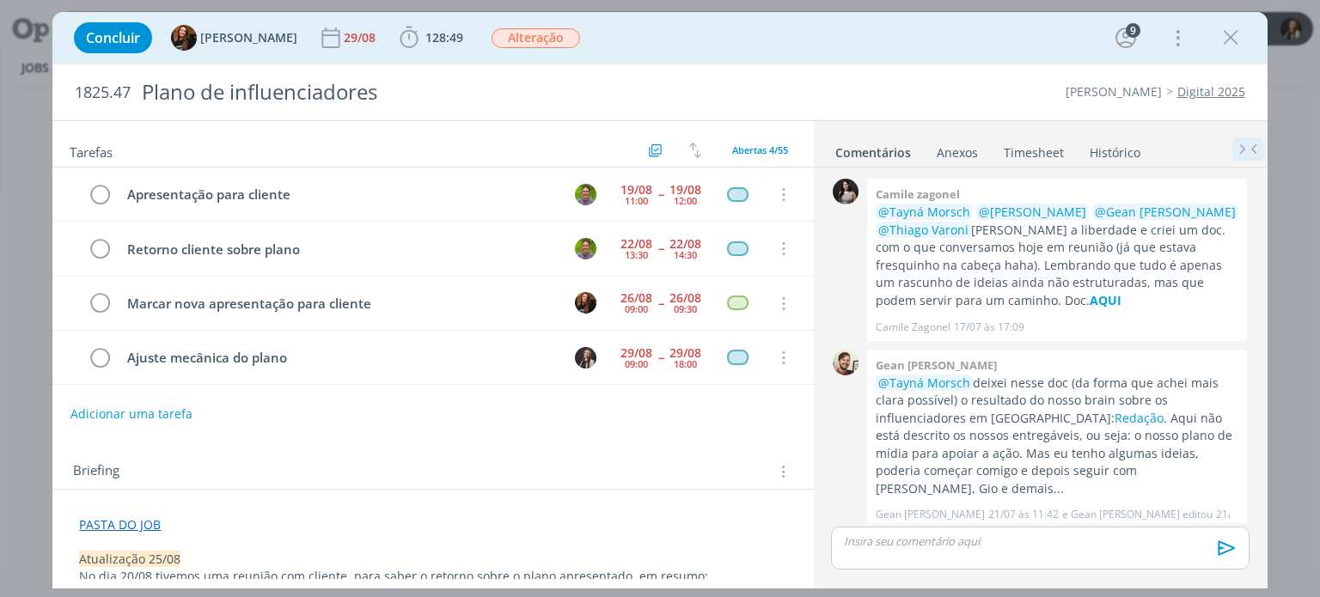
scroll to position [680, 0]
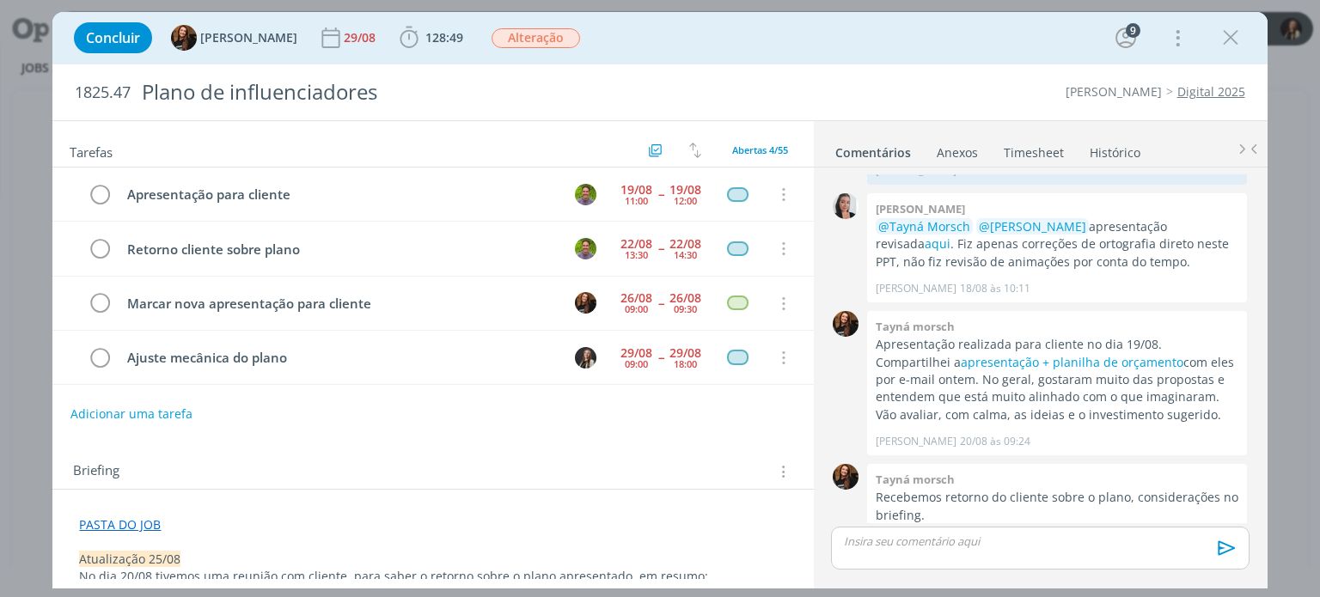
click at [1037, 149] on link "Timesheet" at bounding box center [1034, 149] width 62 height 25
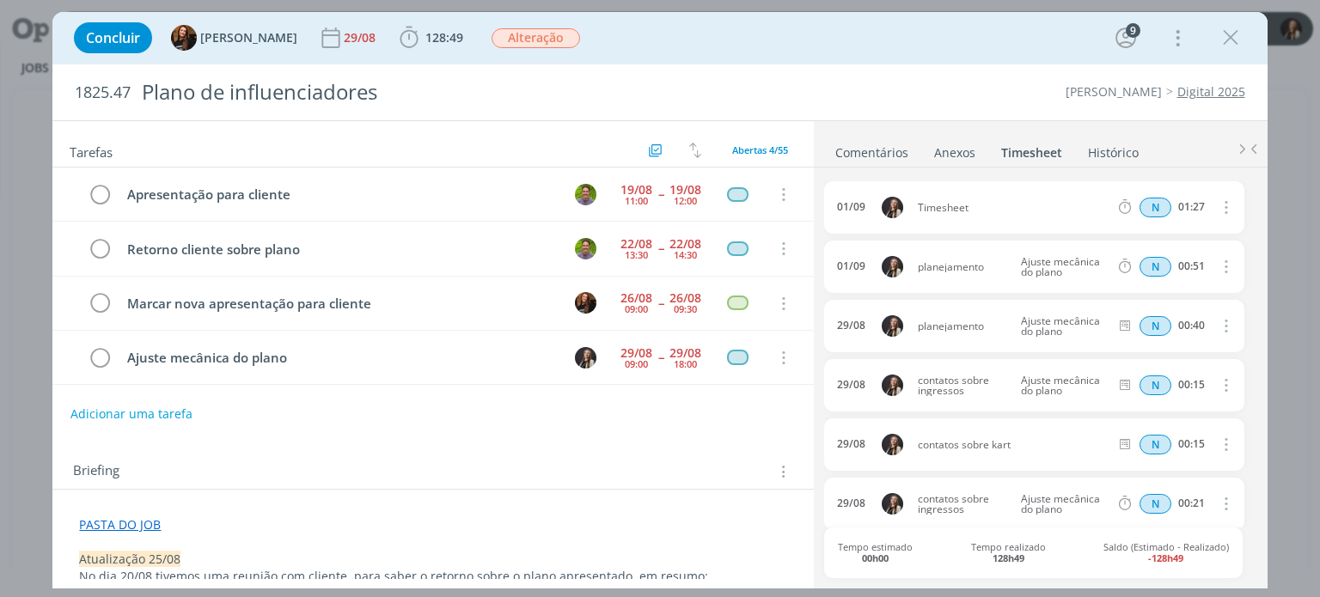
click at [1224, 206] on icon "dialog" at bounding box center [1224, 207] width 19 height 21
click at [1173, 257] on link "Editar" at bounding box center [1177, 264] width 136 height 28
drag, startPoint x: 982, startPoint y: 209, endPoint x: 641, endPoint y: 169, distance: 342.7
click at [640, 171] on div "Tarefas Usar Job de template Criar template a partir deste job Visualizar Templ…" at bounding box center [659, 354] width 1215 height 468
click at [1039, 208] on input "Selecione a tarefa" at bounding box center [1063, 208] width 99 height 19
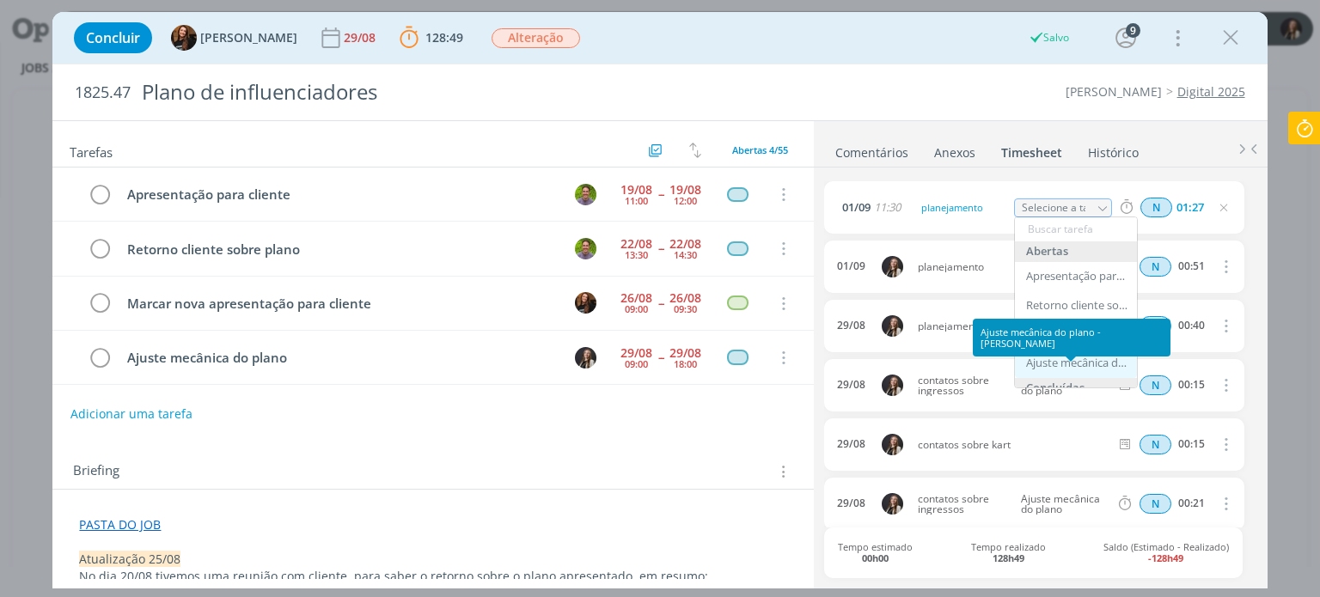
click at [1085, 361] on div "Ajuste mecânica do plano - [PERSON_NAME]" at bounding box center [1077, 364] width 103 height 14
type input "Ajuste mecânica do plano"
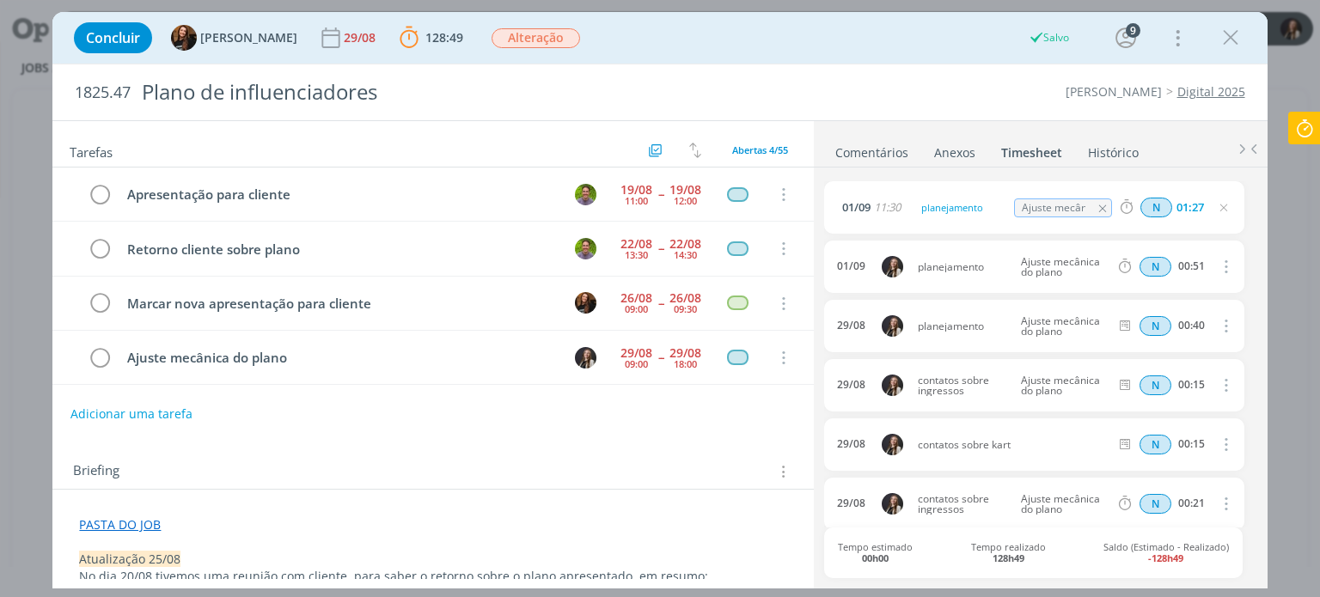
click at [899, 99] on div "Cordius - Corteva Digital 2025" at bounding box center [1006, 91] width 494 height 17
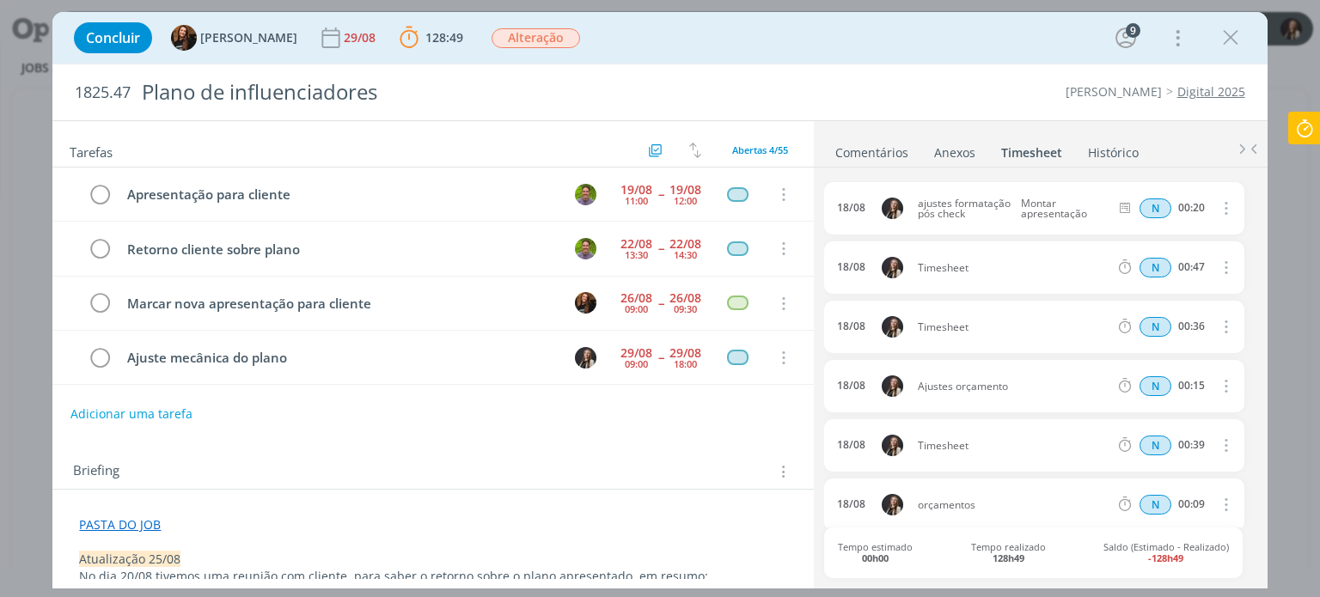
scroll to position [1863, 0]
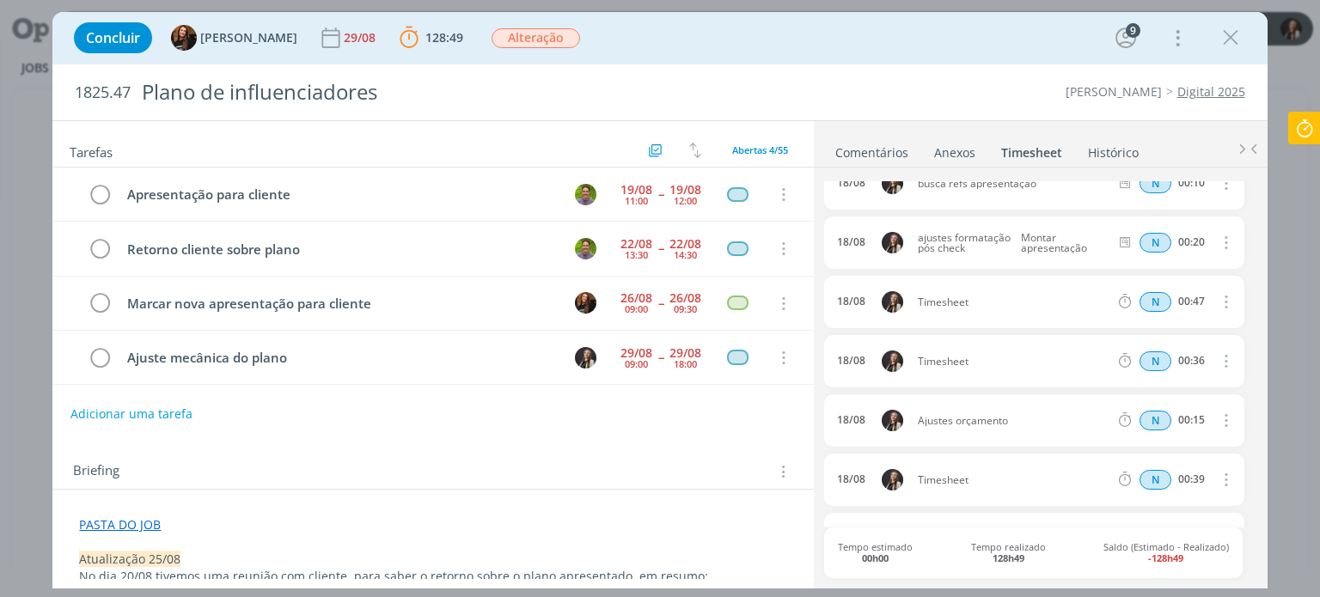
click at [1223, 300] on icon "dialog" at bounding box center [1224, 301] width 19 height 21
click at [900, 276] on div "18/08 Timesheet N 00:47 Excluir" at bounding box center [1033, 302] width 419 height 52
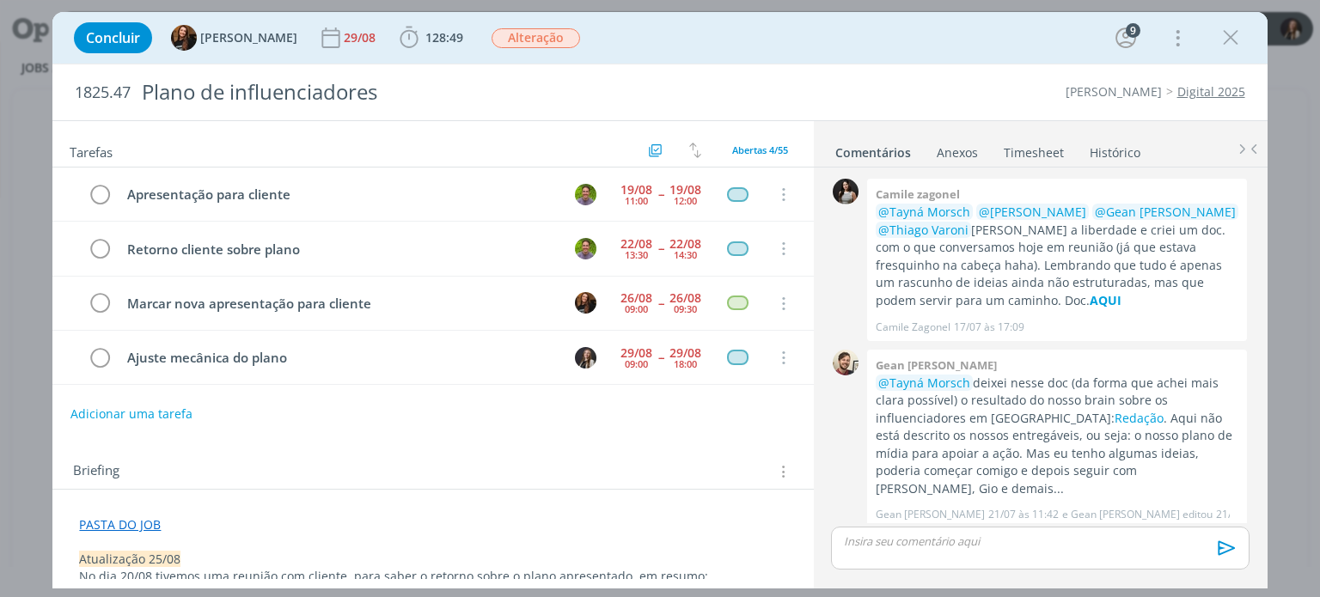
scroll to position [680, 0]
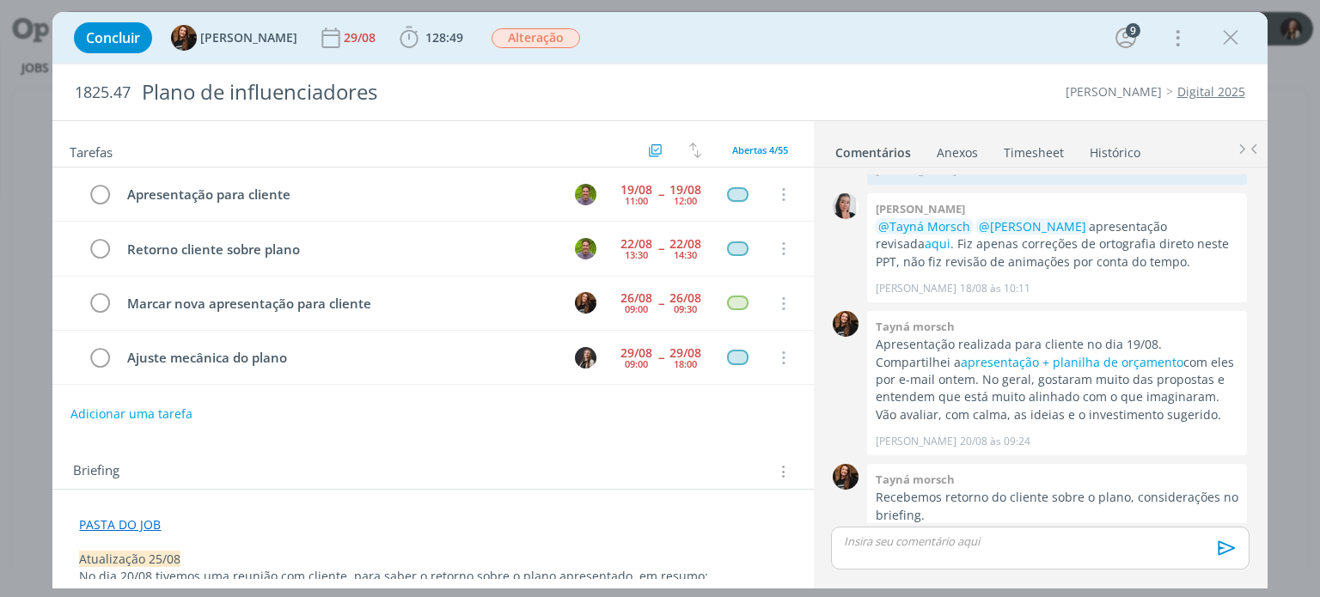
click at [1011, 147] on link "Timesheet" at bounding box center [1034, 149] width 62 height 25
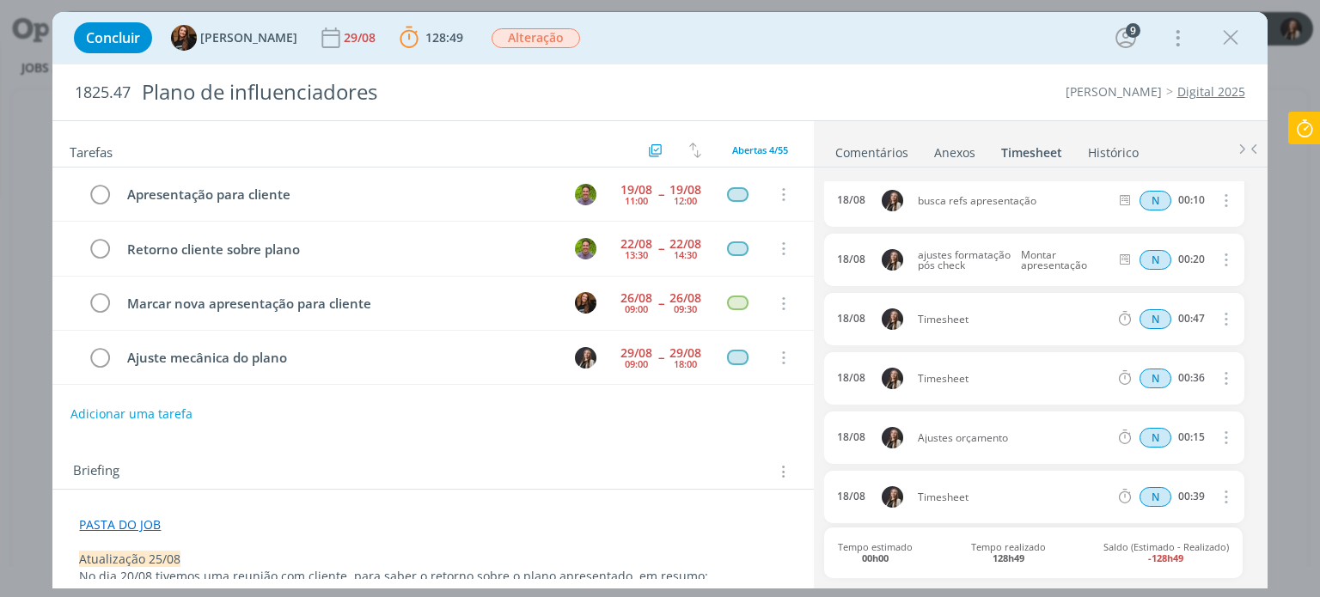
scroll to position [1742, 0]
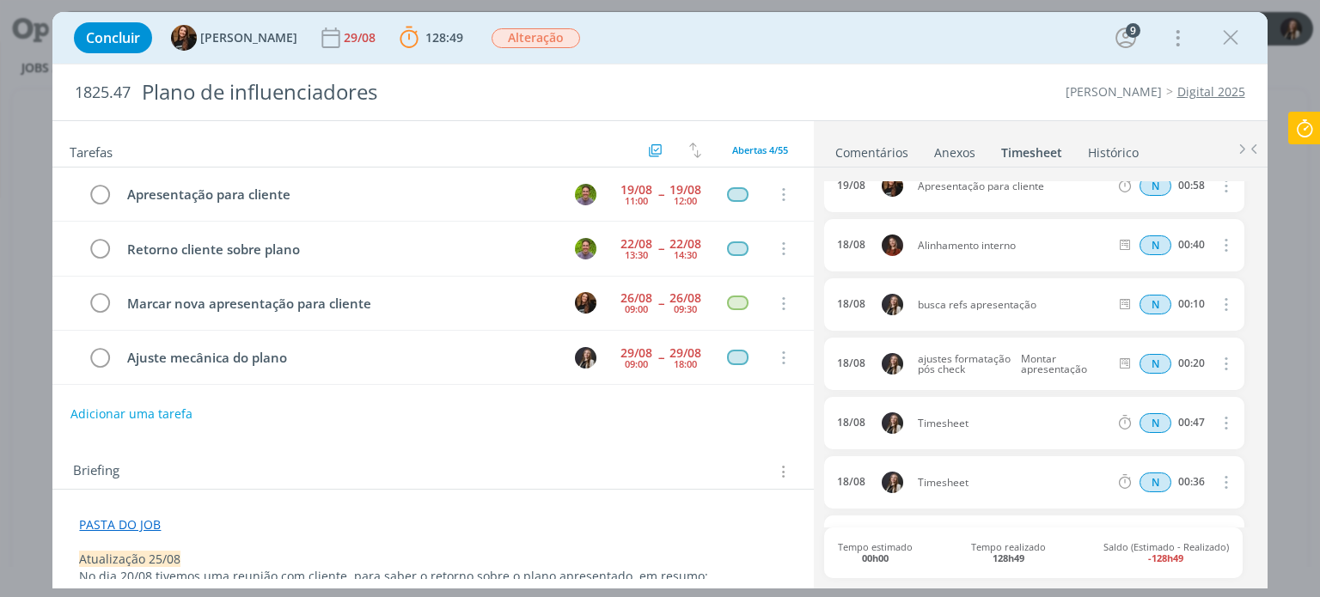
click at [1215, 422] on icon "dialog" at bounding box center [1224, 423] width 19 height 21
click at [1139, 477] on link "Editar" at bounding box center [1177, 480] width 136 height 28
drag, startPoint x: 992, startPoint y: 422, endPoint x: 707, endPoint y: 371, distance: 289.9
click at [701, 385] on div "Tarefas Usar Job de template Criar template a partir deste job Visualizar Templ…" at bounding box center [659, 354] width 1215 height 468
copy div "planejamento"
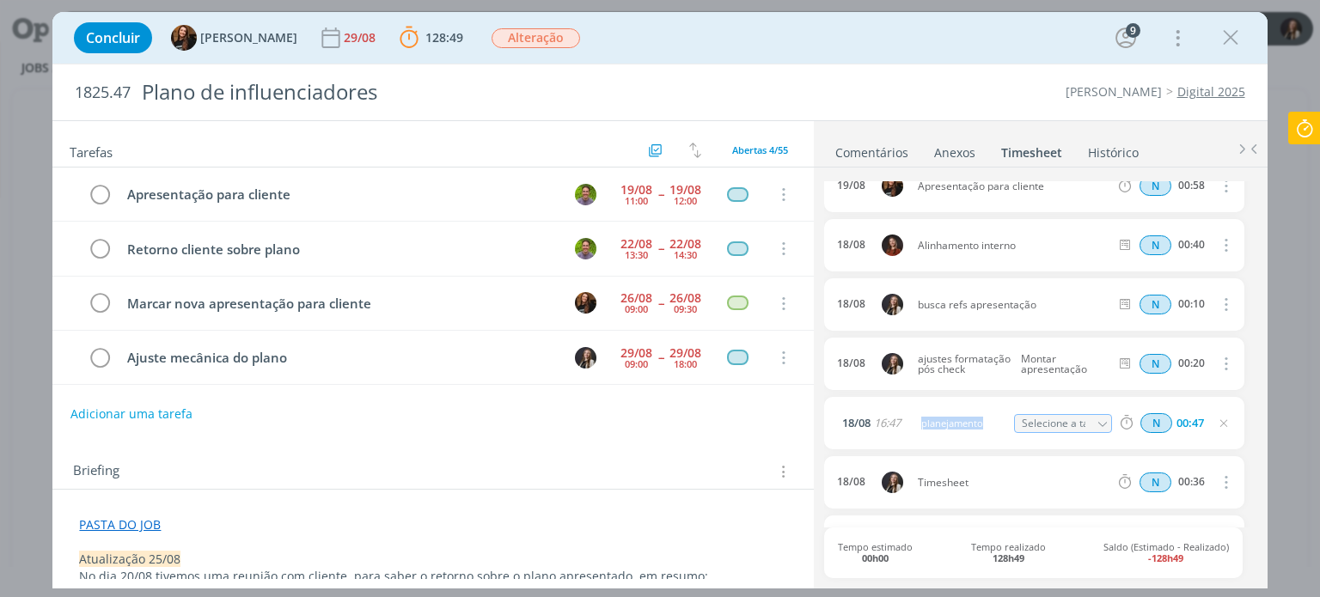
click at [1093, 422] on div "dialog" at bounding box center [1102, 424] width 19 height 21
click at [1097, 420] on icon "dialog" at bounding box center [1103, 425] width 12 height 12
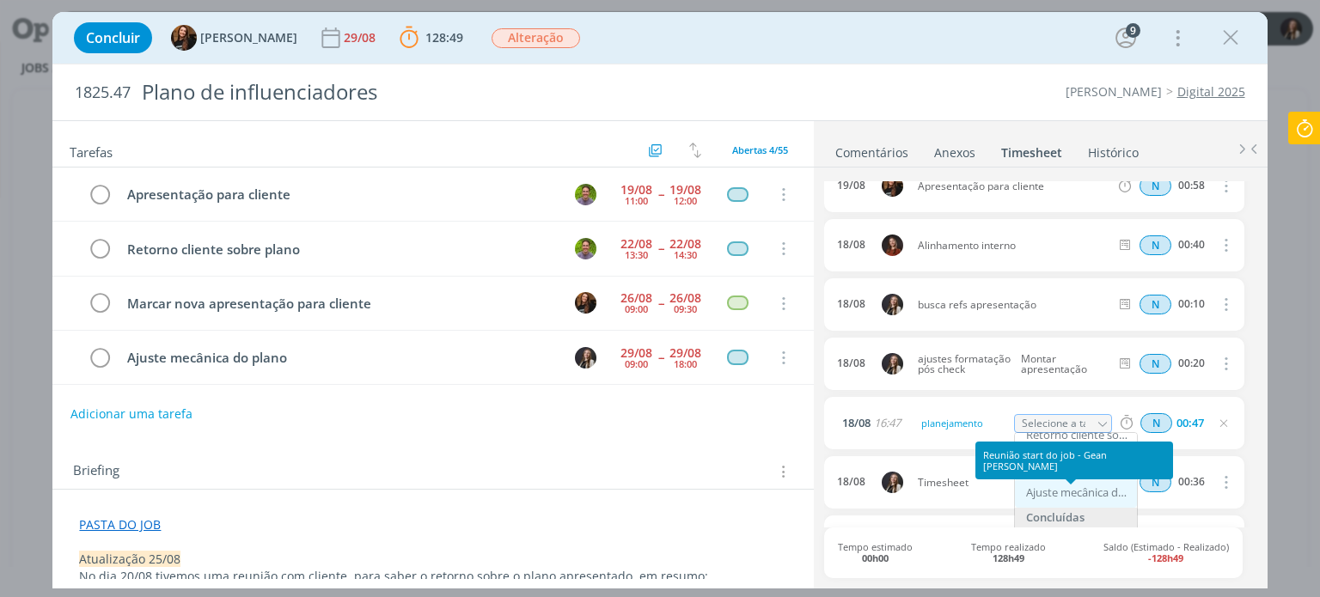
scroll to position [172, 0]
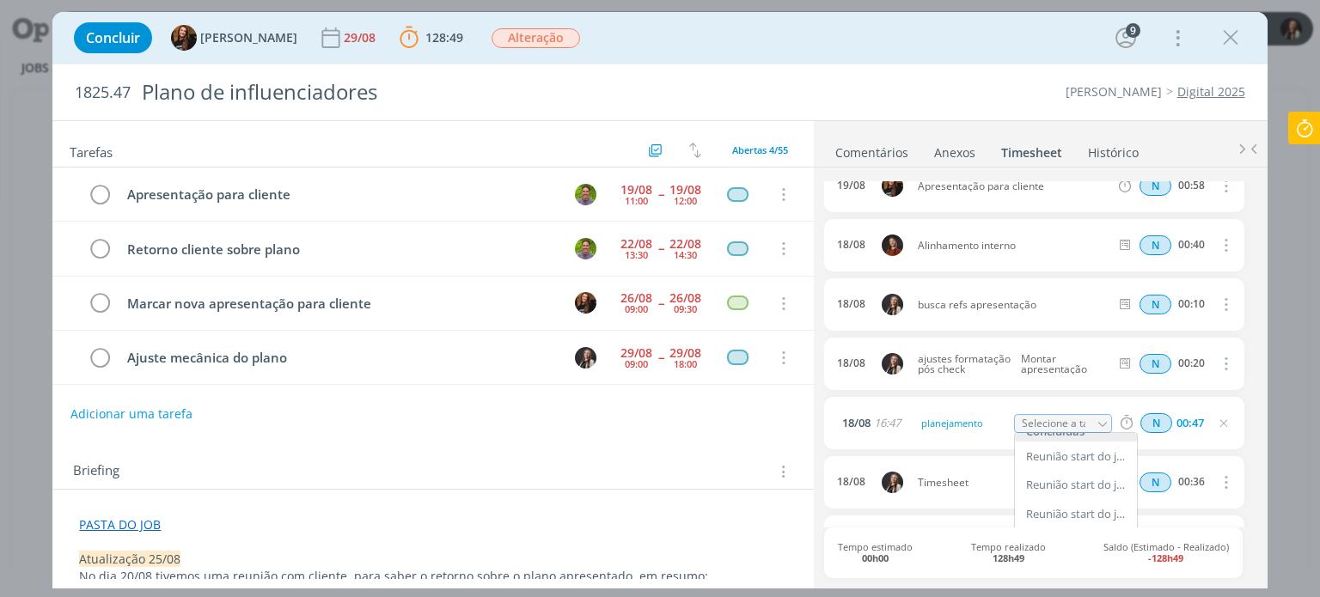
click at [953, 481] on span "Timesheet" at bounding box center [1013, 483] width 205 height 10
click at [971, 483] on span "Timesheet" at bounding box center [1013, 483] width 205 height 10
click at [1217, 481] on icon "dialog" at bounding box center [1224, 482] width 19 height 21
click at [964, 496] on div "18/08 Timesheet N 00:36 Excluir" at bounding box center [1033, 482] width 419 height 52
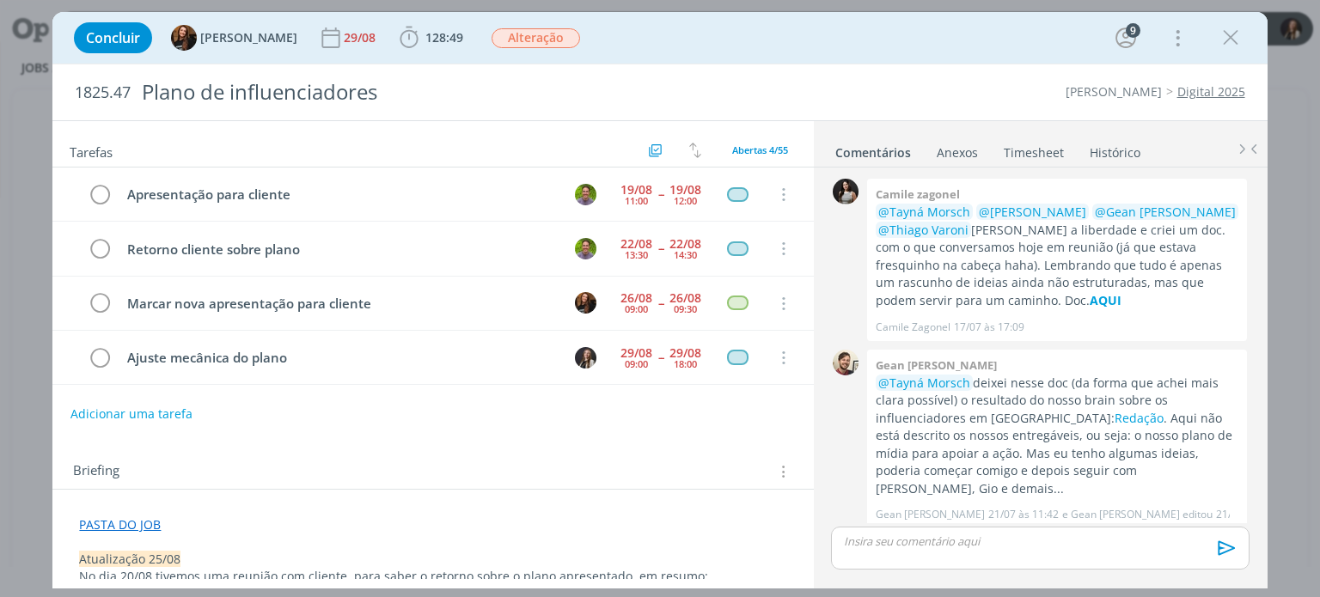
scroll to position [680, 0]
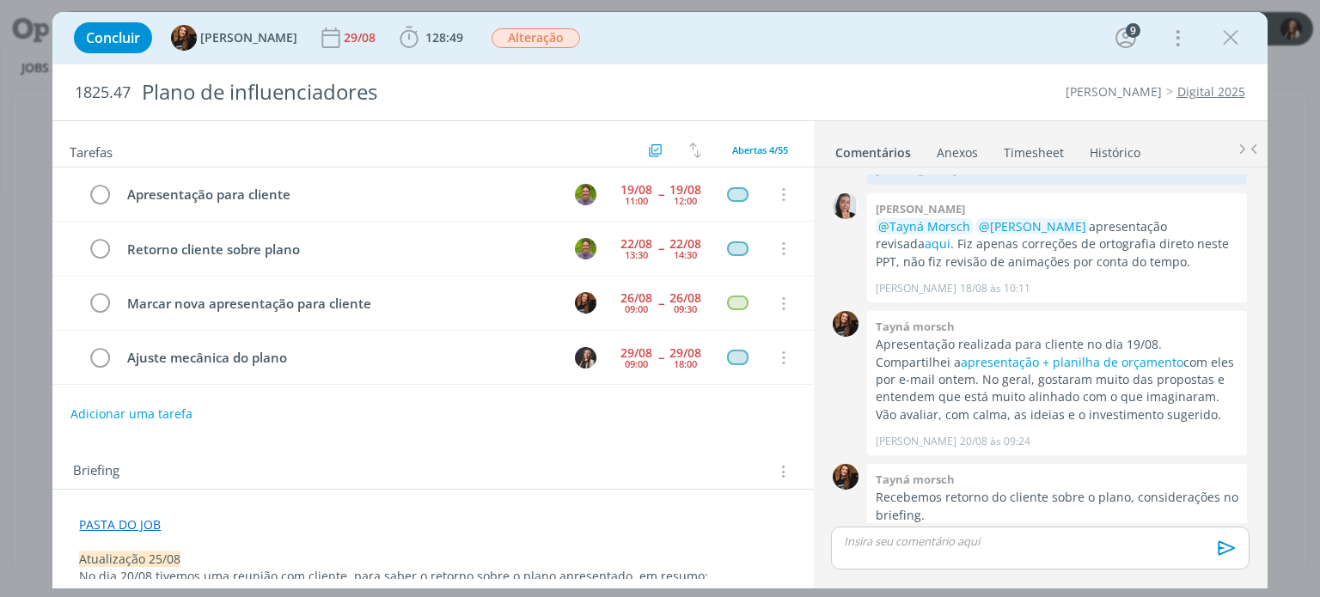
click at [1028, 156] on link "Timesheet" at bounding box center [1034, 149] width 62 height 25
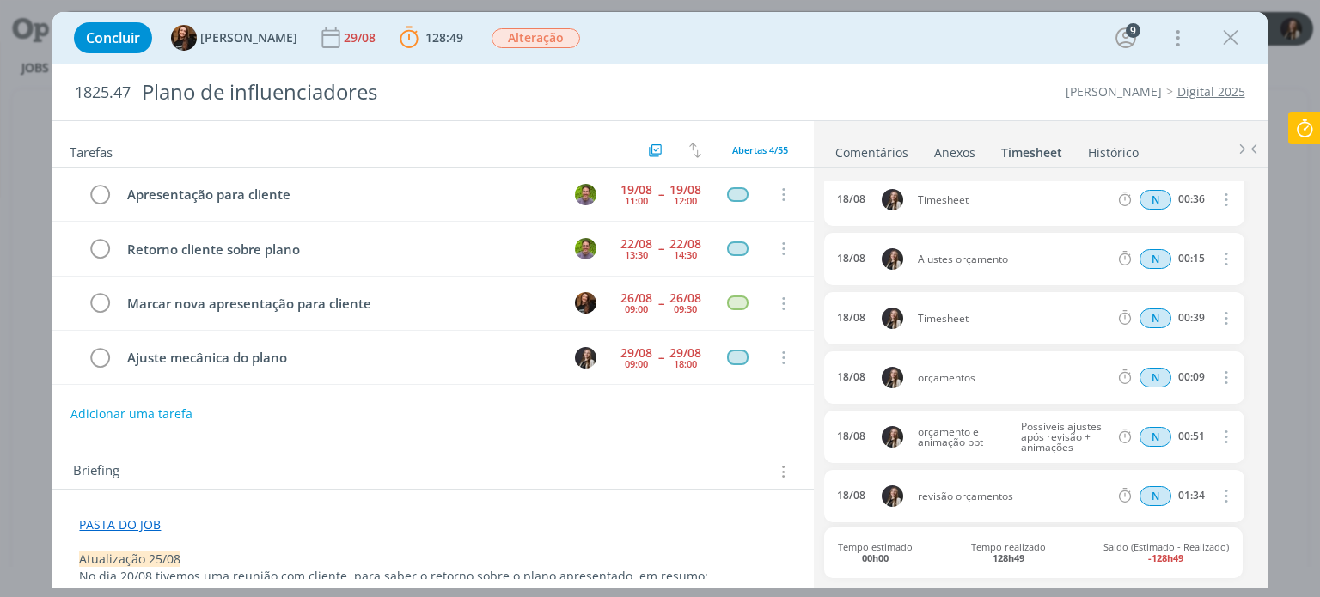
scroll to position [1766, 0]
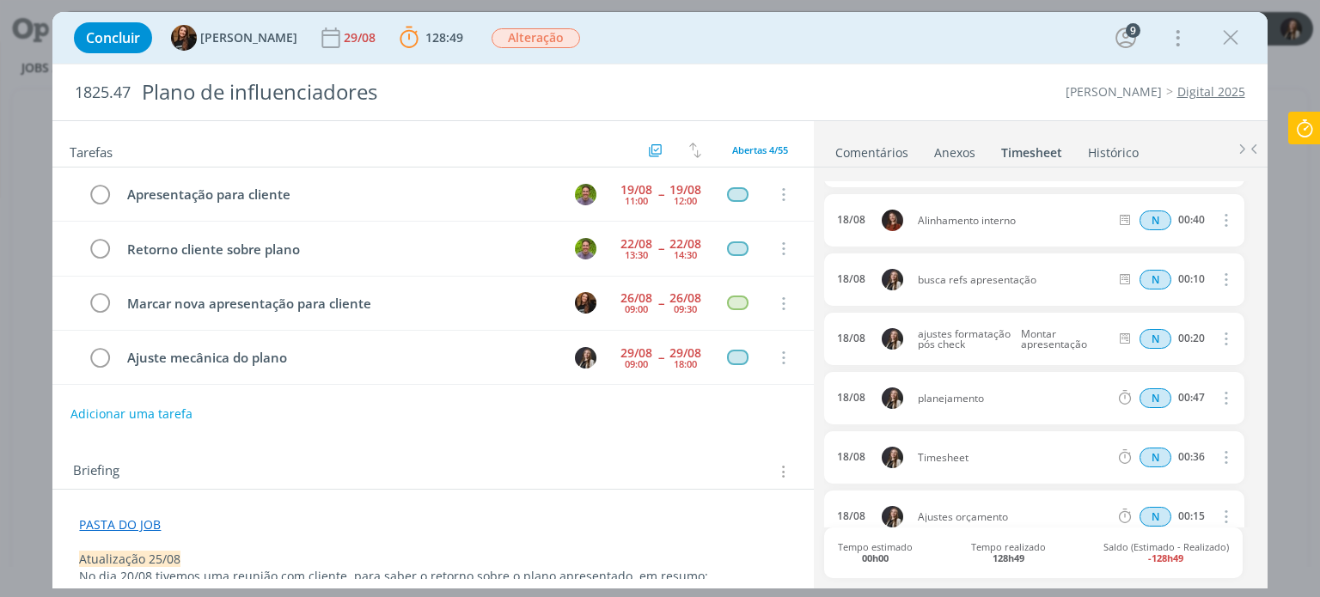
click at [1221, 454] on icon "dialog" at bounding box center [1224, 457] width 19 height 21
click at [1135, 437] on link "Editar" at bounding box center [1177, 430] width 136 height 28
drag, startPoint x: 979, startPoint y: 463, endPoint x: 621, endPoint y: 449, distance: 358.8
click at [611, 454] on div "Tarefas Usar Job de template Criar template a partir deste job Visualizar Templ…" at bounding box center [659, 354] width 1215 height 468
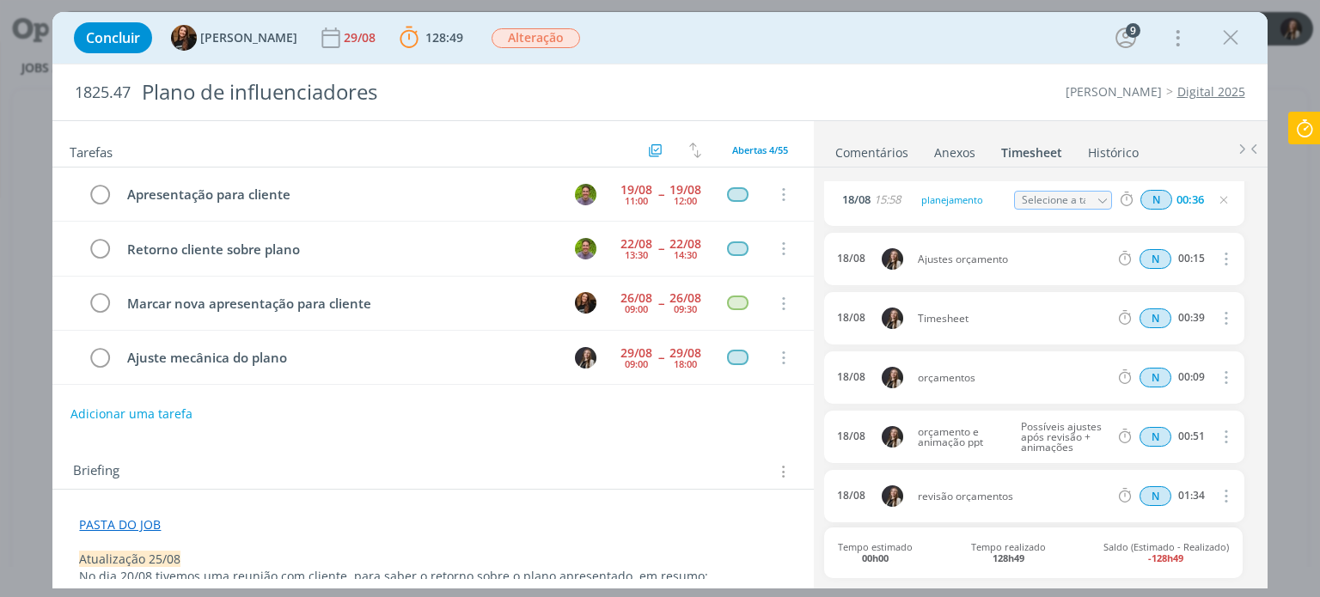
click at [1215, 313] on icon "dialog" at bounding box center [1224, 318] width 19 height 21
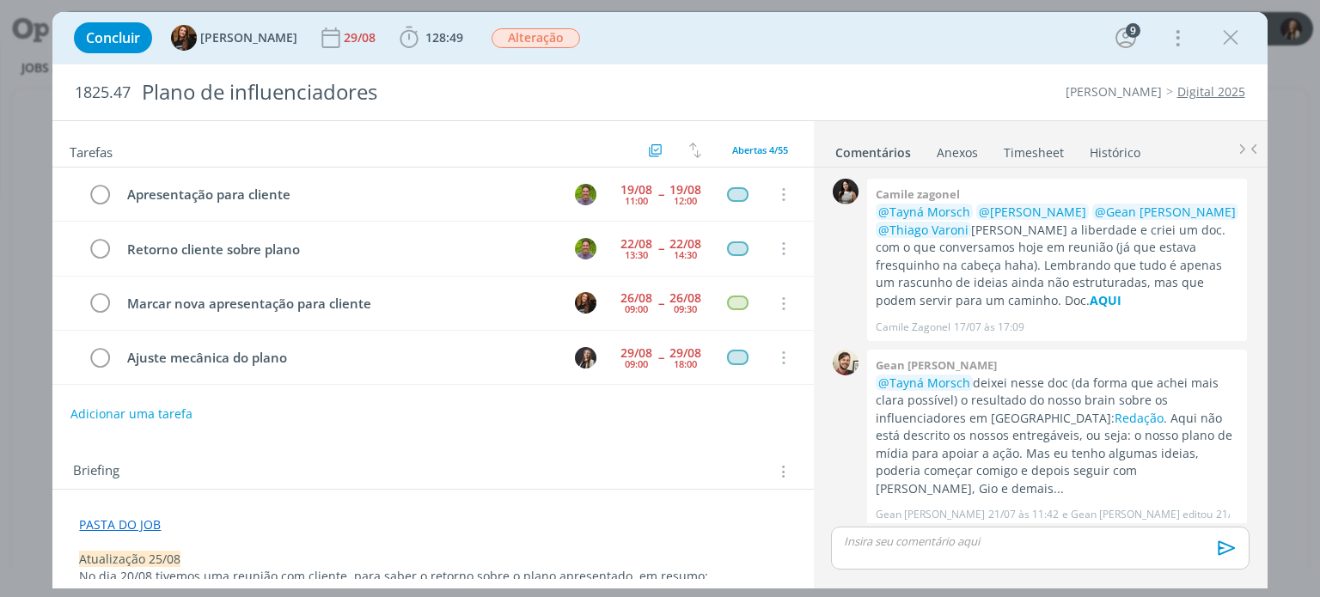
scroll to position [680, 0]
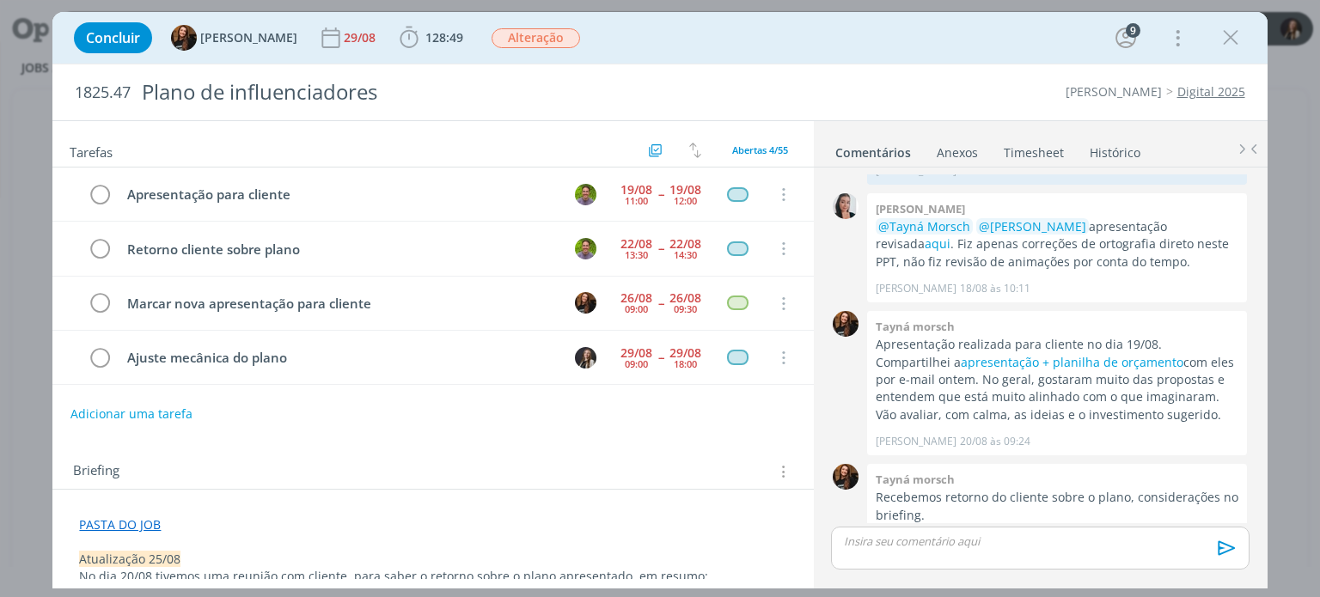
click at [1049, 150] on link "Timesheet" at bounding box center [1034, 149] width 62 height 25
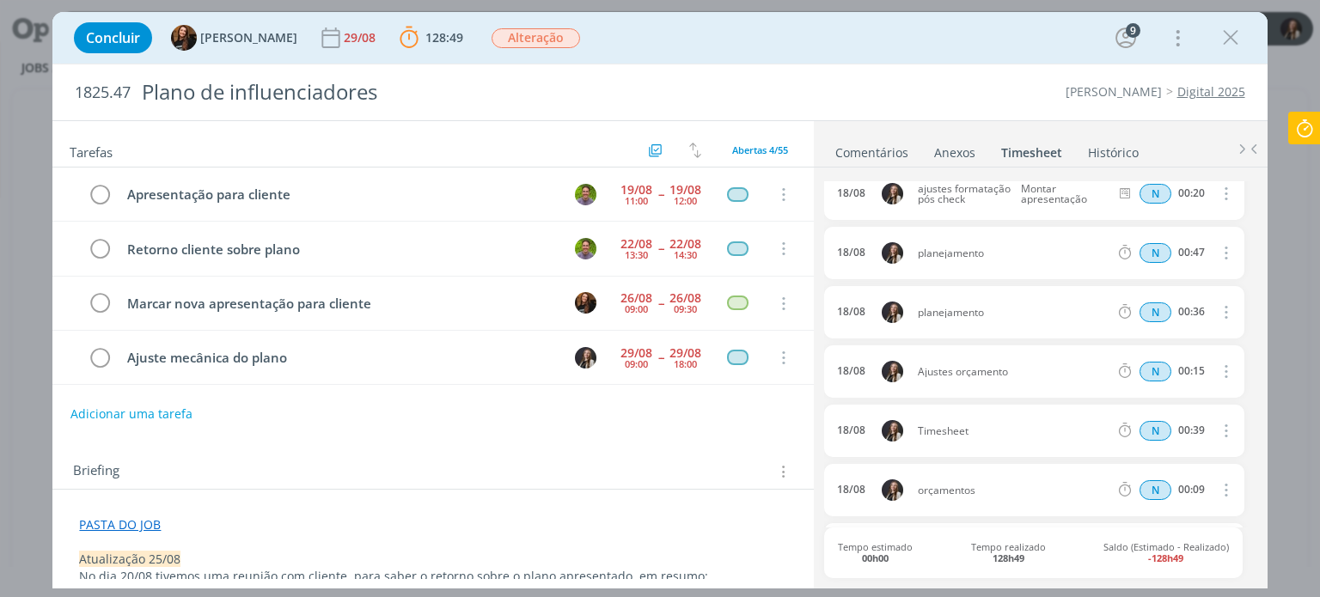
scroll to position [2024, 0]
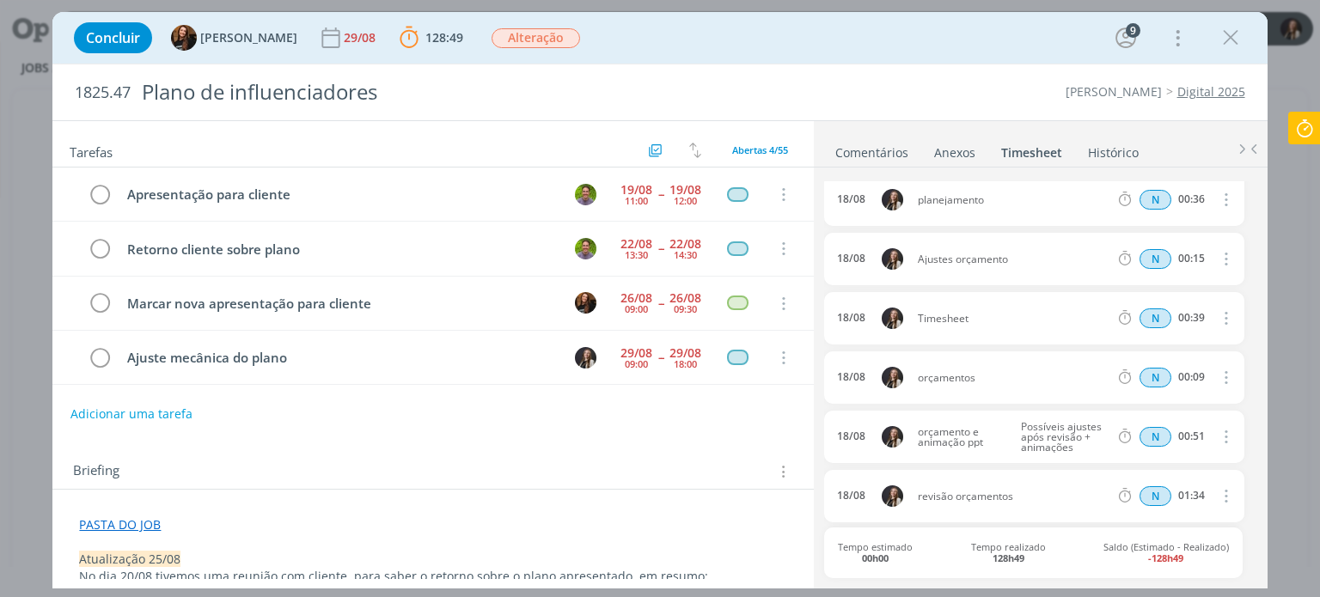
click at [1215, 309] on icon "dialog" at bounding box center [1224, 318] width 19 height 21
click at [1150, 374] on link "Editar" at bounding box center [1177, 375] width 136 height 28
drag, startPoint x: 1001, startPoint y: 312, endPoint x: 781, endPoint y: 305, distance: 220.2
click at [762, 310] on div "Tarefas Usar Job de template Criar template a partir deste job Visualizar Templ…" at bounding box center [659, 354] width 1215 height 468
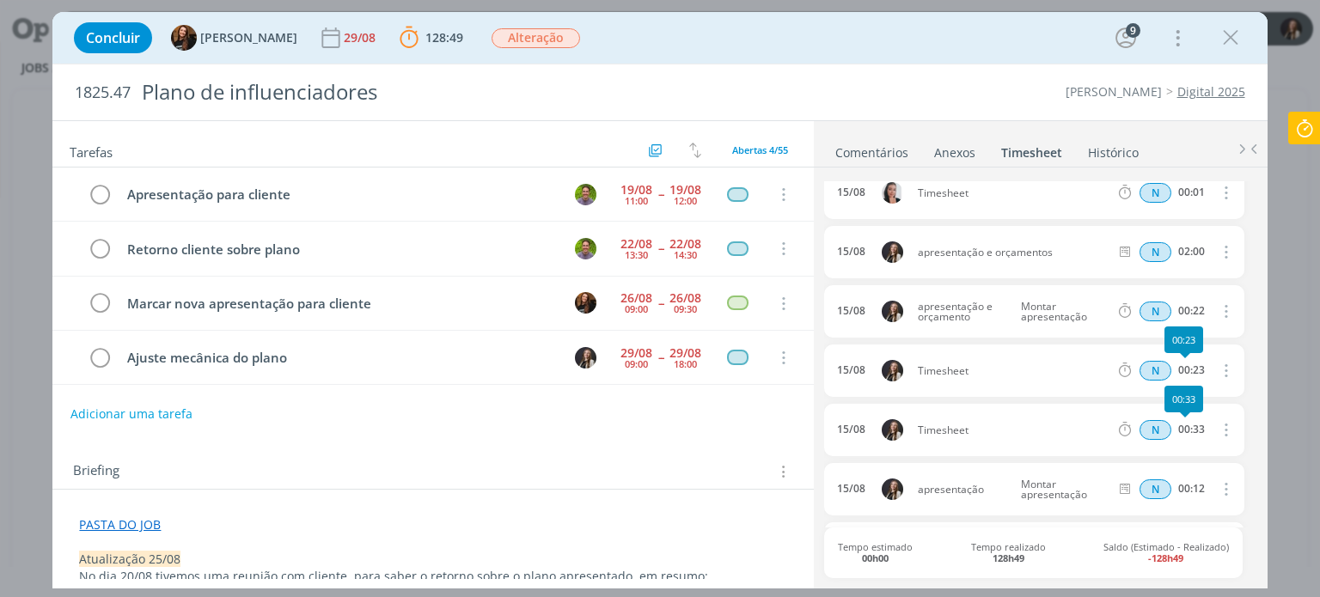
scroll to position [2798, 0]
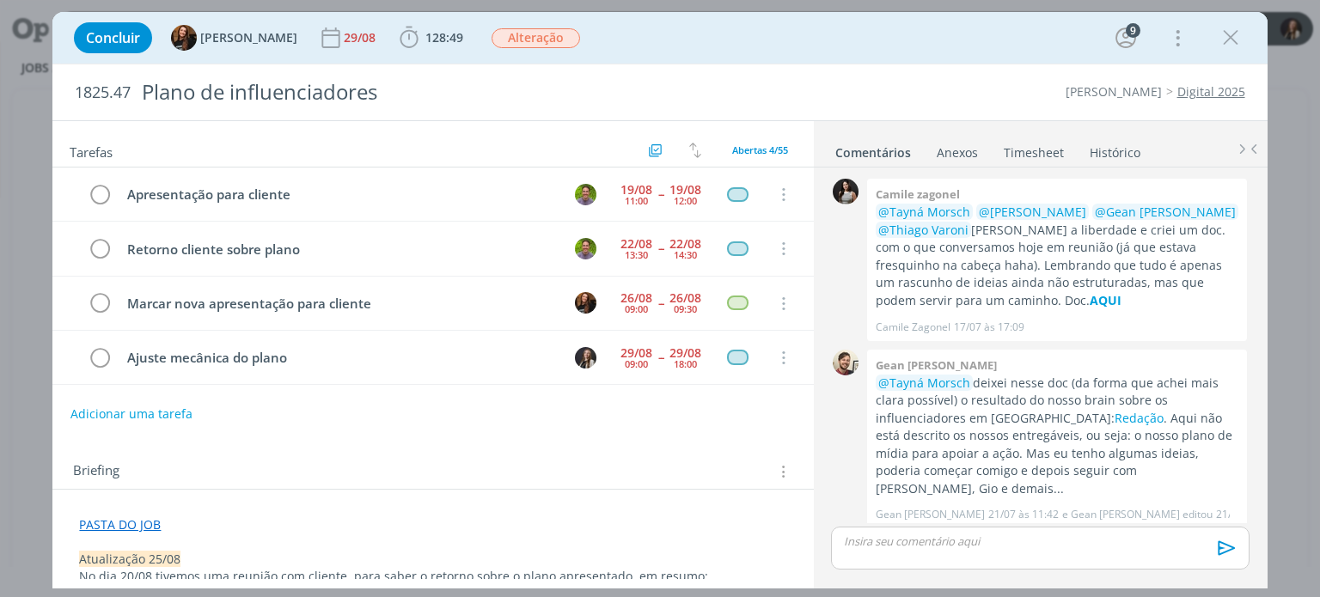
scroll to position [680, 0]
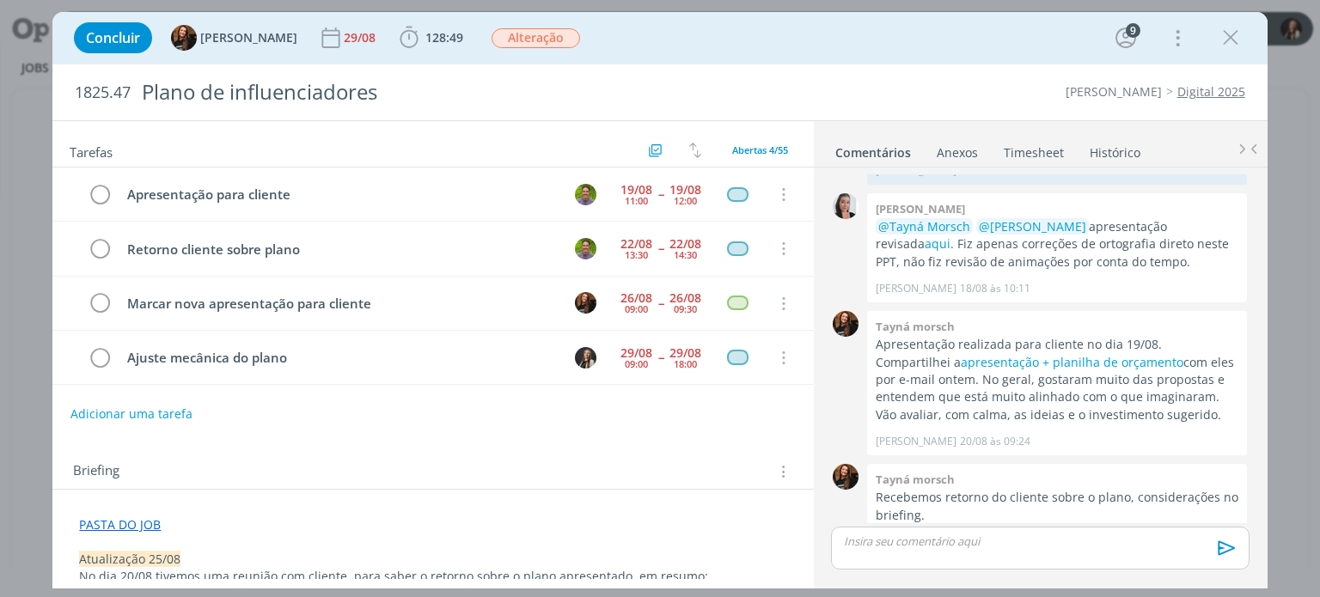
click at [1021, 146] on link "Timesheet" at bounding box center [1034, 149] width 62 height 25
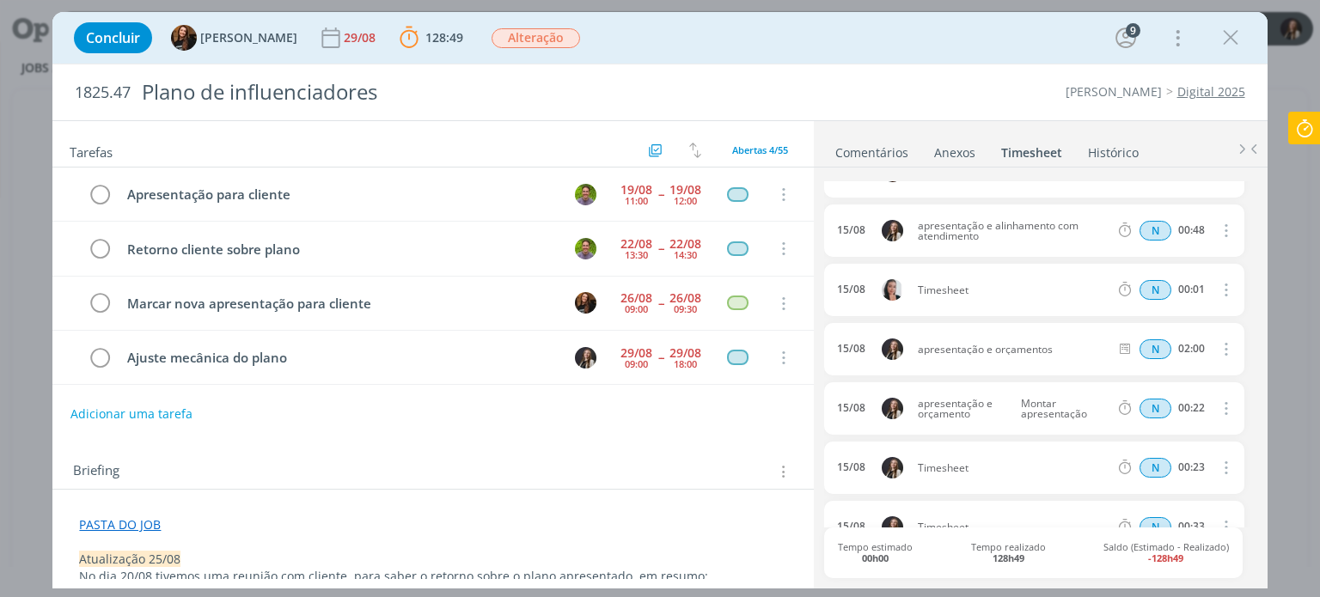
scroll to position [2791, 0]
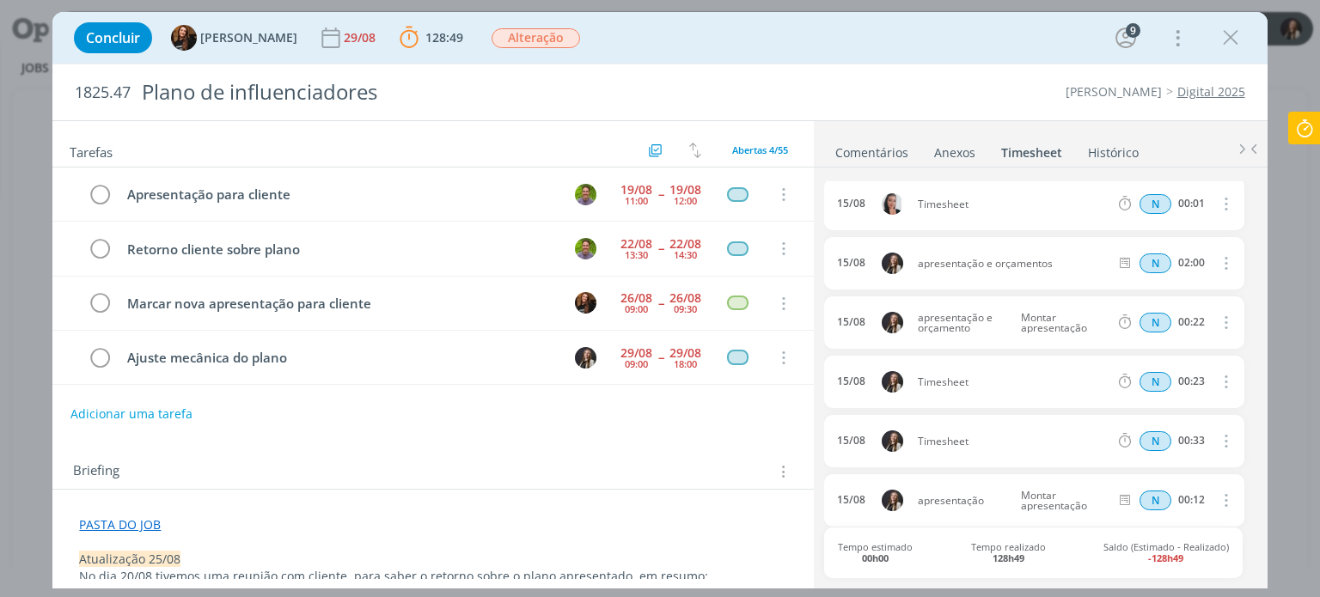
click at [1215, 381] on icon "dialog" at bounding box center [1224, 381] width 19 height 21
click at [1121, 441] on link "Editar" at bounding box center [1177, 439] width 136 height 28
drag, startPoint x: 891, startPoint y: 377, endPoint x: 629, endPoint y: 357, distance: 262.1
click at [595, 363] on div "Tarefas Usar Job de template Criar template a partir deste job Visualizar Templ…" at bounding box center [659, 354] width 1215 height 468
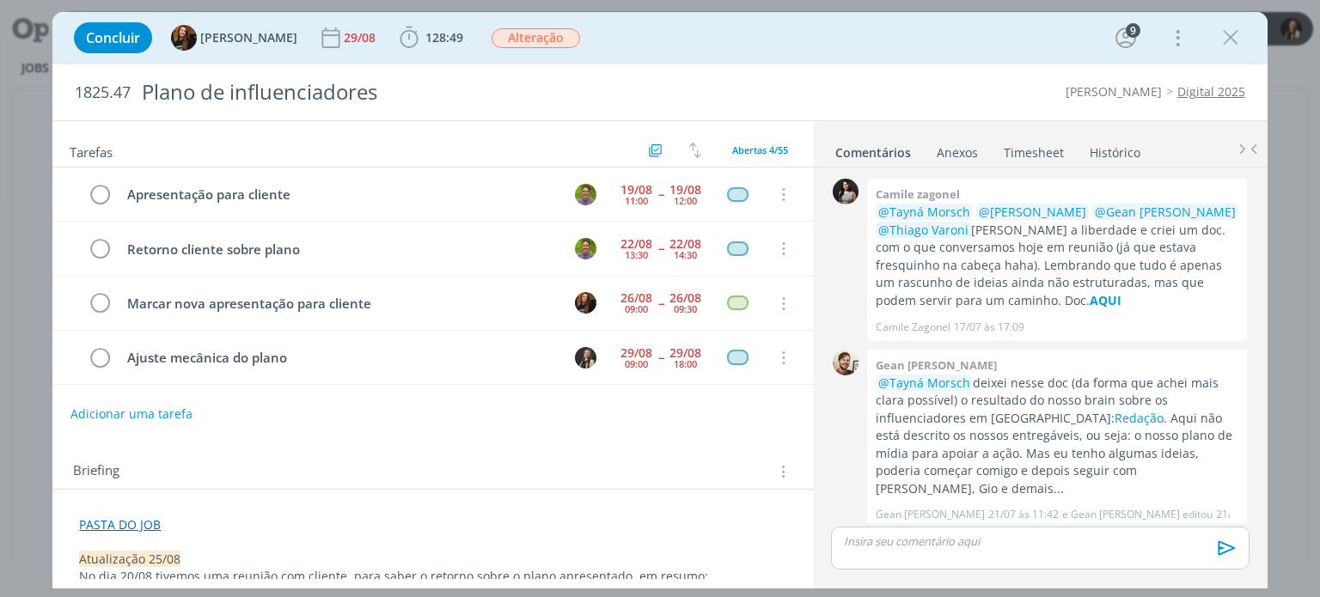
scroll to position [680, 0]
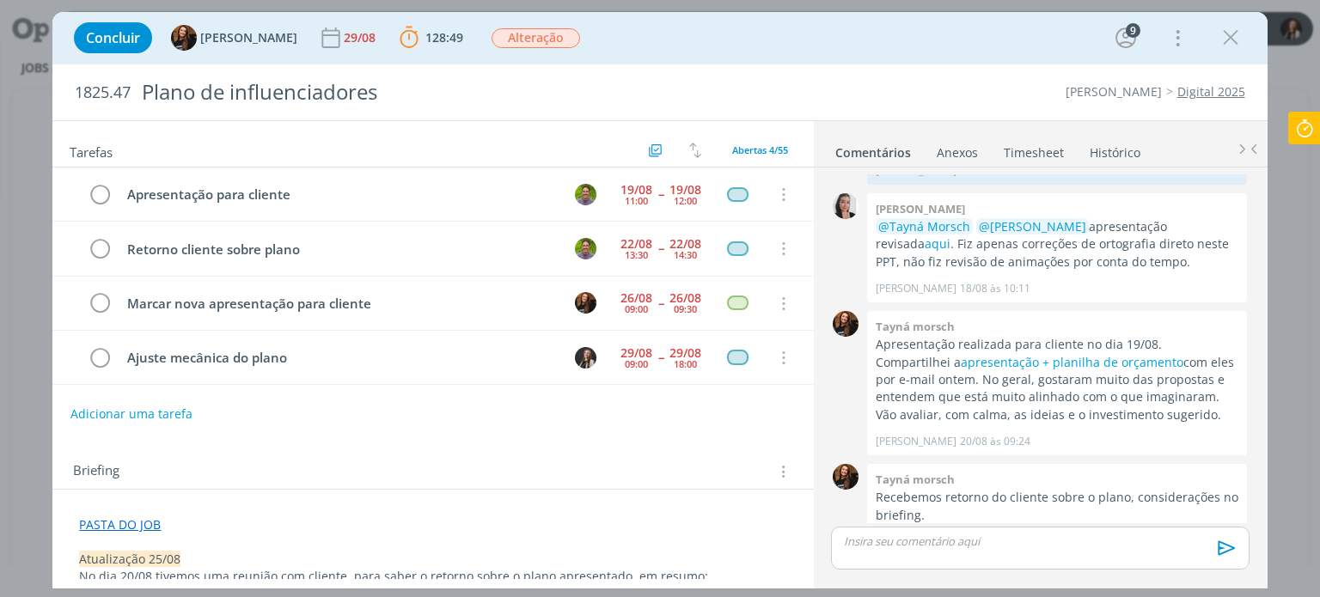
click at [1029, 157] on link "Timesheet" at bounding box center [1034, 149] width 62 height 25
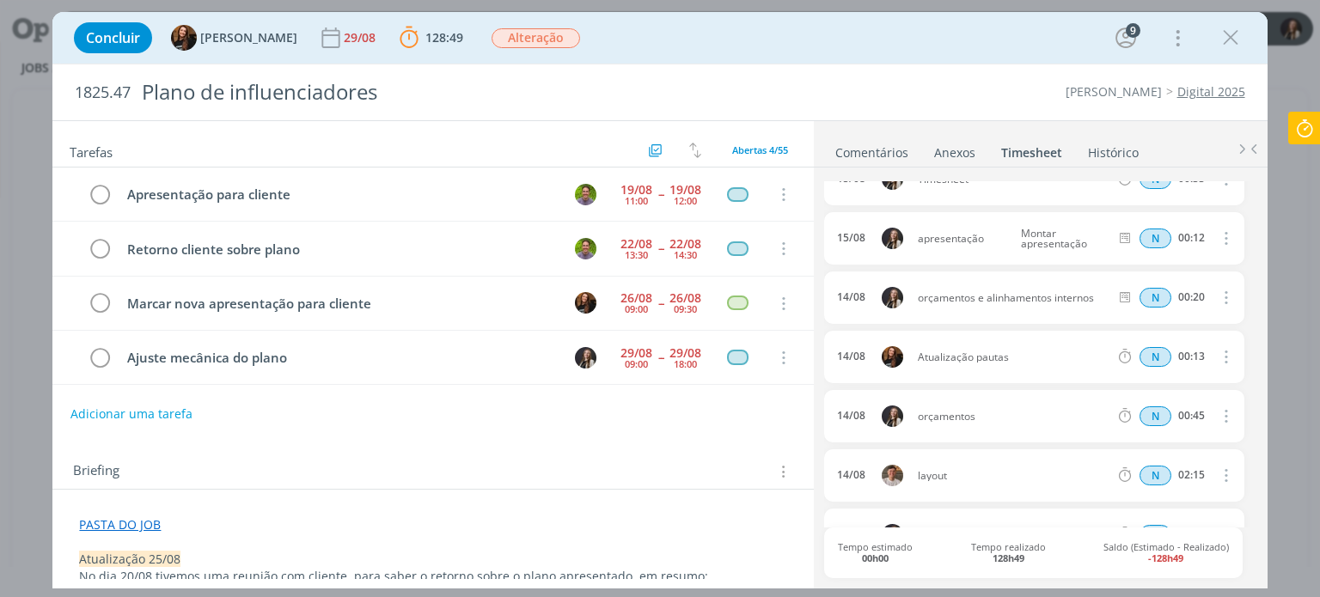
scroll to position [3211, 0]
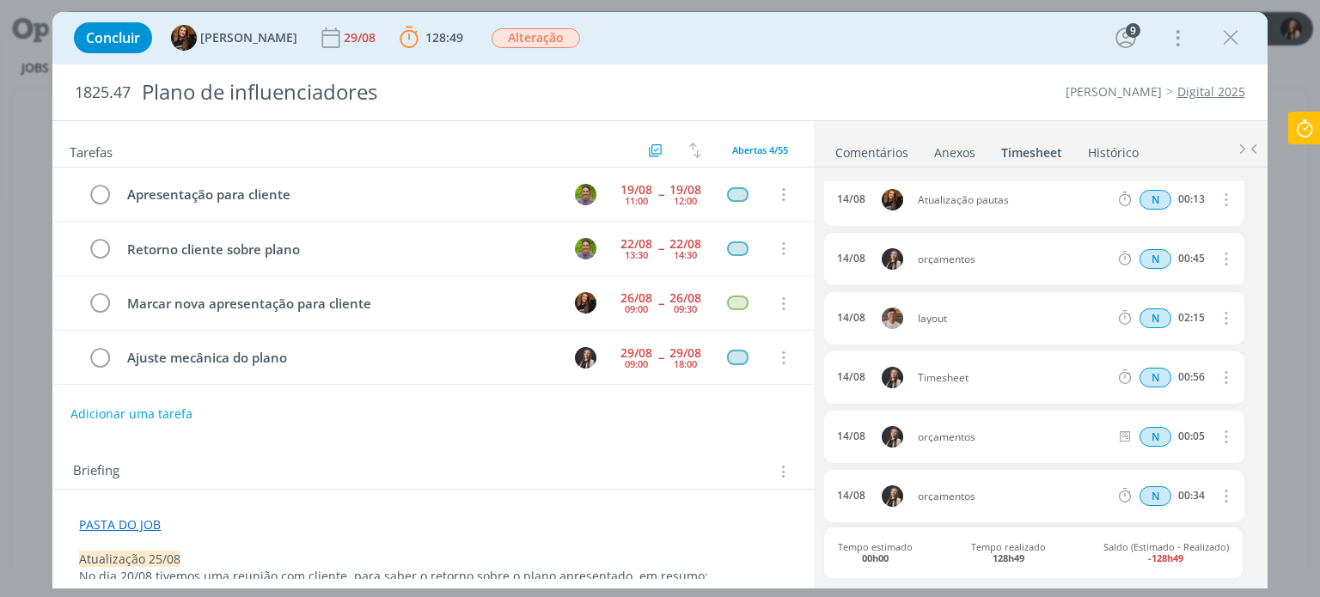
click at [1217, 369] on icon "dialog" at bounding box center [1224, 377] width 19 height 21
click at [1153, 433] on link "Editar" at bounding box center [1177, 434] width 136 height 28
drag, startPoint x: 979, startPoint y: 376, endPoint x: 674, endPoint y: 357, distance: 305.7
click at [572, 357] on div "Tarefas Usar Job de template Criar template a partir deste job Visualizar Templ…" at bounding box center [659, 354] width 1215 height 468
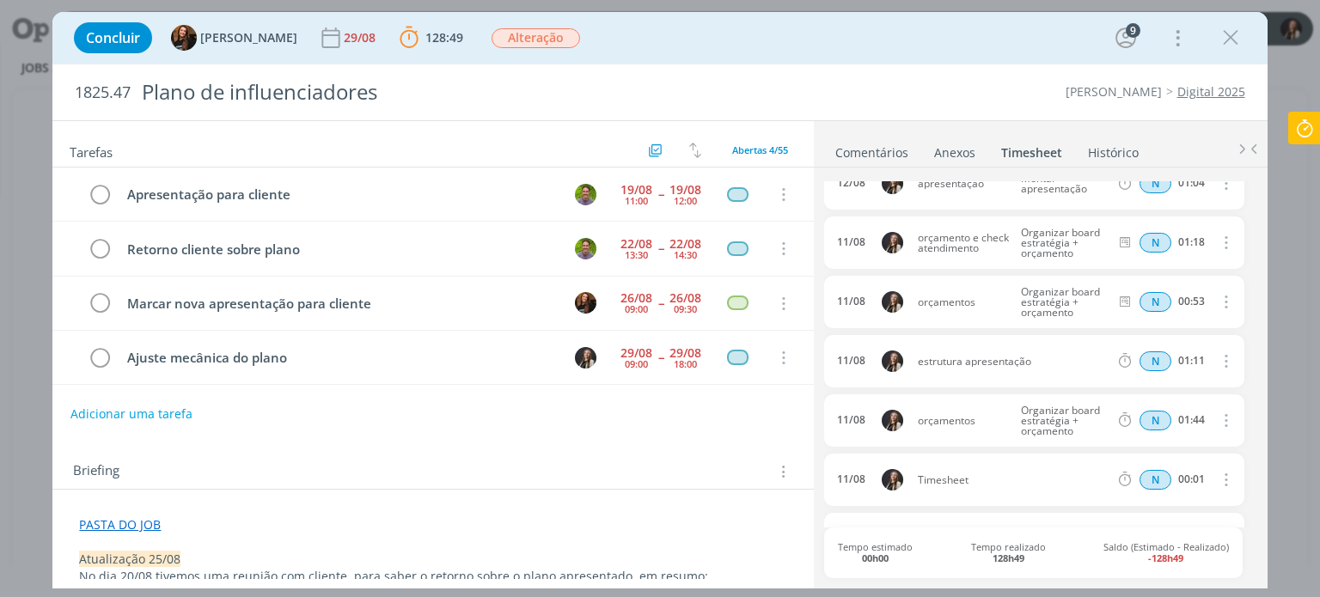
scroll to position [4547, 0]
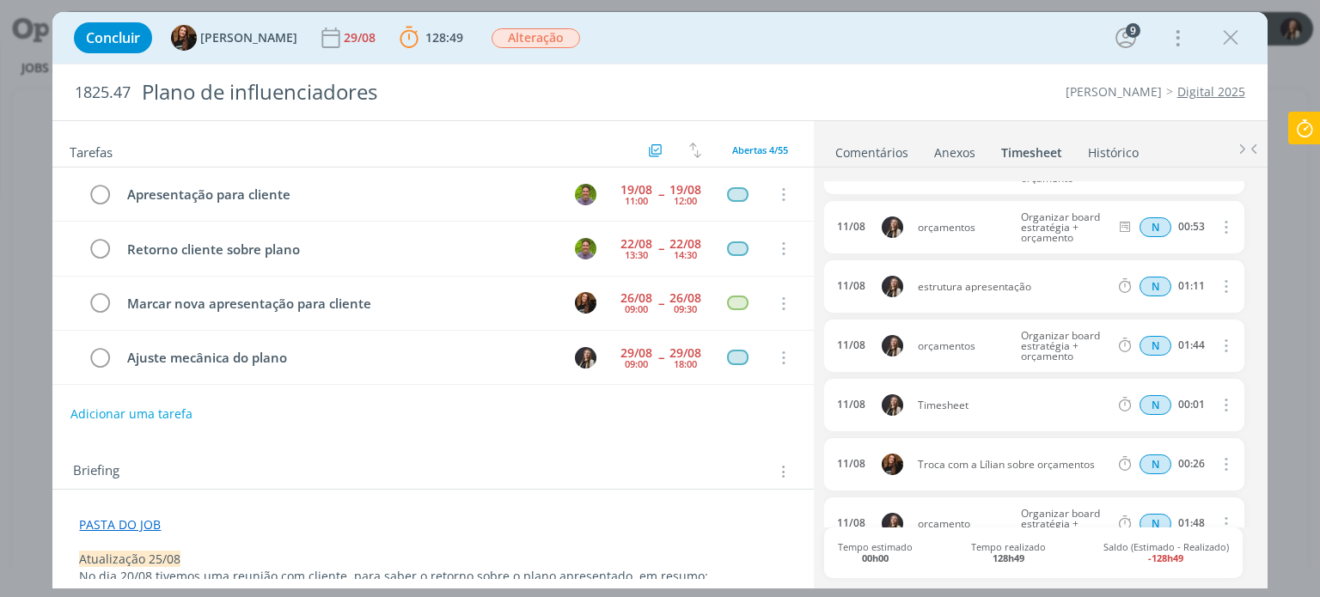
click at [1219, 397] on icon "dialog" at bounding box center [1224, 405] width 19 height 21
click at [1166, 426] on link "Excluir" at bounding box center [1177, 434] width 136 height 28
click at [1197, 403] on button "Sim" at bounding box center [1210, 405] width 34 height 19
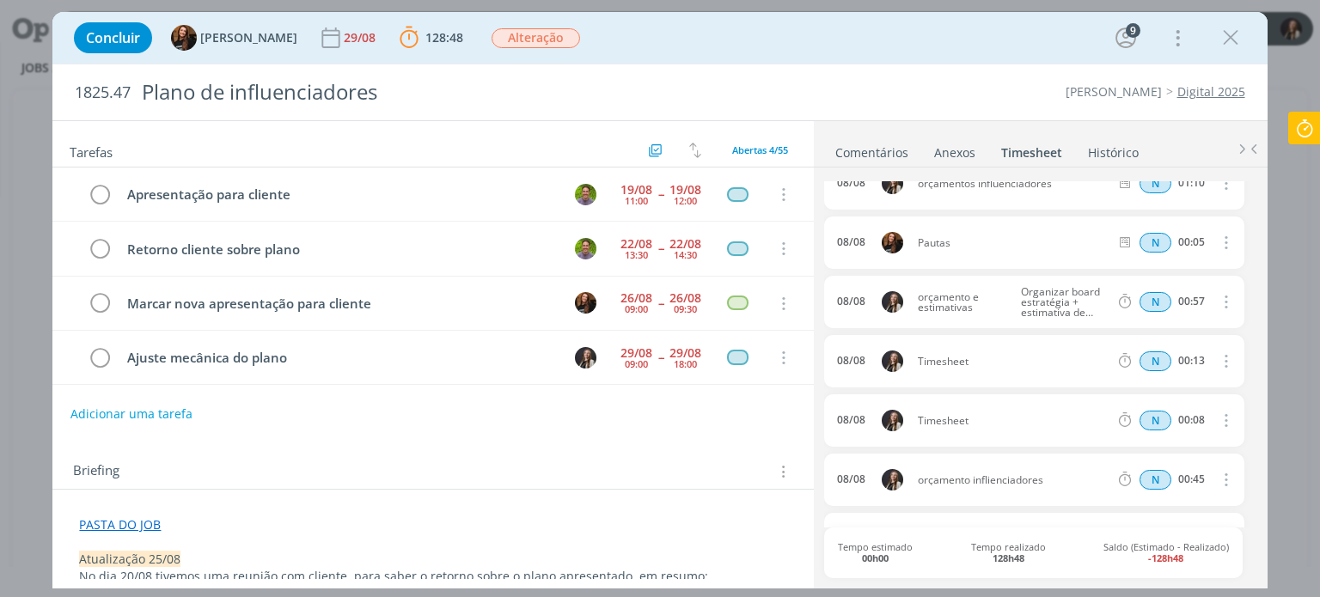
scroll to position [4977, 0]
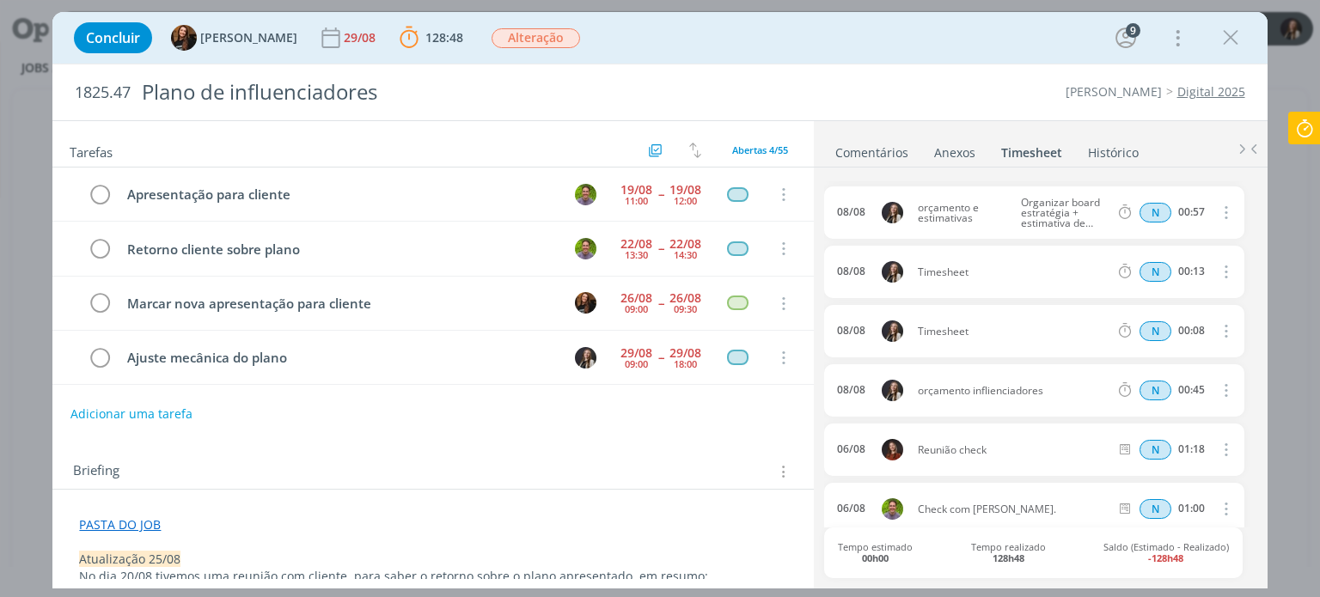
click at [1221, 267] on icon "dialog" at bounding box center [1224, 271] width 19 height 21
click at [1198, 330] on link "Editar" at bounding box center [1177, 329] width 136 height 28
drag, startPoint x: 887, startPoint y: 263, endPoint x: 803, endPoint y: 257, distance: 84.5
click at [788, 258] on div "Tarefas Usar Job de template Criar template a partir deste job Visualizar Templ…" at bounding box center [659, 354] width 1215 height 468
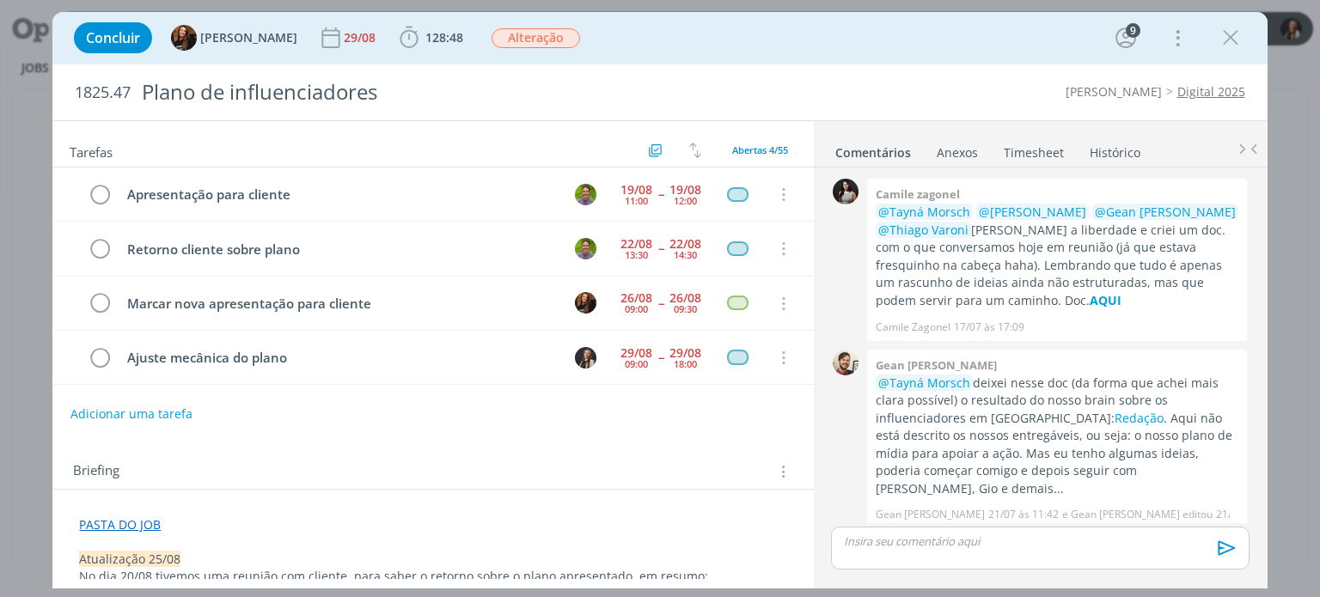
scroll to position [680, 0]
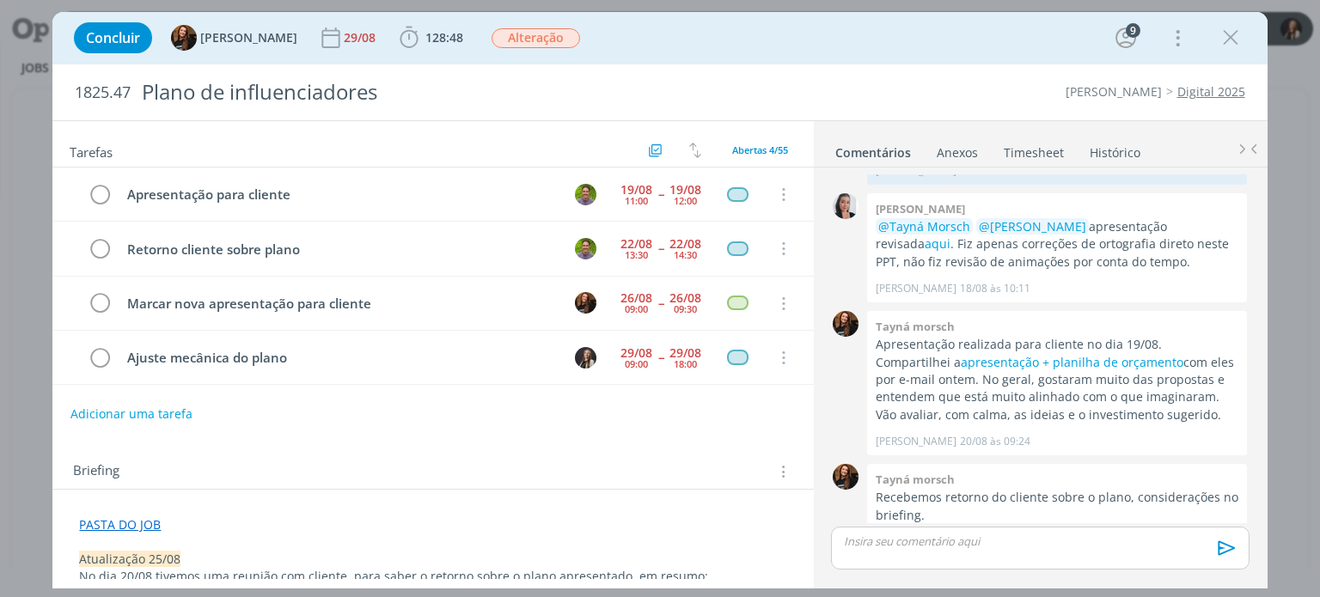
click at [1033, 142] on link "Timesheet" at bounding box center [1034, 149] width 62 height 25
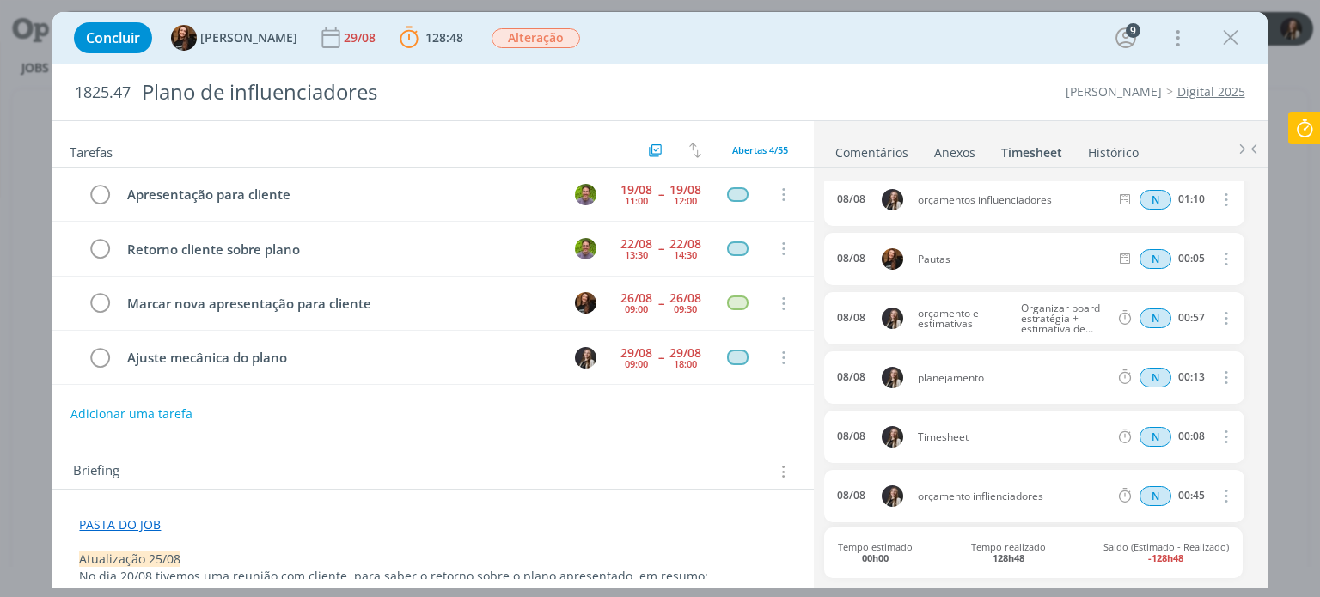
scroll to position [4901, 0]
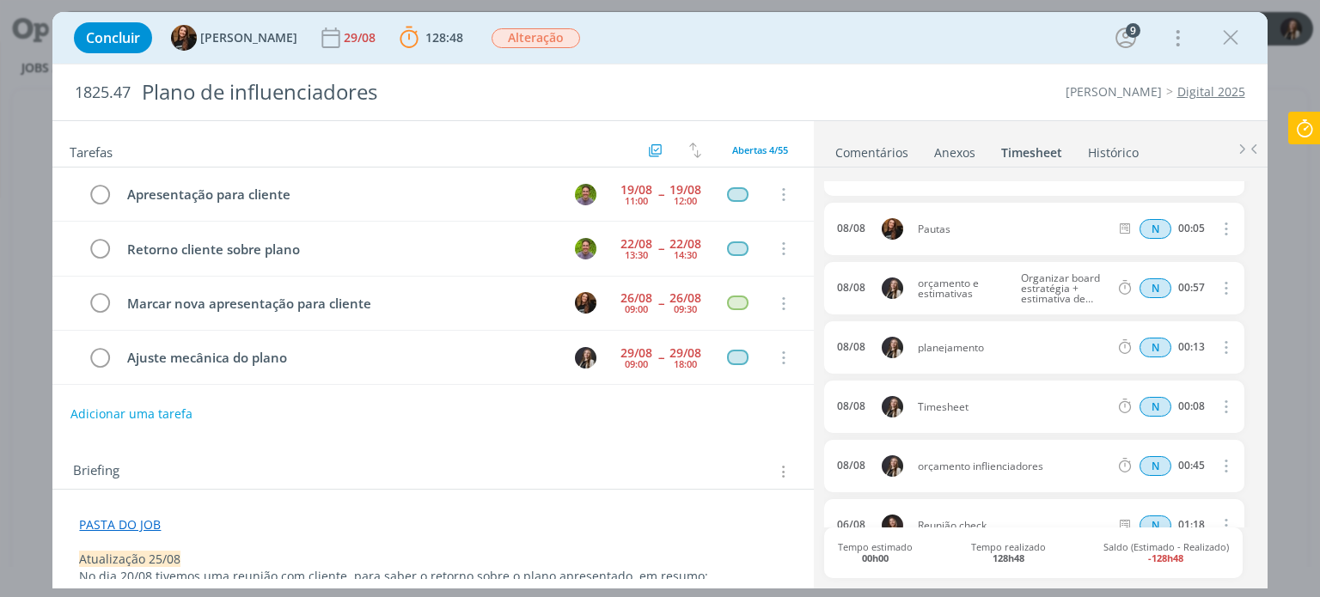
click at [1220, 407] on icon "dialog" at bounding box center [1224, 406] width 19 height 21
click at [1136, 468] on link "Editar" at bounding box center [1177, 464] width 136 height 28
drag, startPoint x: 994, startPoint y: 409, endPoint x: 698, endPoint y: 373, distance: 297.9
click at [698, 373] on div "Tarefas Usar Job de template Criar template a partir deste job Visualizar Templ…" at bounding box center [659, 354] width 1215 height 468
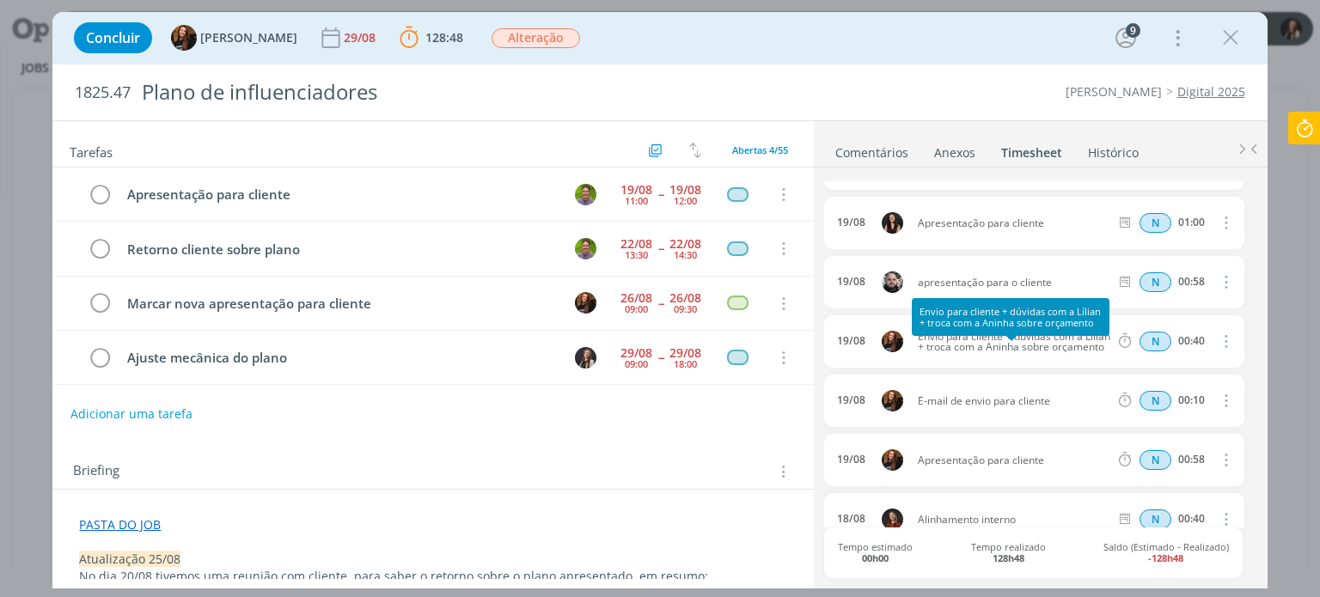
scroll to position [350, 0]
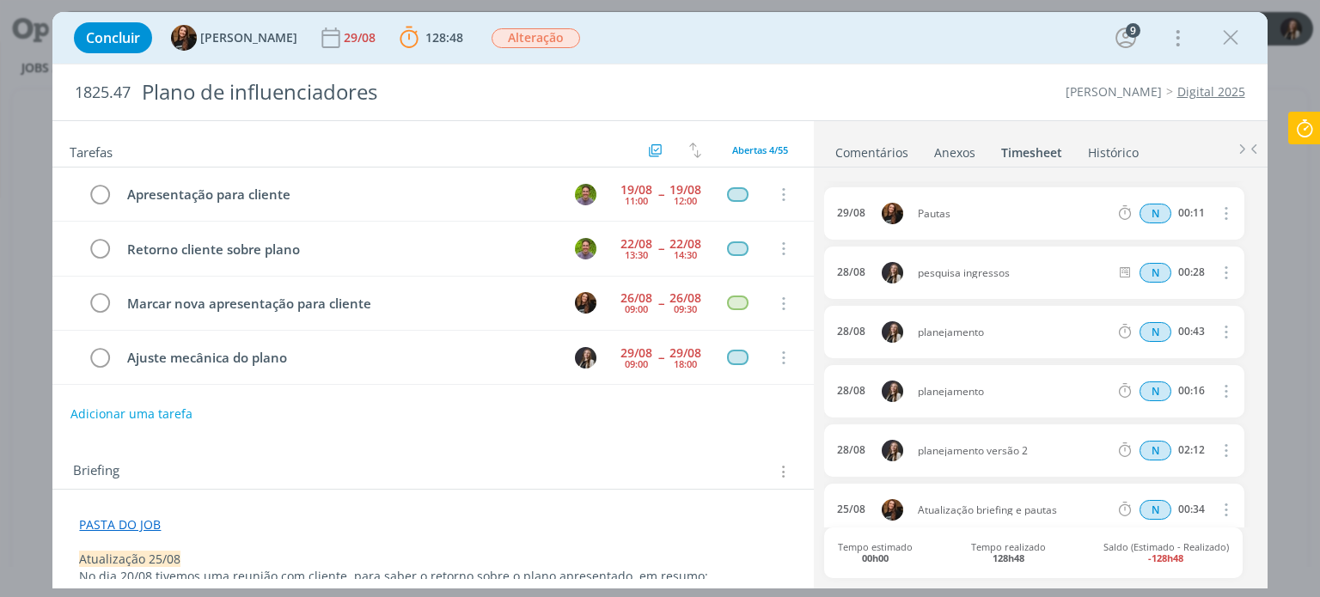
click at [1310, 129] on icon at bounding box center [1304, 129] width 31 height 34
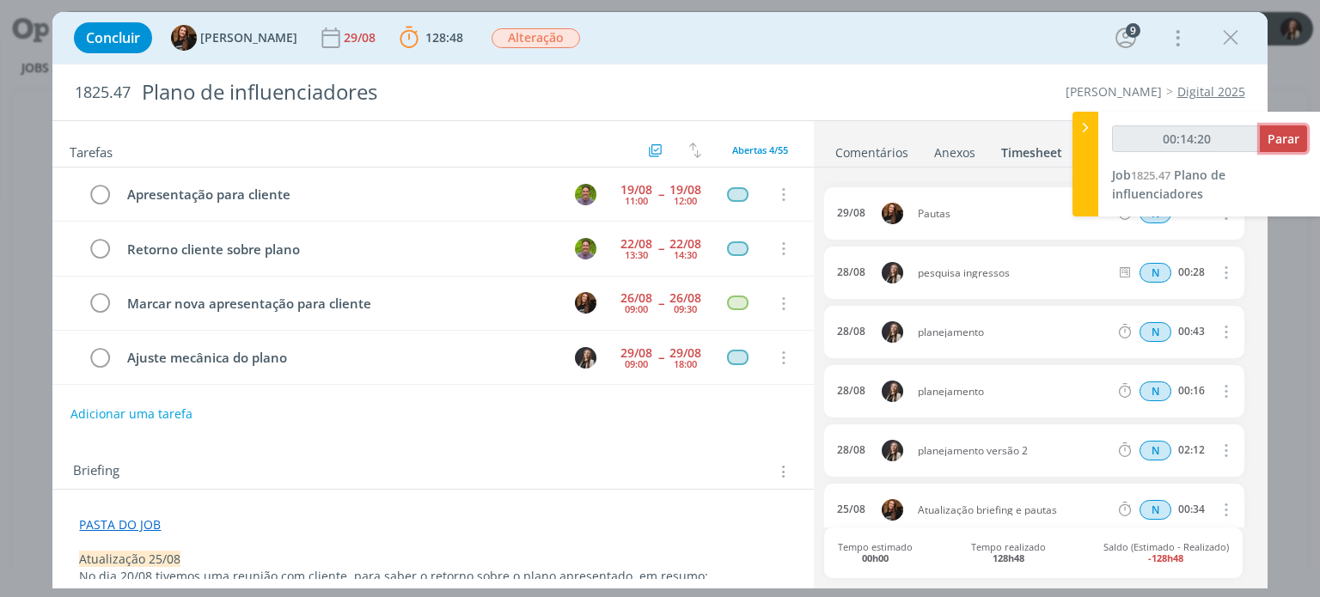
click at [1276, 140] on span "Parar" at bounding box center [1284, 139] width 32 height 16
type input "00:15:00"
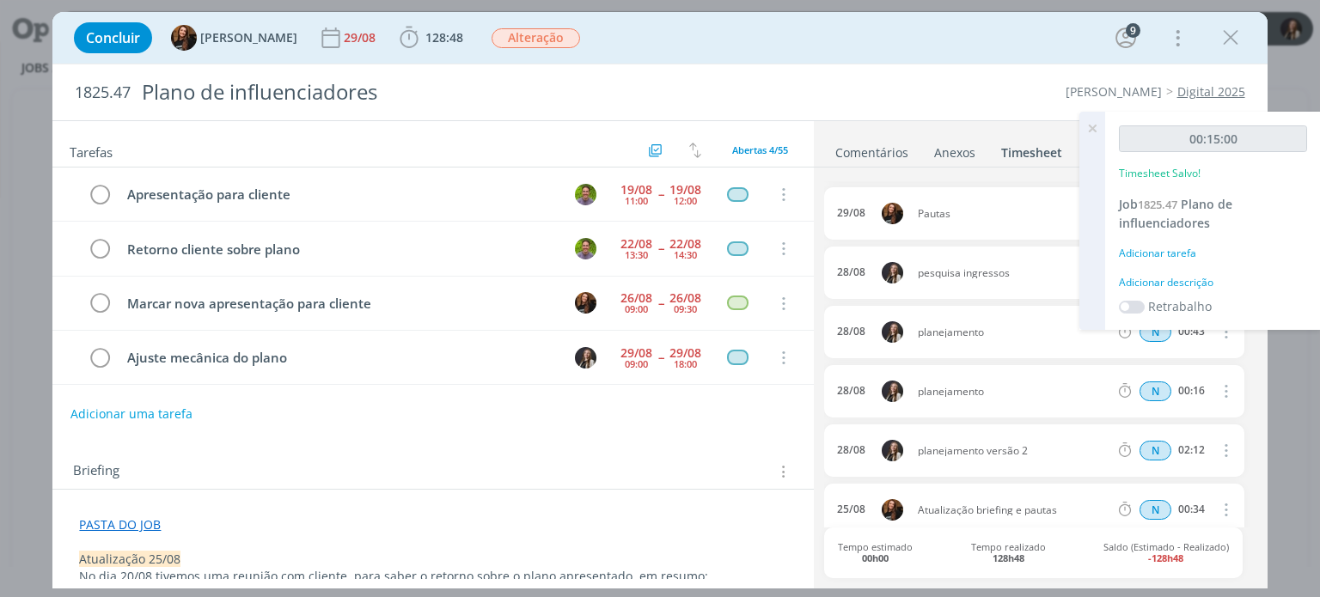
click at [1093, 127] on icon at bounding box center [1092, 129] width 31 height 34
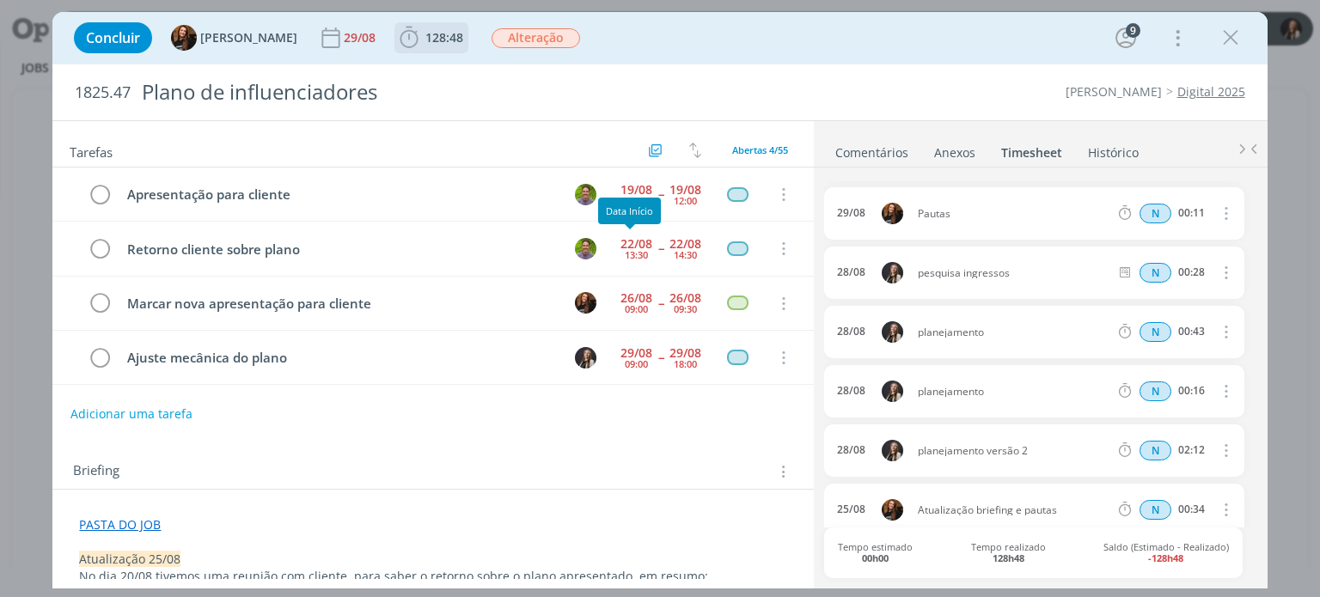
click at [396, 37] on icon "dialog" at bounding box center [409, 38] width 26 height 26
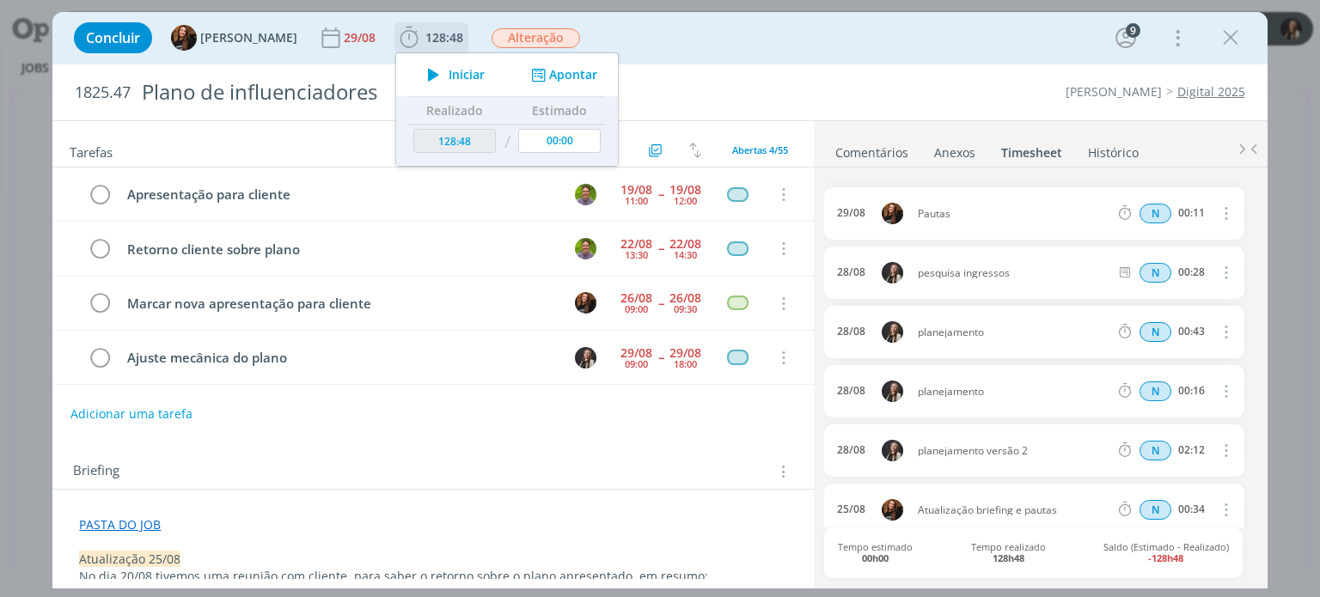
click at [428, 71] on icon "dialog" at bounding box center [434, 75] width 30 height 22
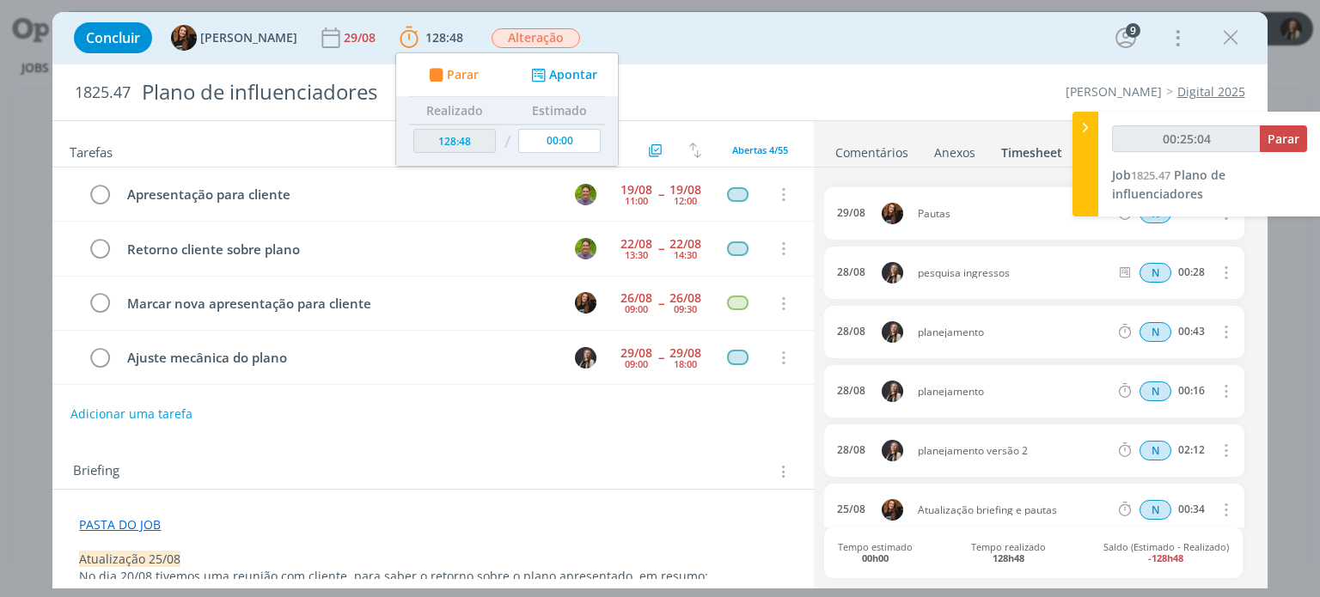
type input "00:27:04"
